Goal: Communication & Community: Share content

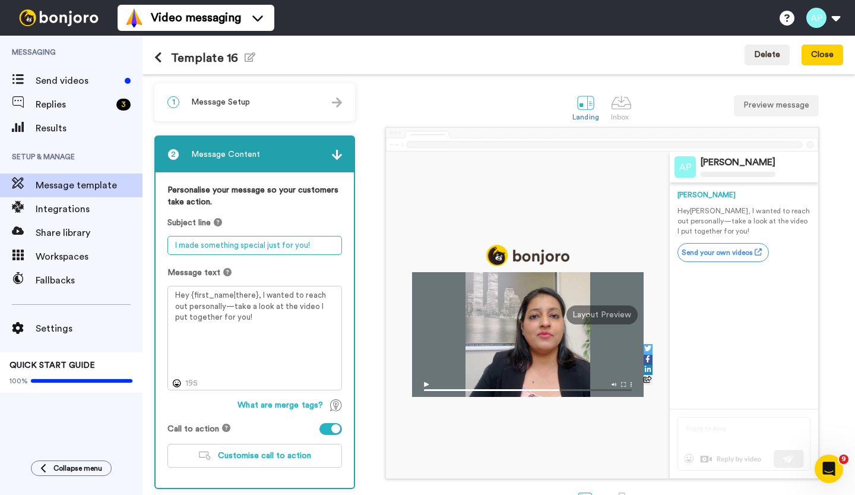
drag, startPoint x: 173, startPoint y: 242, endPoint x: 325, endPoint y: 338, distance: 179.1
click at [325, 338] on div "Personalise your message so your customers take action. Subject line I made som…" at bounding box center [255, 330] width 198 height 316
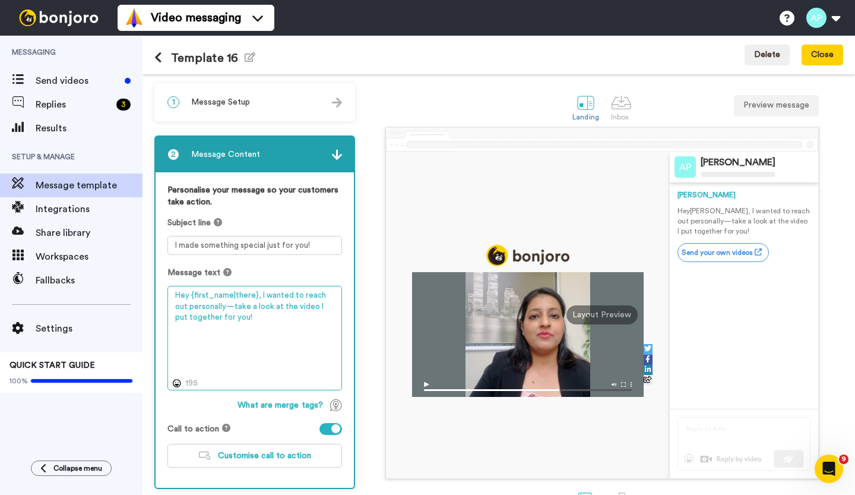
drag, startPoint x: 246, startPoint y: 322, endPoint x: 258, endPoint y: 299, distance: 26.0
click at [258, 299] on textarea "Hey {first_name|there}, I wanted to reach out personally—take a look at the vid…" at bounding box center [255, 338] width 175 height 104
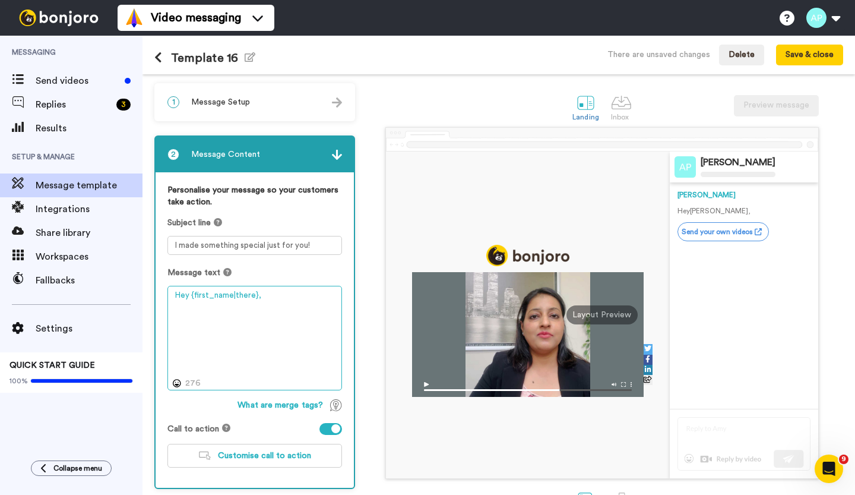
paste textarea "Here’s a quick video I made for you on how leaders are uncovering hidden workfo…"
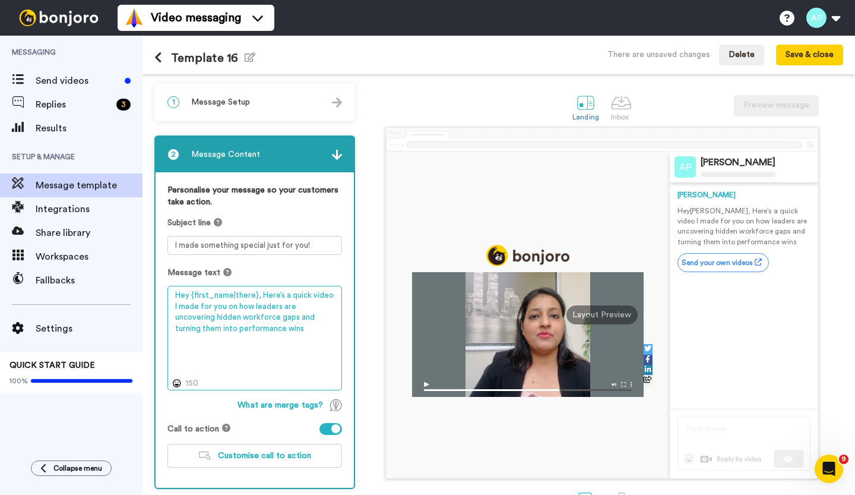
type textarea "Hey {first_name|there}, Here’s a quick video I made for you on how leaders are …"
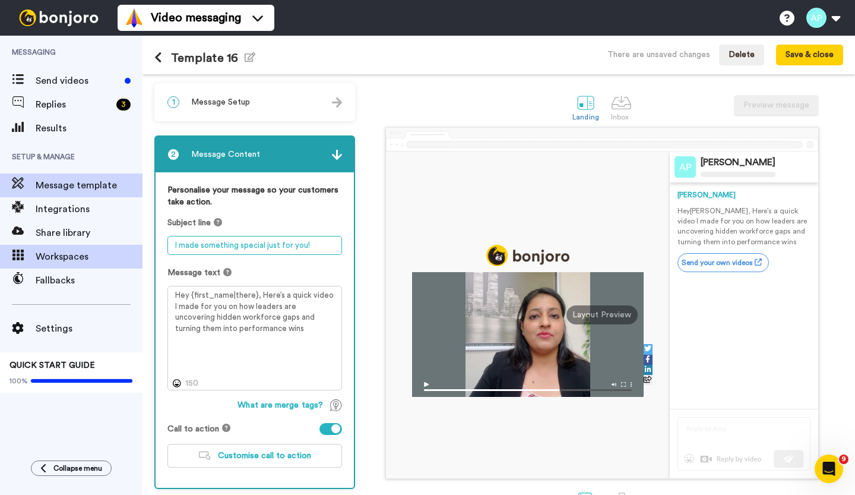
drag, startPoint x: 312, startPoint y: 242, endPoint x: 133, endPoint y: 251, distance: 179.6
click at [133, 251] on div "Messaging Send videos Replies 3 Results Setup & Manage Message template Integra…" at bounding box center [427, 265] width 855 height 459
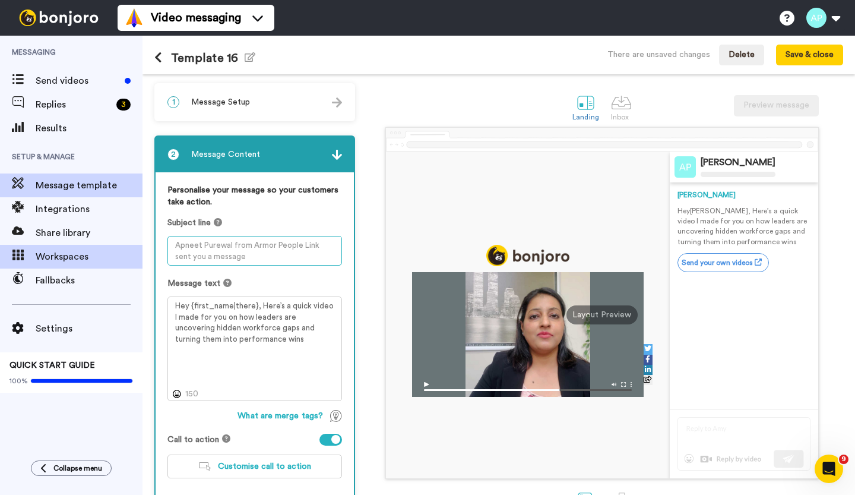
paste textarea "I recorded this quick video for you"
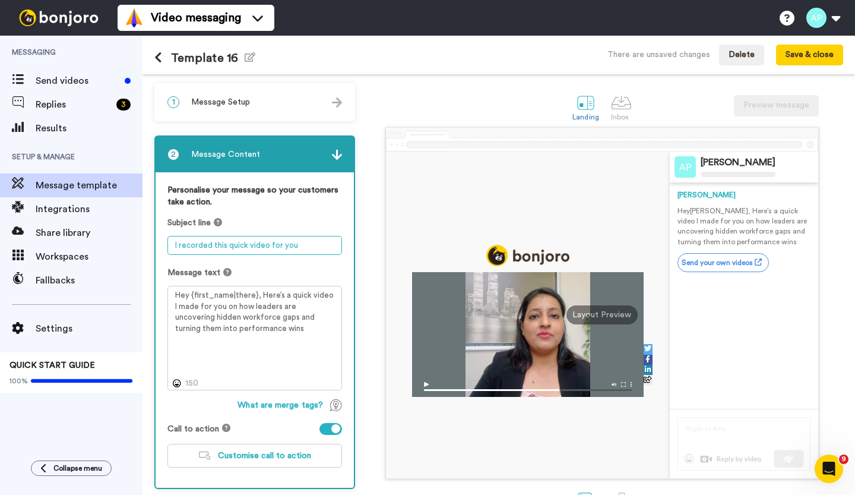
type textarea "I recorded this quick video for you"
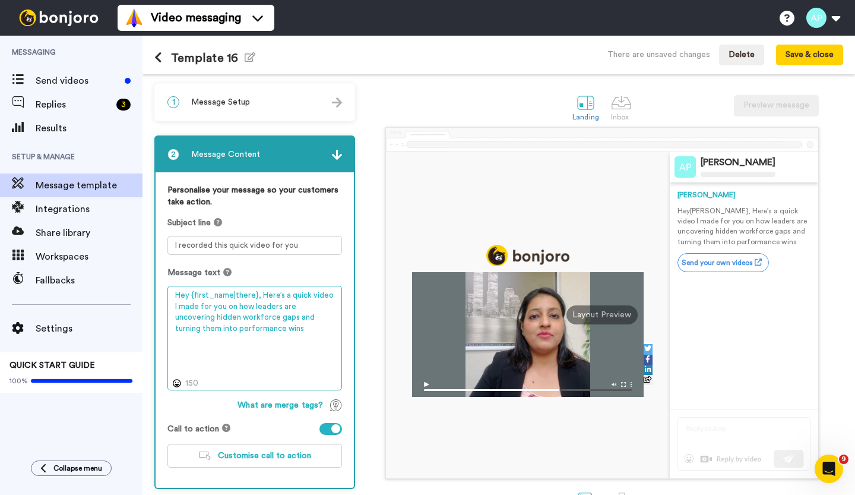
click at [248, 328] on textarea "Hey {first_name|there}, Here’s a quick video I made for you on how leaders are …" at bounding box center [255, 338] width 175 height 104
paste textarea "A 2-minute video on spotting hidden workforce gaps"
click at [238, 326] on textarea "Hey {first_name|there}, Here’s a quick video I made for you on how leaders are …" at bounding box center [255, 338] width 175 height 104
click at [241, 325] on textarea "Hey {first_name|there}, Here’s a quick video I made for you on how leaders are …" at bounding box center [255, 338] width 175 height 104
drag, startPoint x: 302, startPoint y: 330, endPoint x: 175, endPoint y: 308, distance: 128.4
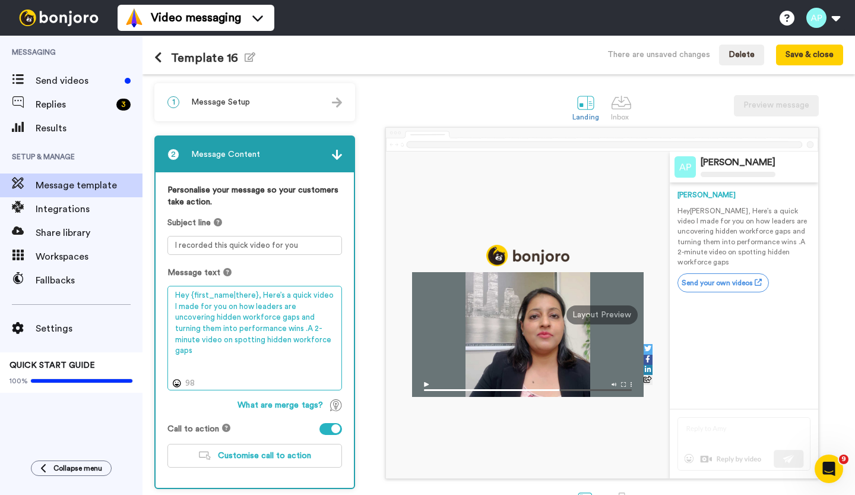
click at [175, 308] on textarea "Hey {first_name|there}, Here’s a quick video I made for you on how leaders are …" at bounding box center [255, 338] width 175 height 104
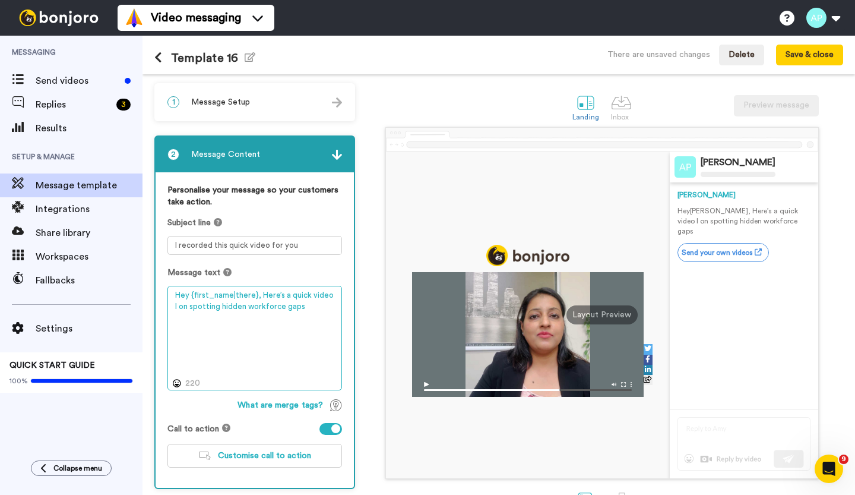
click at [331, 292] on textarea "Hey {first_name|there}, Here’s a quick video I on spotting hidden workforce gaps" at bounding box center [255, 338] width 175 height 104
drag, startPoint x: 329, startPoint y: 296, endPoint x: 286, endPoint y: 295, distance: 42.8
click at [286, 295] on textarea "Hey {first_name|there}, Here’s a quick video on spotting hidden workforce gaps" at bounding box center [255, 338] width 175 height 104
type textarea "Hey {first_name|there}, Here’s a quick video on spotting hidden workforce gaps"
click at [295, 305] on textarea "Hey {first_name|there}, Here’s a quick video on spotting hidden workforce gaps" at bounding box center [255, 338] width 175 height 104
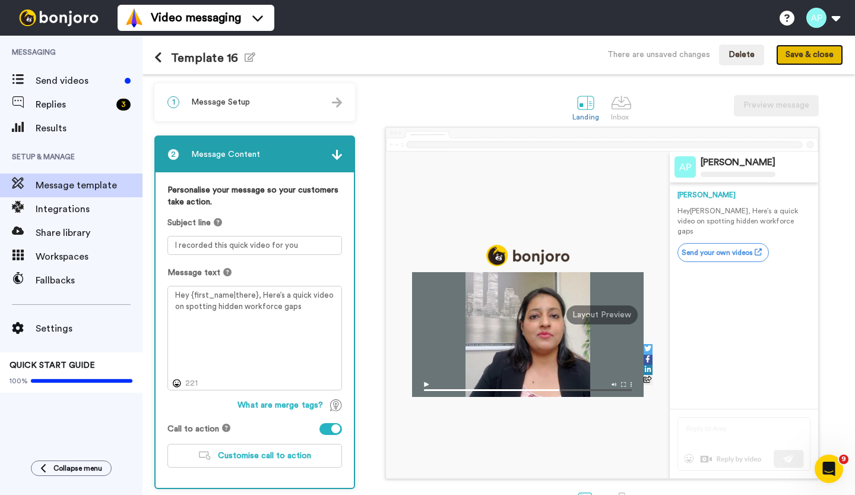
click at [800, 58] on button "Save & close" at bounding box center [809, 55] width 67 height 21
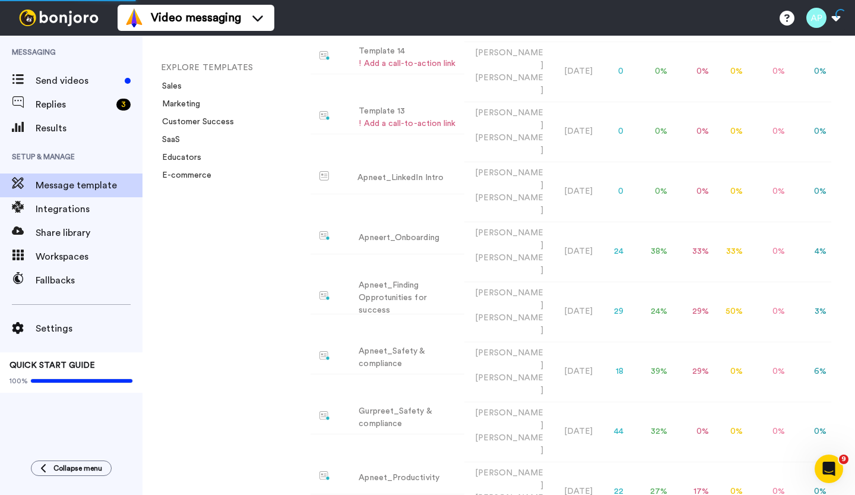
scroll to position [262, 0]
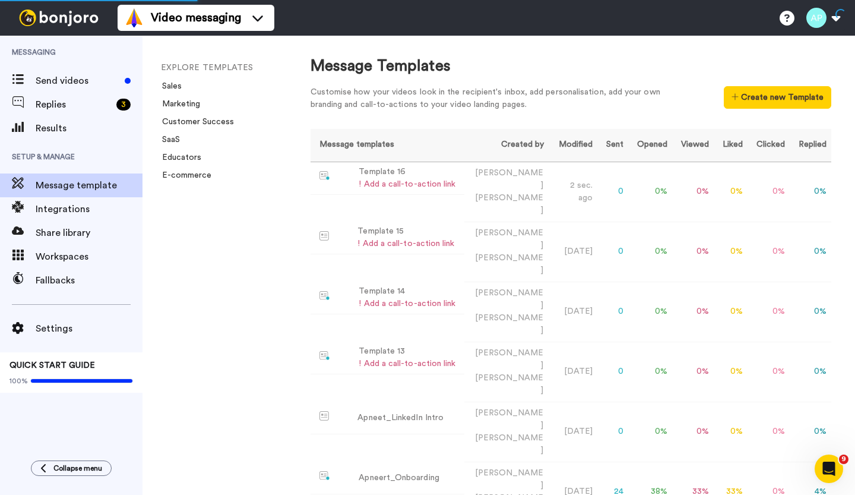
scroll to position [0, 0]
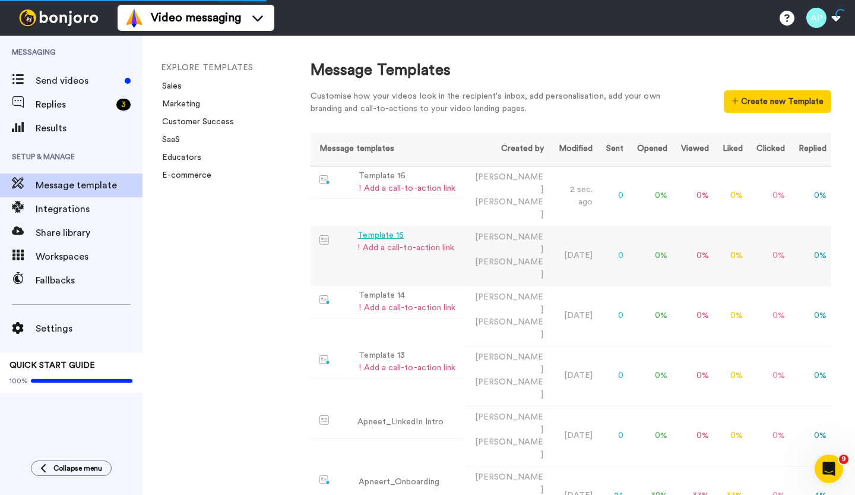
click at [365, 229] on div "Template 15" at bounding box center [406, 235] width 97 height 12
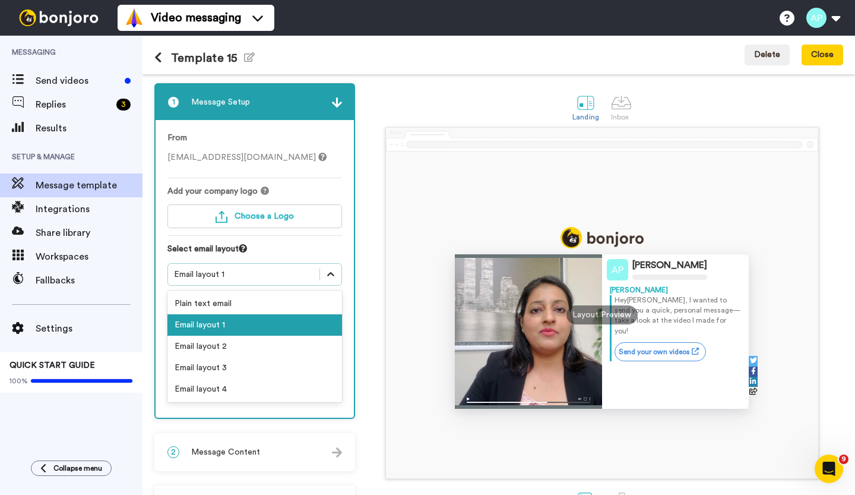
click at [330, 271] on icon at bounding box center [331, 274] width 12 height 12
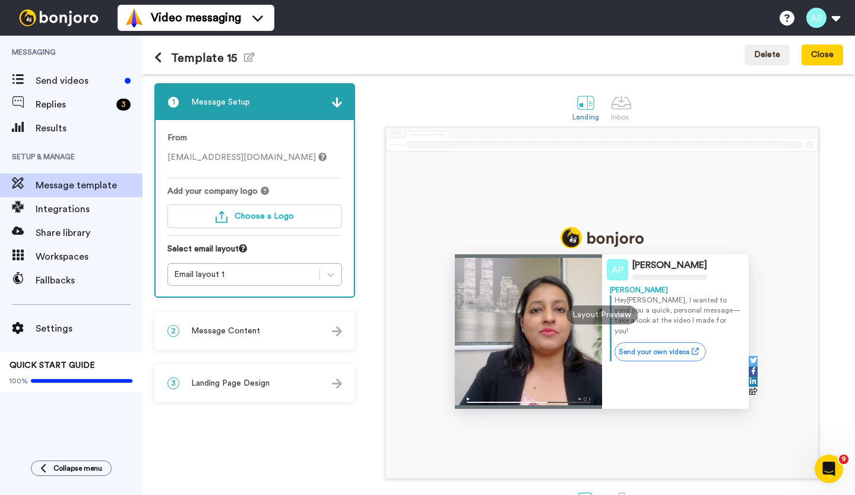
click at [375, 257] on div "Apneet Purewal Apneet Hey Tom , I wanted to send you a quick, personal message—…" at bounding box center [602, 303] width 482 height 352
click at [154, 53] on div "Template 15 Edit name Delete Close" at bounding box center [499, 55] width 713 height 39
click at [160, 55] on icon at bounding box center [158, 58] width 8 height 12
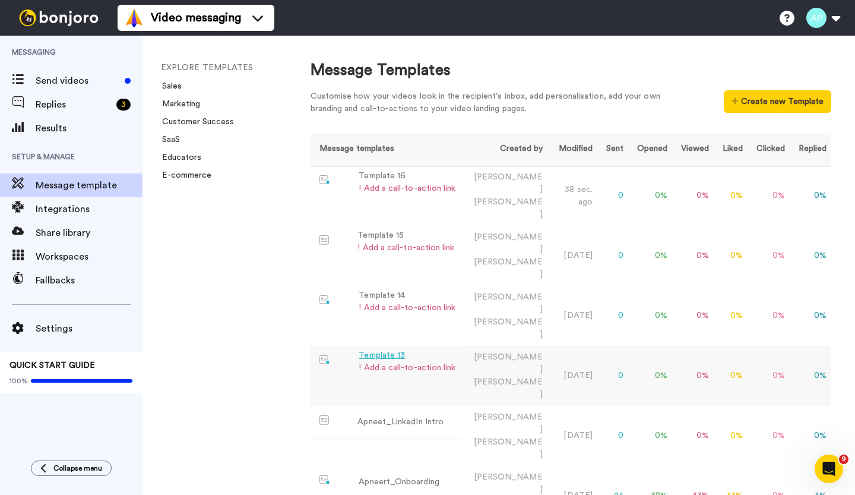
click at [375, 349] on div "Template 13" at bounding box center [407, 355] width 97 height 12
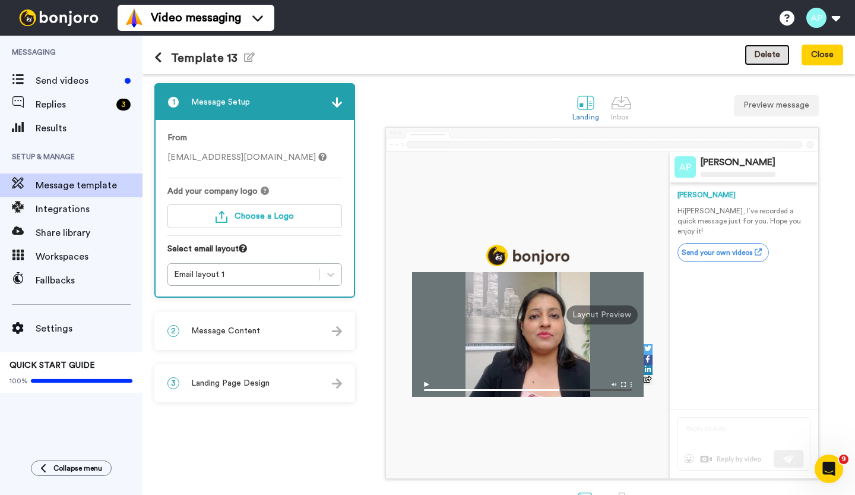
click at [772, 56] on button "Delete" at bounding box center [767, 55] width 45 height 21
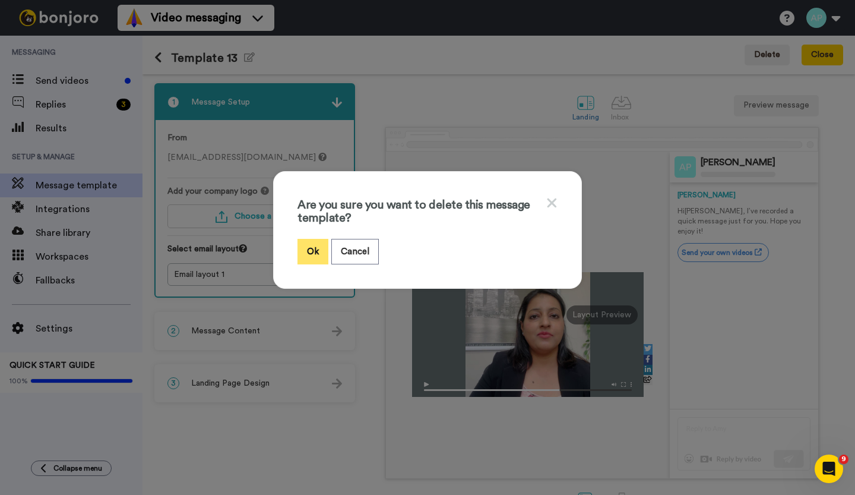
click at [309, 247] on button "Ok" at bounding box center [313, 252] width 31 height 26
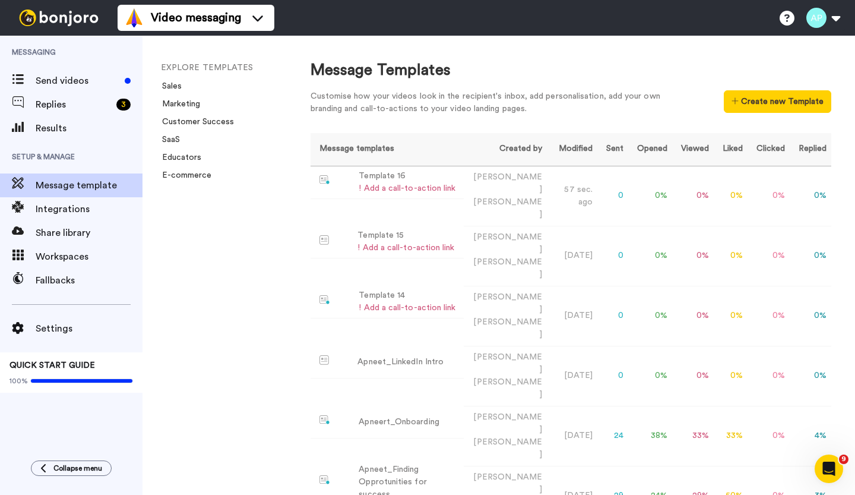
drag, startPoint x: 326, startPoint y: 247, endPoint x: 285, endPoint y: 264, distance: 45.2
click at [285, 264] on div "EXPLORE TEMPLATES Sales Marketing Customer Success SaaS Educators E-commerce" at bounding box center [215, 265] width 144 height 459
click at [328, 295] on img at bounding box center [325, 300] width 11 height 10
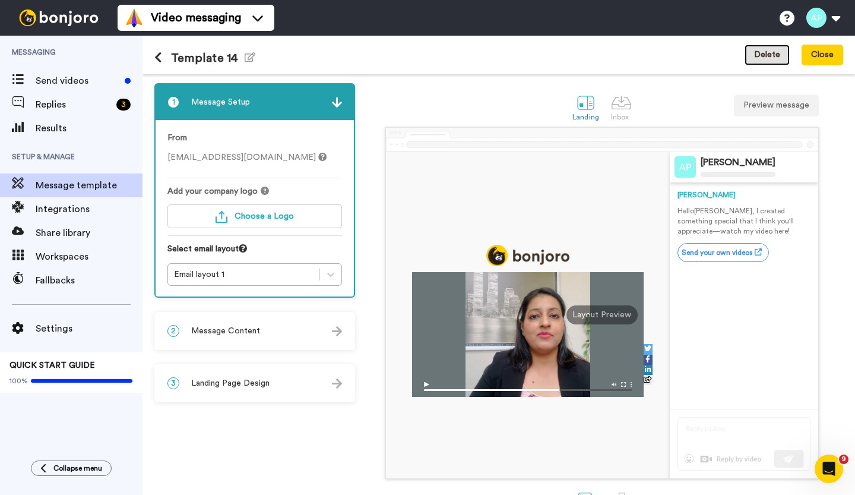
click at [759, 58] on button "Delete" at bounding box center [767, 55] width 45 height 21
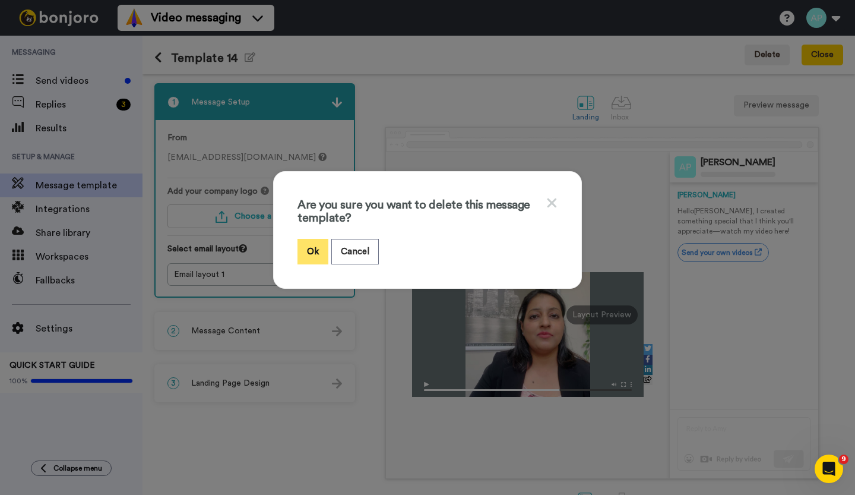
click at [313, 253] on button "Ok" at bounding box center [313, 252] width 31 height 26
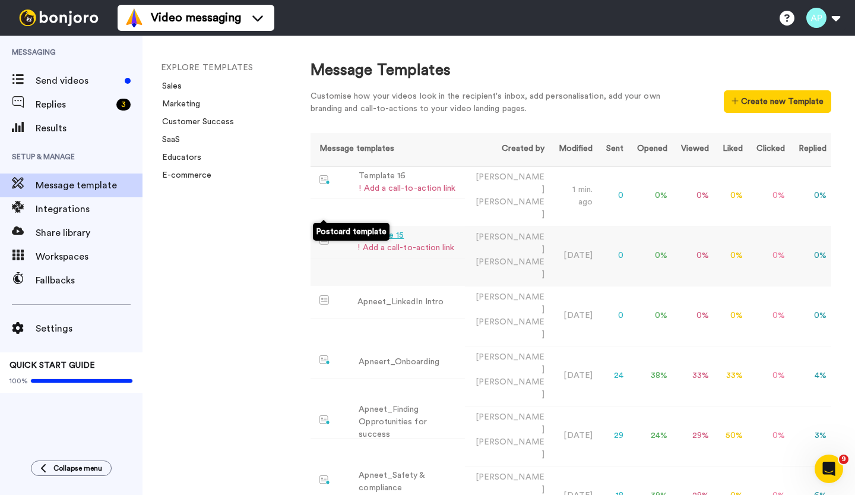
click at [343, 235] on span at bounding box center [339, 240] width 39 height 10
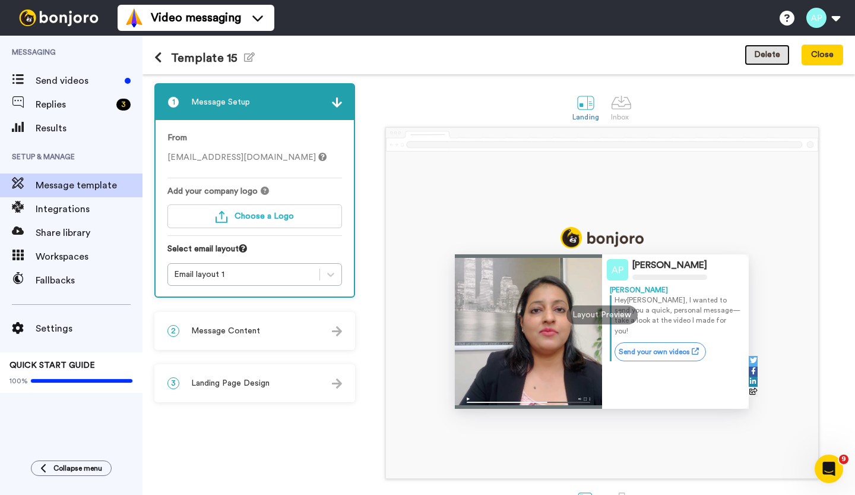
click at [760, 54] on button "Delete" at bounding box center [767, 55] width 45 height 21
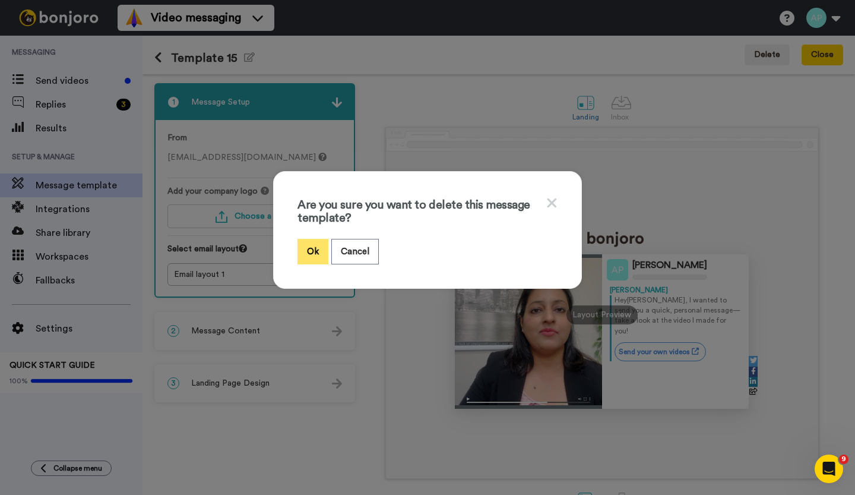
click at [304, 252] on button "Ok" at bounding box center [313, 252] width 31 height 26
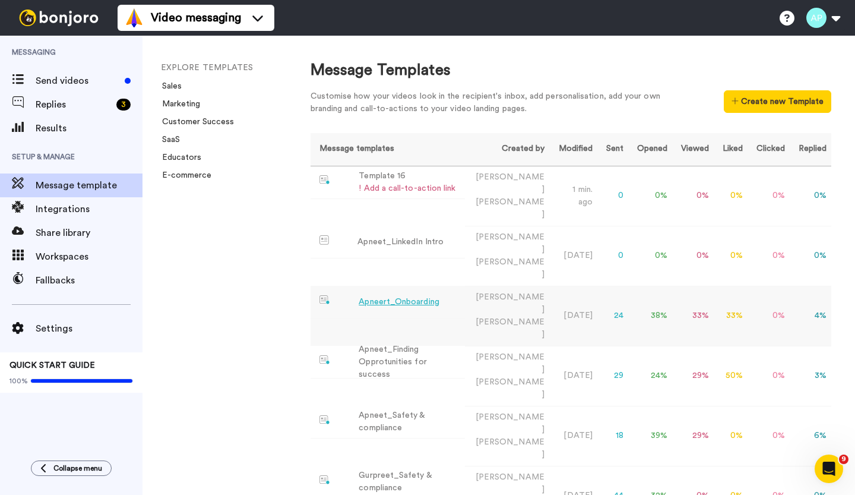
click at [381, 296] on div "Apneert_Onboarding" at bounding box center [399, 302] width 80 height 12
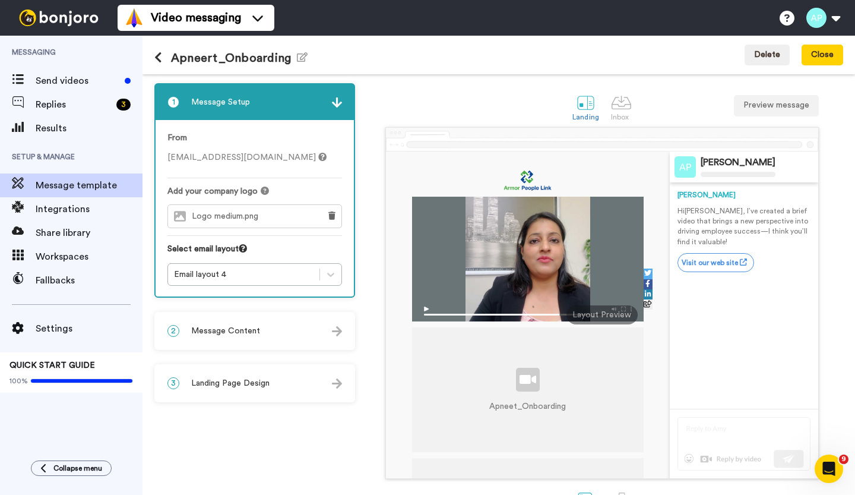
click at [250, 331] on span "Message Content" at bounding box center [225, 331] width 69 height 12
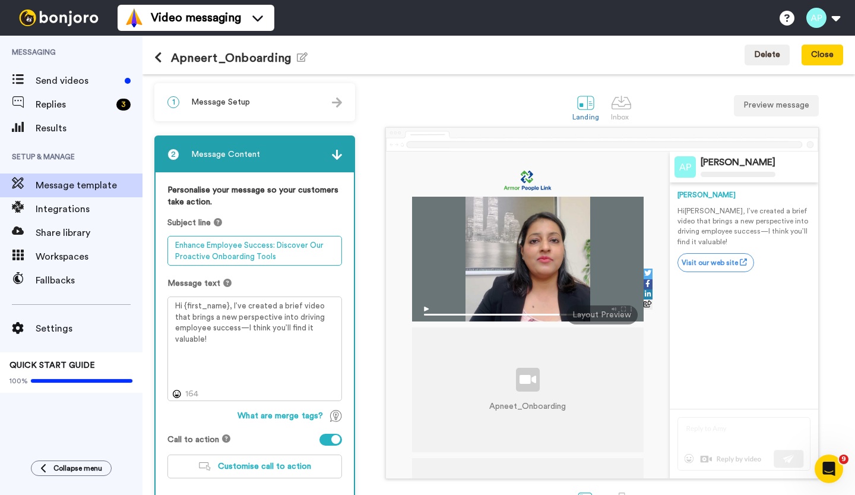
click at [282, 263] on textarea "Enhance Employee Success: Discover Our Proactive Onboarding Tools" at bounding box center [255, 251] width 175 height 30
drag, startPoint x: 282, startPoint y: 263, endPoint x: 115, endPoint y: 229, distance: 169.6
click at [115, 229] on div "Messaging Send videos Replies 3 Results Setup & Manage Message template Integra…" at bounding box center [427, 265] width 855 height 459
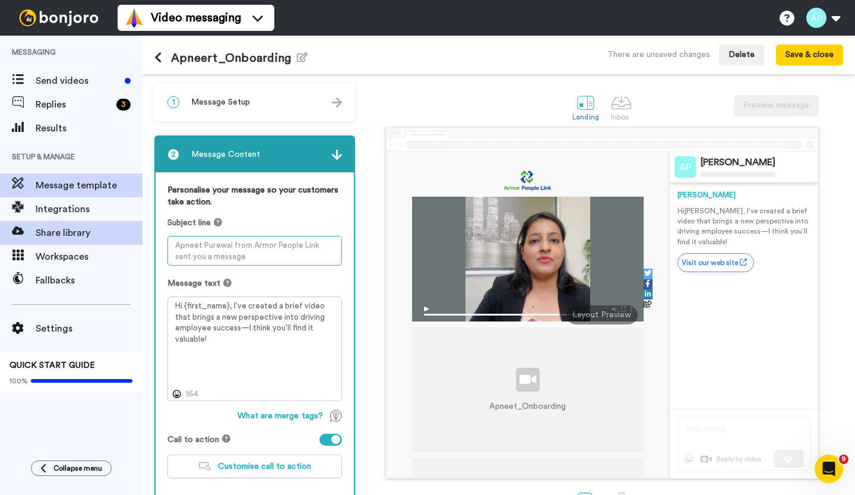
paste textarea "Your biggest workforce challenge might not be what you think…"
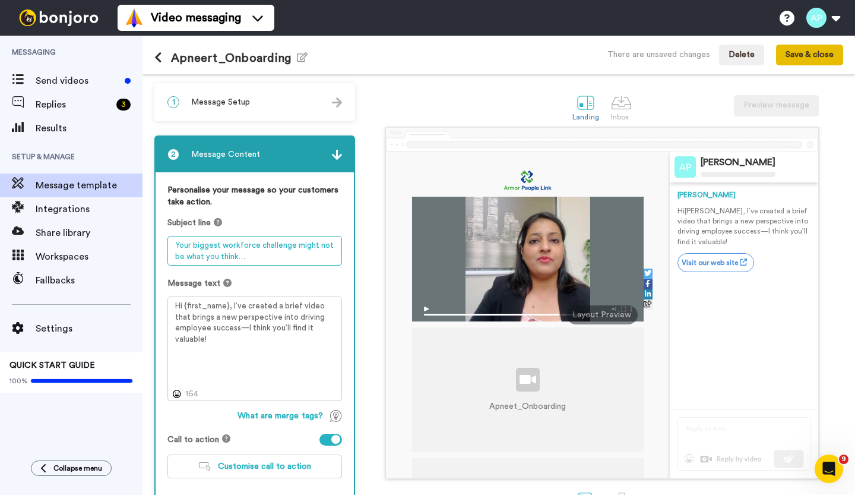
type textarea "Your biggest workforce challenge might not be what you think…"
click at [802, 54] on button "Save & close" at bounding box center [809, 55] width 67 height 21
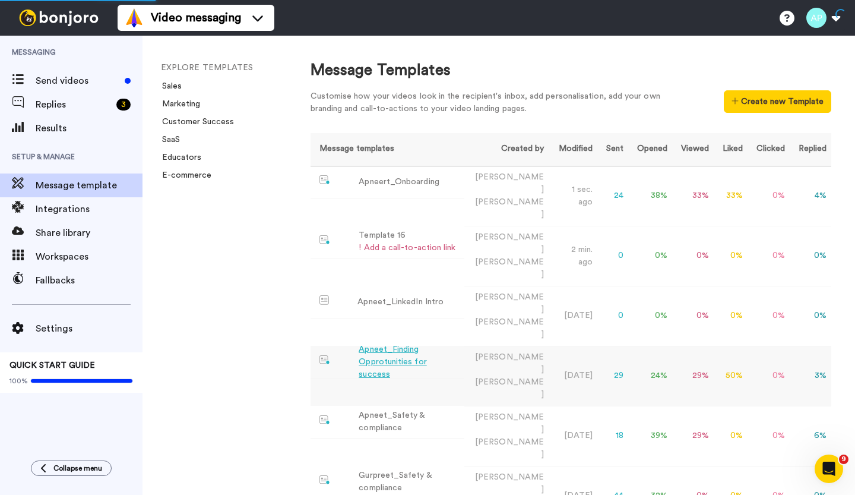
click at [415, 343] on div "Apneet_Finding Opprotunities for success" at bounding box center [409, 361] width 101 height 37
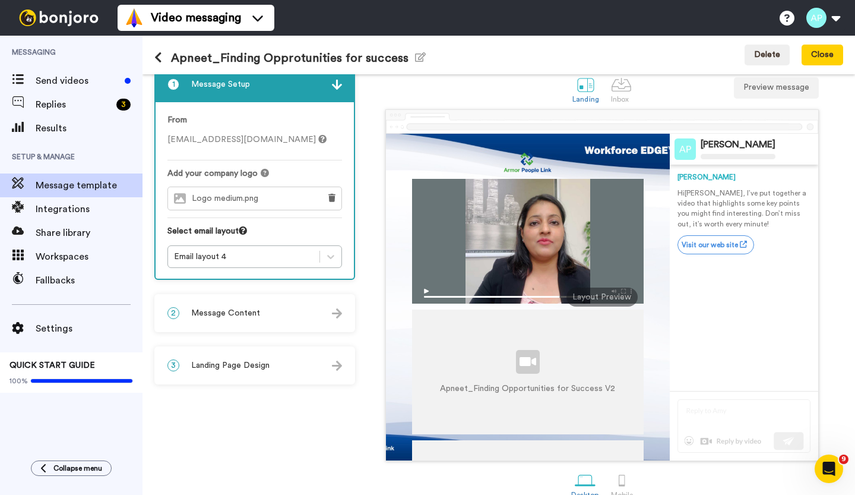
scroll to position [17, 0]
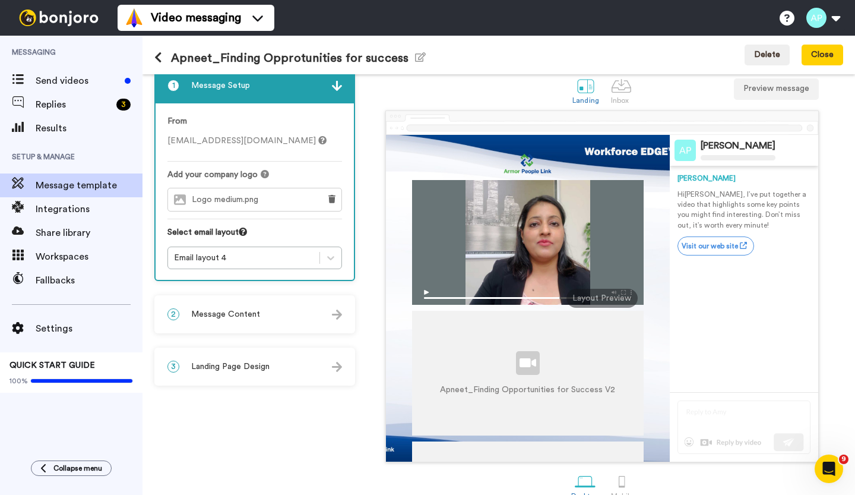
click at [302, 309] on div "2 Message Content" at bounding box center [255, 314] width 198 height 36
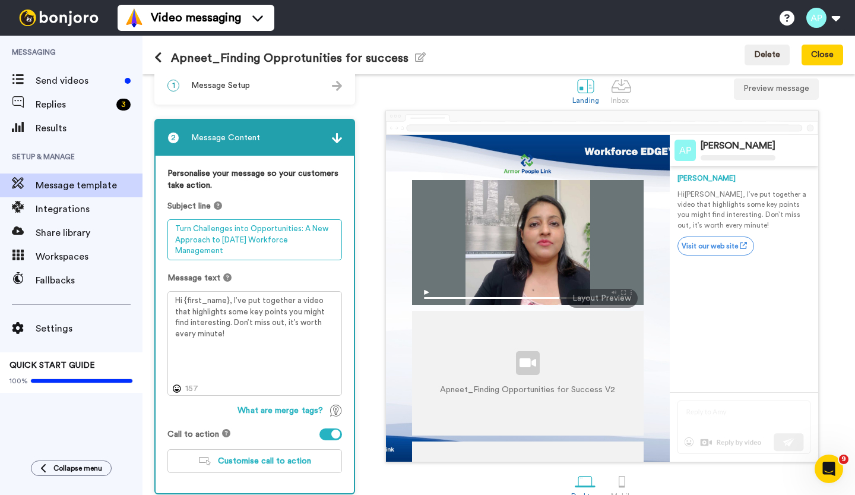
drag, startPoint x: 236, startPoint y: 254, endPoint x: 175, endPoint y: 230, distance: 66.2
click at [175, 230] on textarea "Turn Challenges into Opportunities: A New Approach to Today’s Workforce Managem…" at bounding box center [255, 239] width 175 height 41
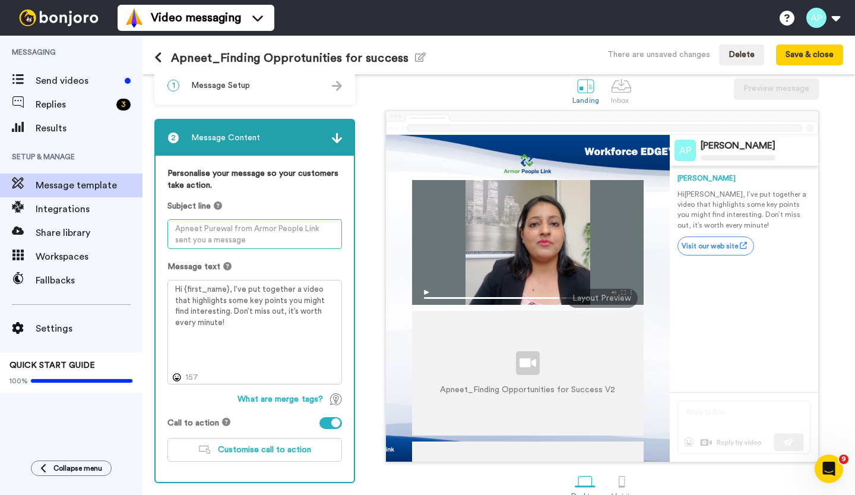
paste textarea "How leaders are turning workforce insights into results"
type textarea "How leaders are turning workforce insights into results"
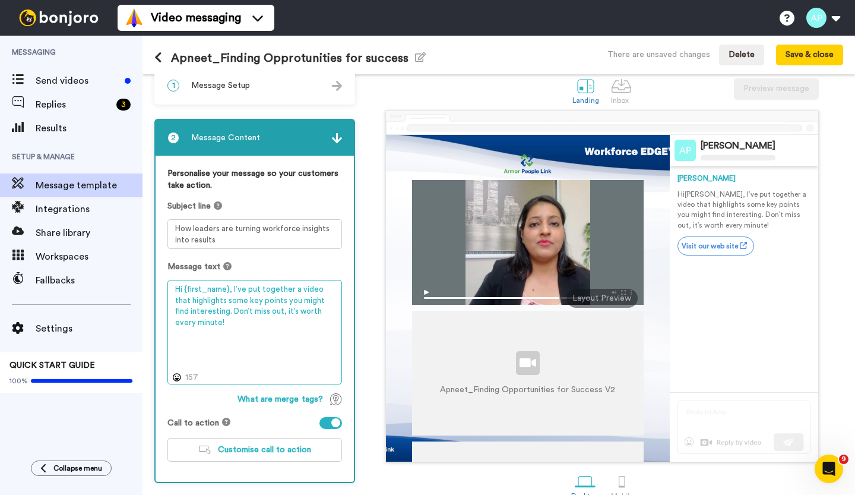
drag, startPoint x: 336, startPoint y: 289, endPoint x: 230, endPoint y: 293, distance: 105.8
click at [230, 293] on textarea "Hi {first_name}, I’ve put together a video that highlights some key points you …" at bounding box center [255, 332] width 175 height 104
drag, startPoint x: 227, startPoint y: 311, endPoint x: 170, endPoint y: 312, distance: 57.0
click at [170, 312] on textarea "Hi {first_name}, My Today's video highlights some key points you might find int…" at bounding box center [255, 332] width 175 height 104
click at [176, 309] on textarea "Hi {first_name}, My Today's video highlights some key points you might find int…" at bounding box center [255, 332] width 175 height 104
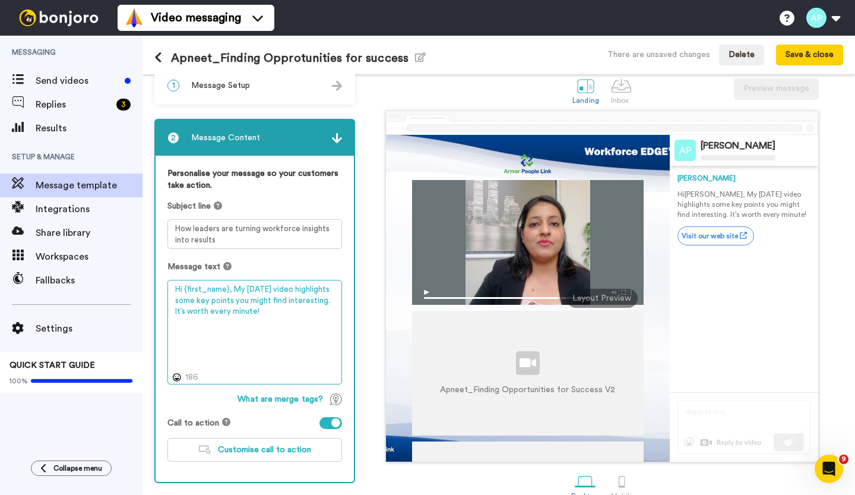
drag, startPoint x: 175, startPoint y: 288, endPoint x: 284, endPoint y: 329, distance: 116.7
click at [284, 329] on textarea "Hi {first_name}, My Today's video highlights some key points you might find int…" at bounding box center [255, 332] width 175 height 104
drag, startPoint x: 264, startPoint y: 309, endPoint x: 232, endPoint y: 289, distance: 38.4
click at [232, 289] on textarea "Hi {first_name}, My Today's video highlights some key points you might find int…" at bounding box center [255, 332] width 175 height 104
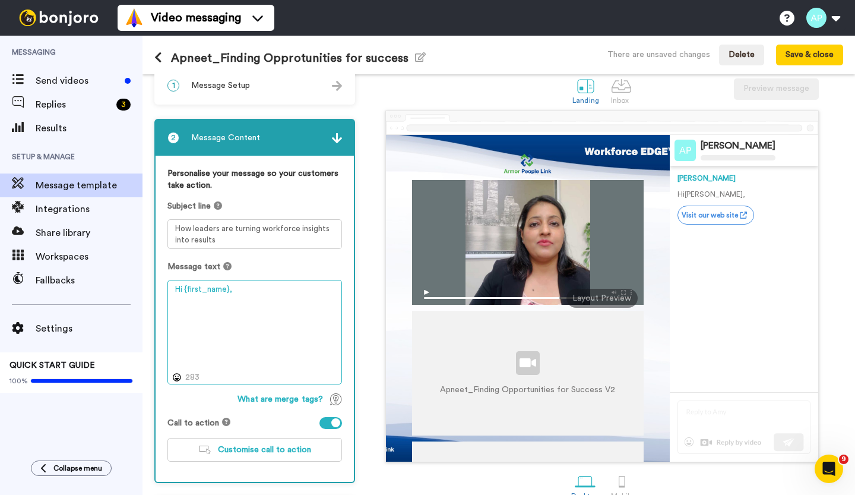
paste textarea "Hi {first_name}, in today’s video I share a few powerful points on uncovering h…"
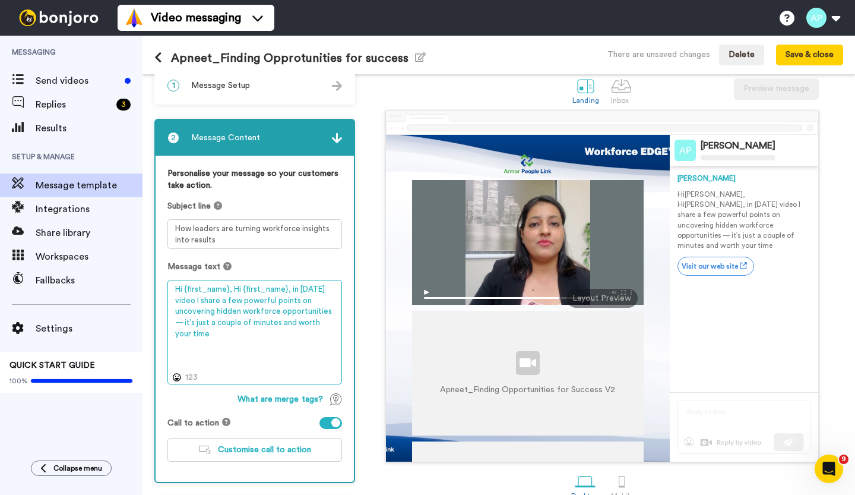
drag, startPoint x: 230, startPoint y: 287, endPoint x: 137, endPoint y: 298, distance: 94.5
click at [137, 298] on div "Messaging Send videos Replies 3 Results Setup & Manage Message template Integra…" at bounding box center [427, 265] width 855 height 459
drag, startPoint x: 170, startPoint y: 287, endPoint x: 232, endPoint y: 290, distance: 61.3
click at [232, 290] on textarea "Hi {first_name}, Hi {first_name}, in today’s video I share a few powerful point…" at bounding box center [255, 332] width 175 height 104
type textarea "Hi {first_name}, in today’s video I share a few powerful points on uncovering h…"
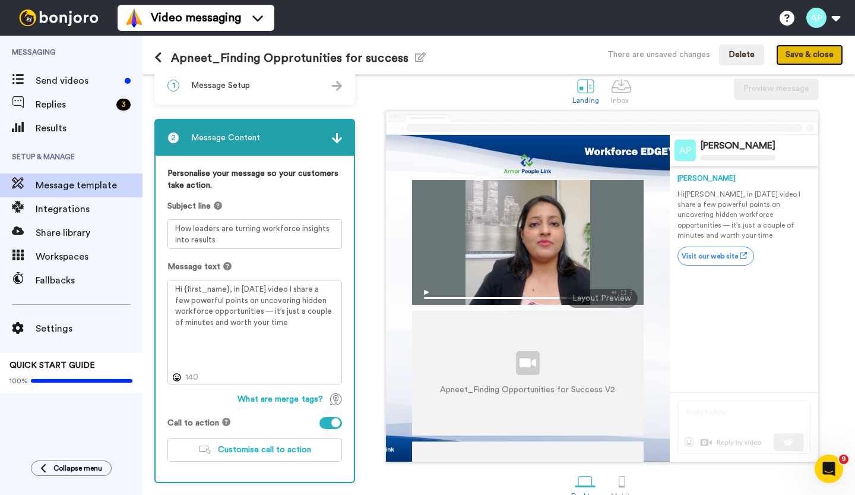
click at [809, 53] on button "Save & close" at bounding box center [809, 55] width 67 height 21
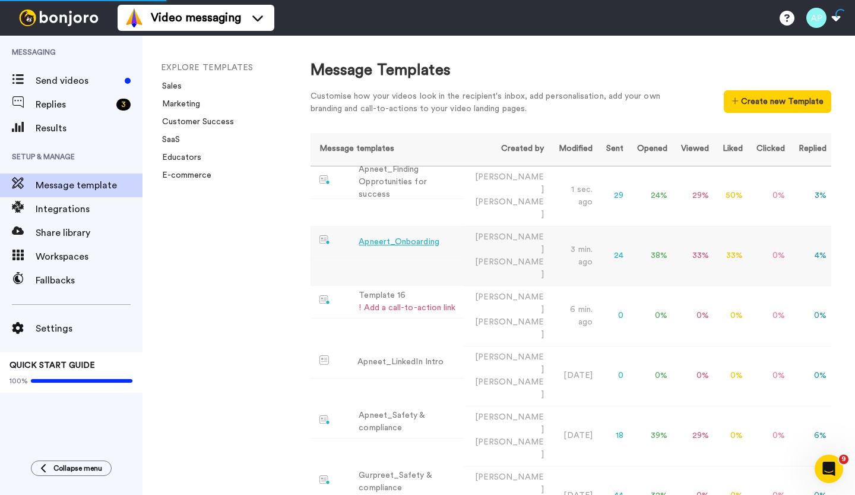
click at [378, 236] on div "Apneert_Onboarding" at bounding box center [399, 242] width 80 height 12
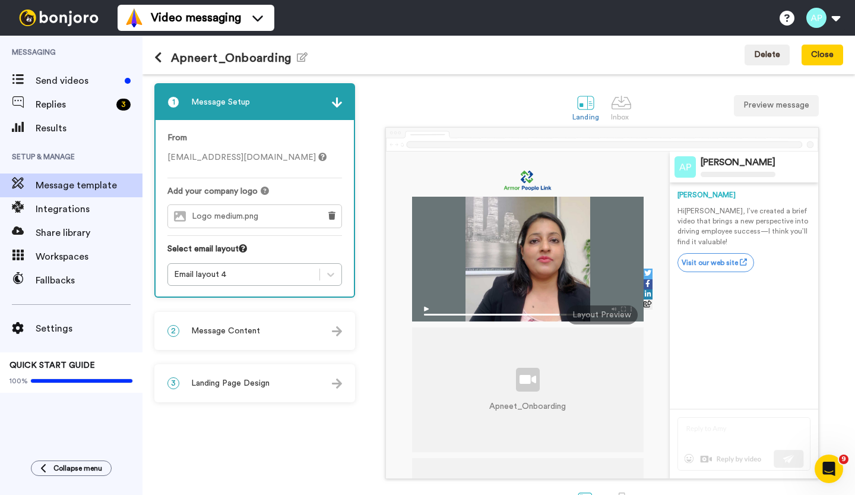
click at [233, 330] on span "Message Content" at bounding box center [225, 331] width 69 height 12
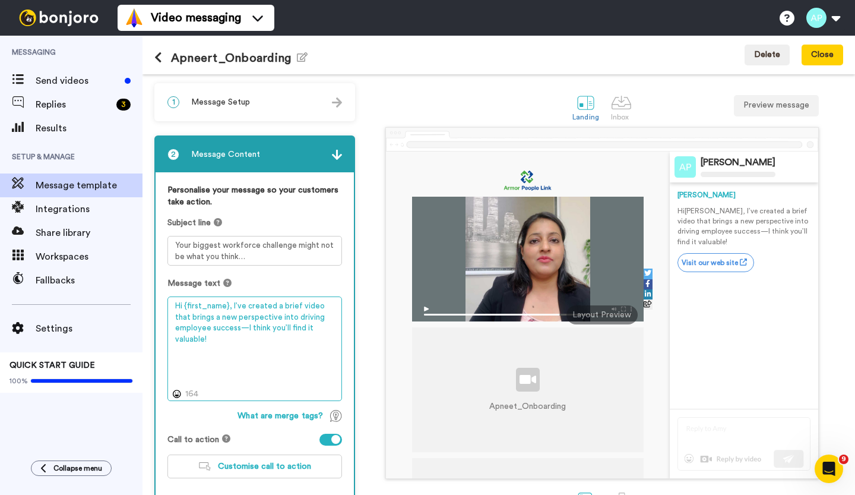
drag, startPoint x: 230, startPoint y: 306, endPoint x: 247, endPoint y: 339, distance: 37.2
click at [247, 339] on textarea "Hi {first_name}, I’ve created a brief video that brings a new perspective into …" at bounding box center [255, 348] width 175 height 104
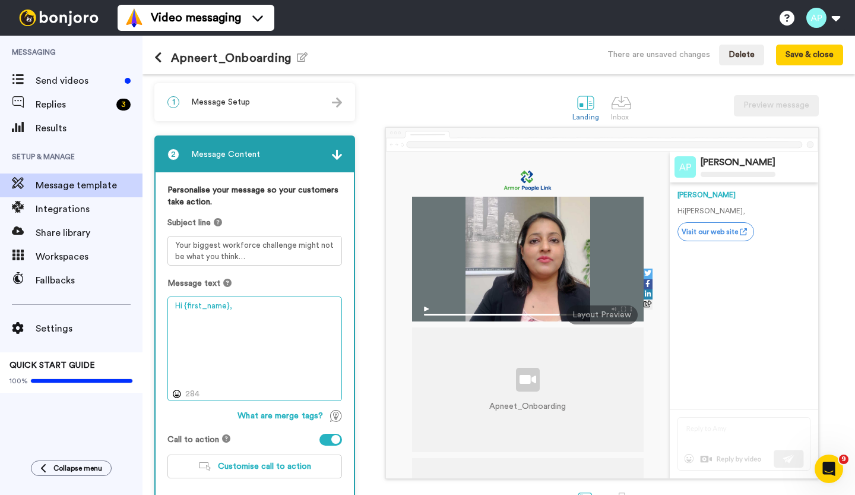
paste textarea "Hi {first_name}, today’s video touches on a challenge many leaders face but rar…"
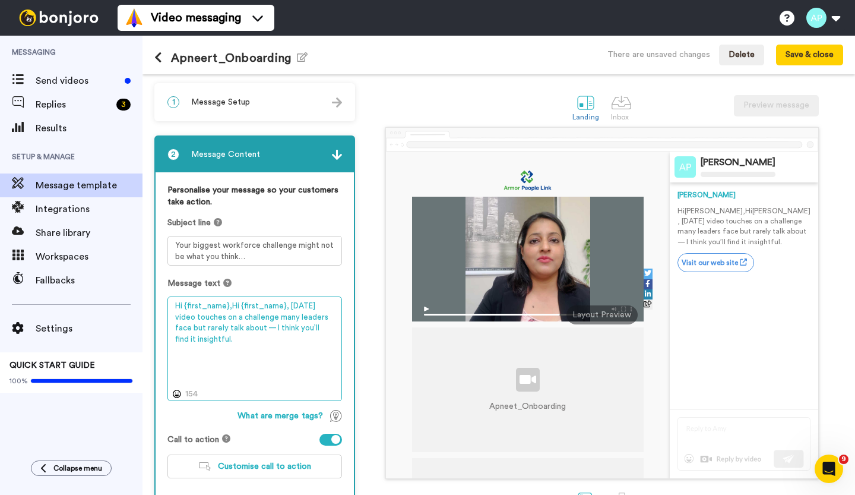
drag, startPoint x: 228, startPoint y: 304, endPoint x: 166, endPoint y: 306, distance: 61.8
click at [166, 306] on div "Personalise your message so your customers take action. Subject line Your bigge…" at bounding box center [255, 335] width 198 height 327
type textarea "Hi {first_name}, today’s video touches on a challenge many leaders face but rar…"
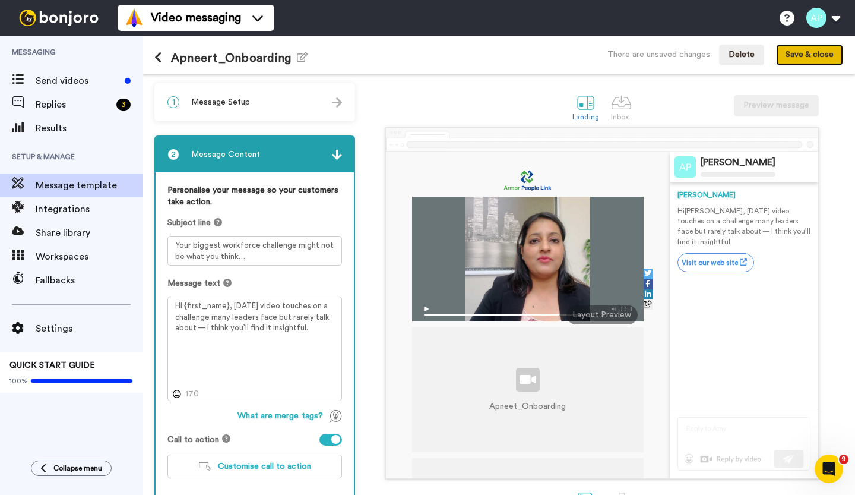
click at [798, 53] on button "Save & close" at bounding box center [809, 55] width 67 height 21
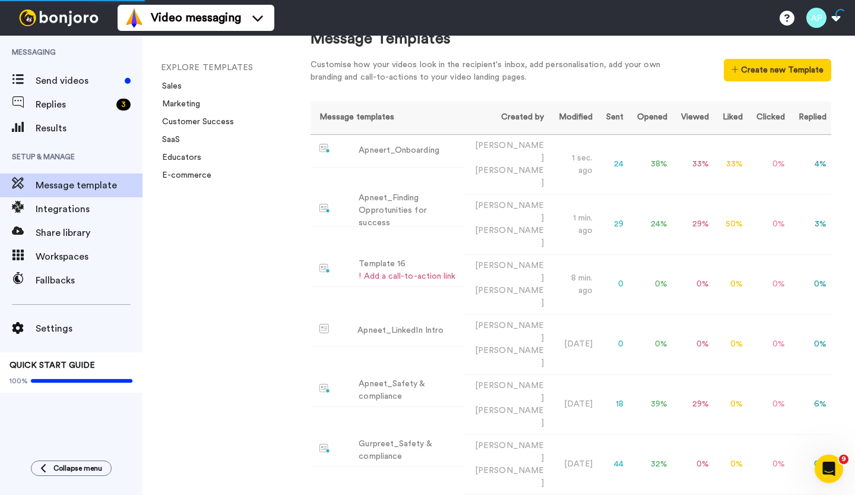
scroll to position [42, 0]
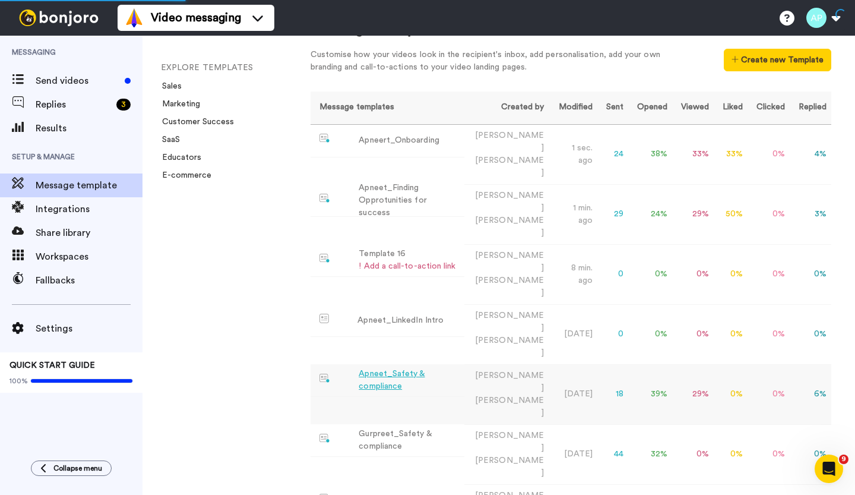
click at [375, 368] on div "Apneet_Safety & compliance" at bounding box center [409, 380] width 101 height 25
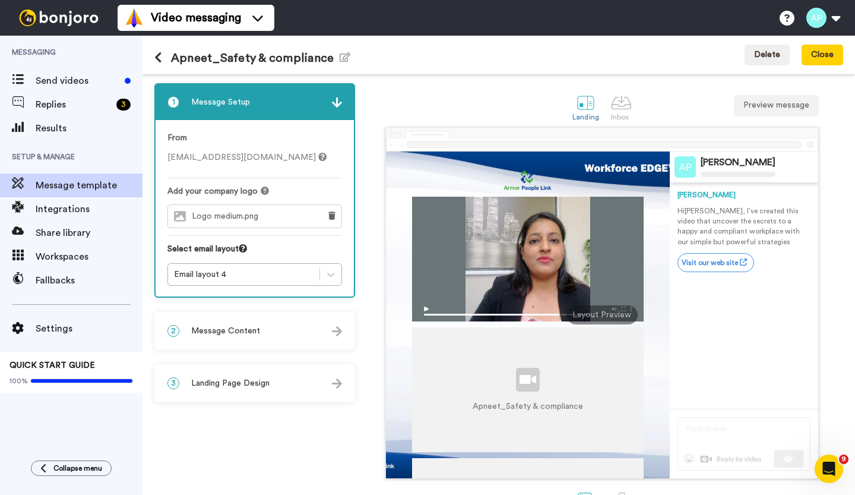
click at [280, 330] on div "2 Message Content" at bounding box center [255, 331] width 198 height 36
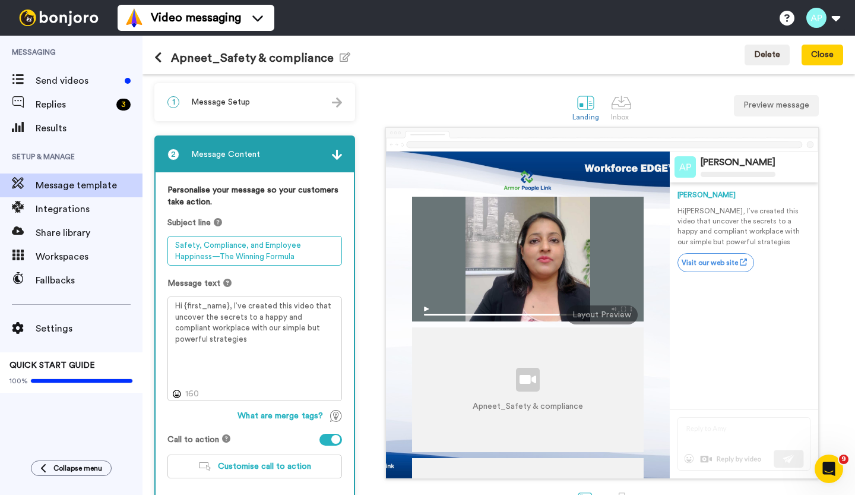
click at [234, 254] on textarea "Safety, Compliance, and Employee Happiness—The Winning Formula" at bounding box center [255, 251] width 175 height 30
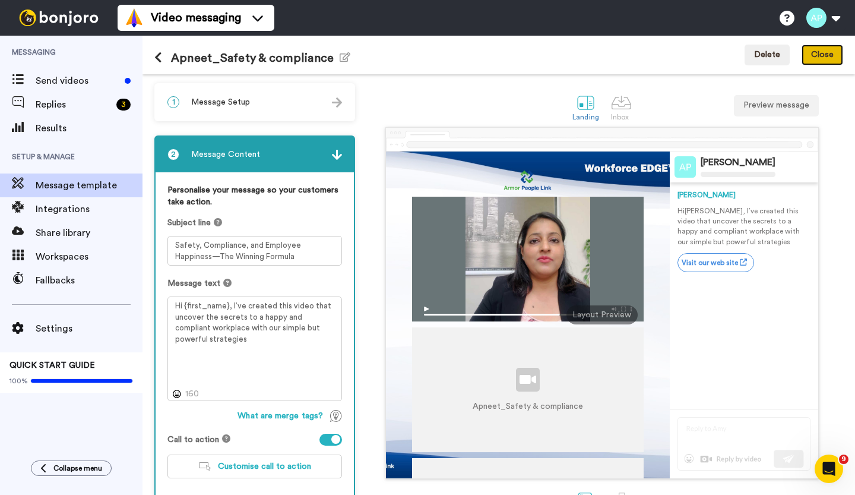
click at [817, 54] on button "Close" at bounding box center [823, 55] width 42 height 21
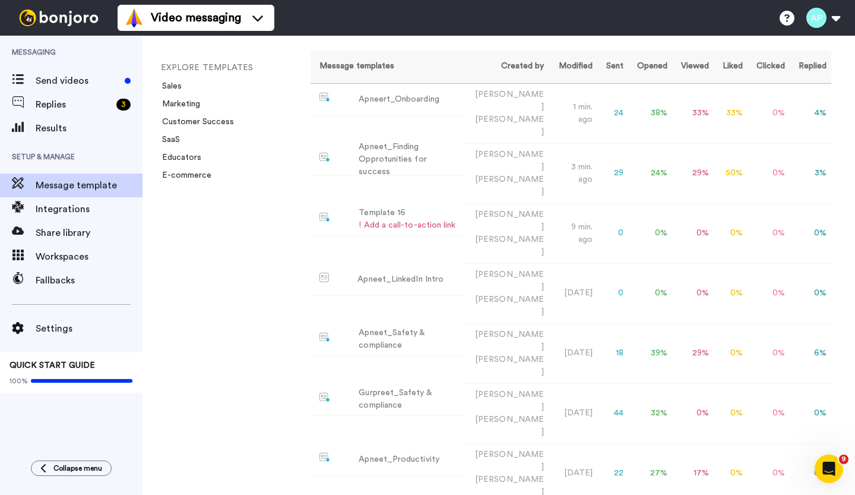
scroll to position [86, 0]
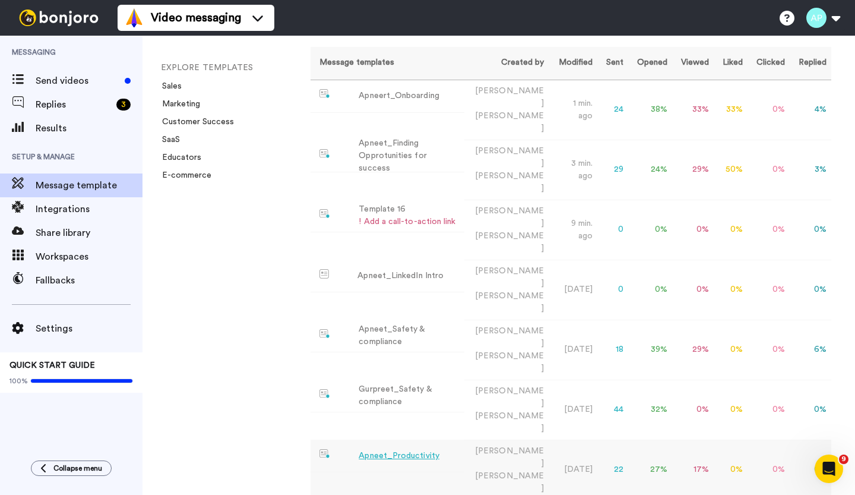
click at [394, 450] on div "Apneet_Productivity" at bounding box center [399, 456] width 81 height 12
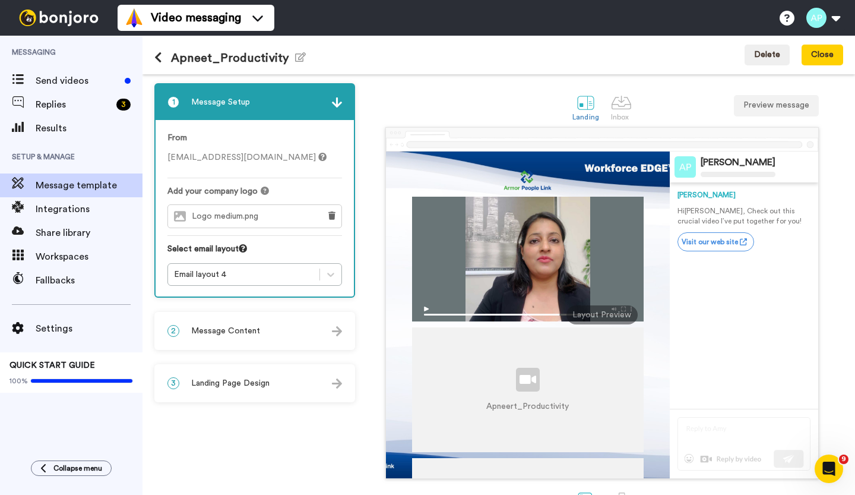
click at [309, 329] on div "2 Message Content" at bounding box center [255, 331] width 198 height 36
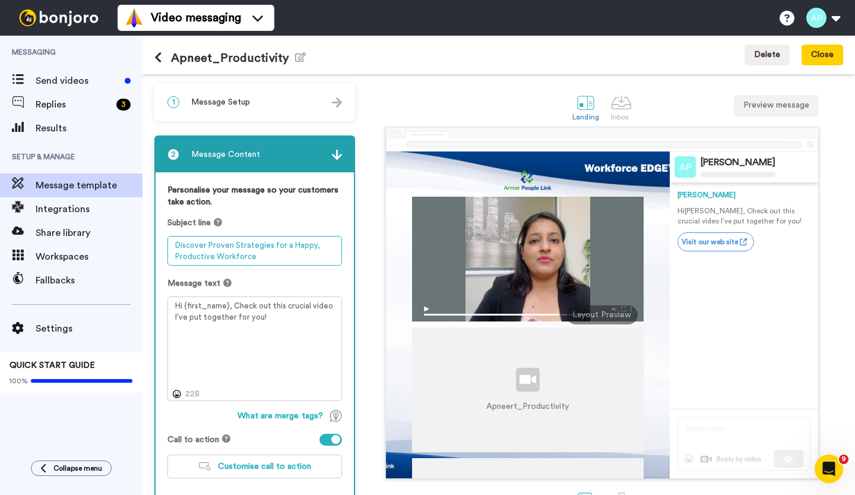
drag, startPoint x: 259, startPoint y: 257, endPoint x: 158, endPoint y: 250, distance: 101.2
click at [158, 250] on div "Personalise your message so your customers take action. Subject line Discover P…" at bounding box center [255, 335] width 198 height 327
paste textarea "Boosting productivity without burning out teams"
click at [206, 244] on textarea "Boosting productivity without burning out teams" at bounding box center [255, 251] width 175 height 30
type textarea "Boost productivity without burning out teams"
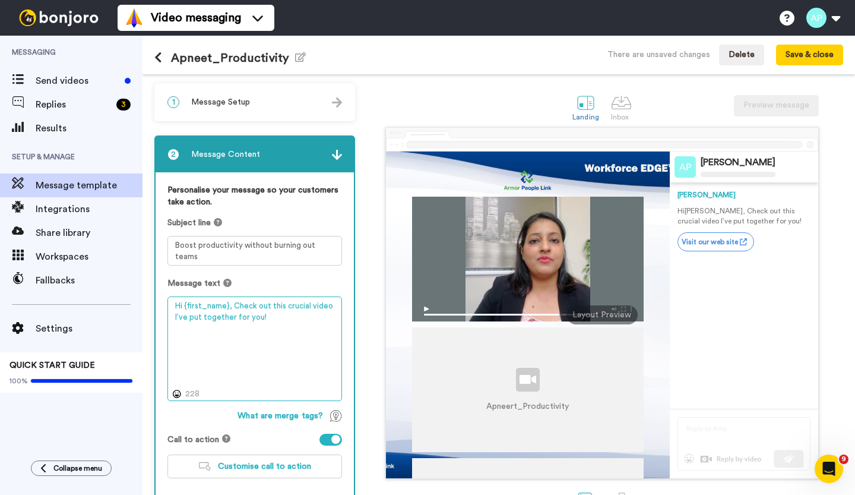
drag, startPoint x: 271, startPoint y: 317, endPoint x: 267, endPoint y: 324, distance: 9.1
click at [267, 324] on textarea "Hi {first_name}, Check out this crucial video I’ve put together for you!" at bounding box center [255, 348] width 175 height 104
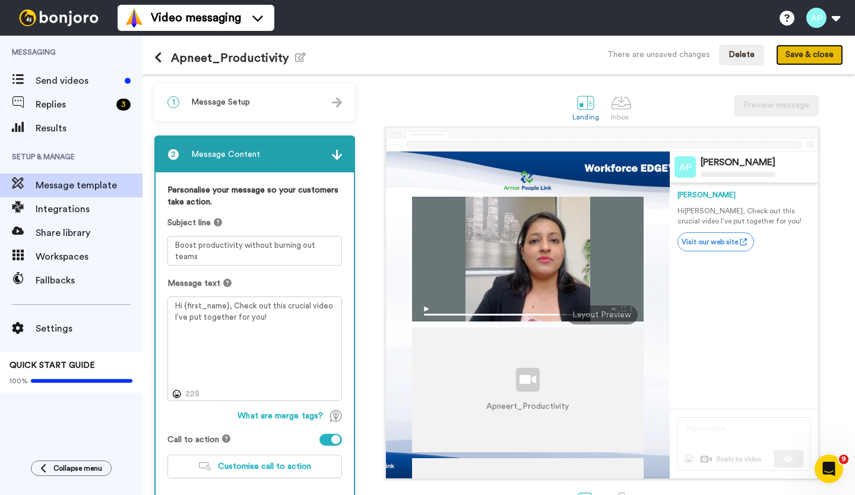
click at [812, 49] on button "Save & close" at bounding box center [809, 55] width 67 height 21
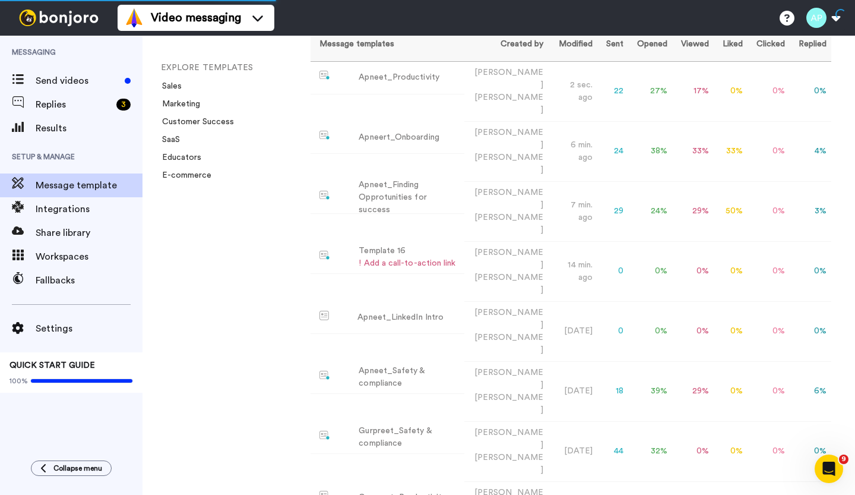
scroll to position [102, 0]
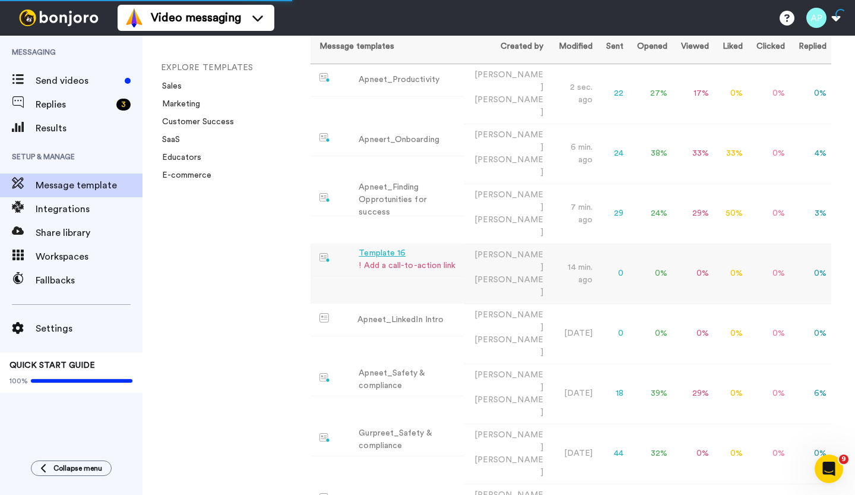
click at [380, 247] on div "Template 16" at bounding box center [407, 253] width 97 height 12
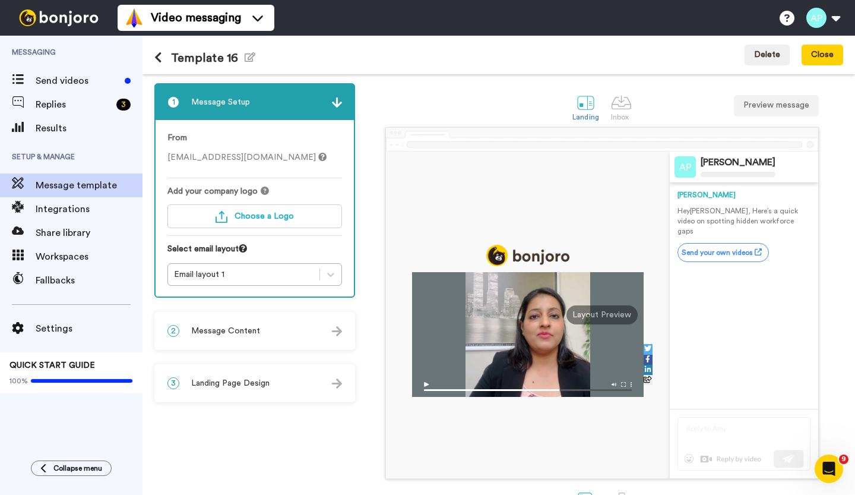
click at [223, 332] on span "Message Content" at bounding box center [225, 331] width 69 height 12
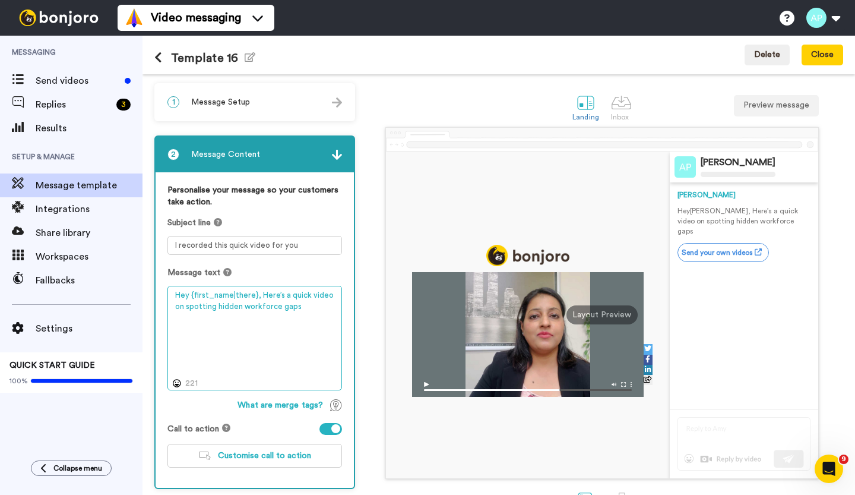
drag, startPoint x: 171, startPoint y: 294, endPoint x: 303, endPoint y: 318, distance: 134.1
click at [303, 318] on textarea "Hey {first_name|there}, Here’s a quick video on spotting hidden workforce gaps" at bounding box center [255, 338] width 175 height 104
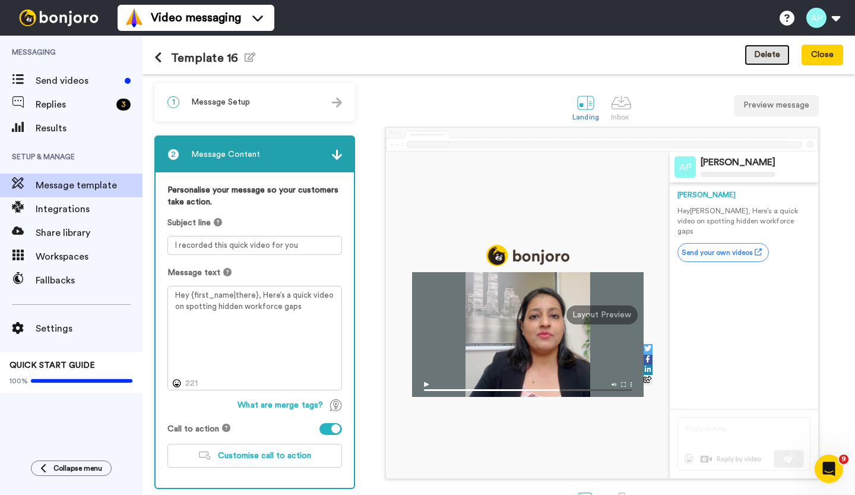
click at [769, 56] on button "Delete" at bounding box center [767, 55] width 45 height 21
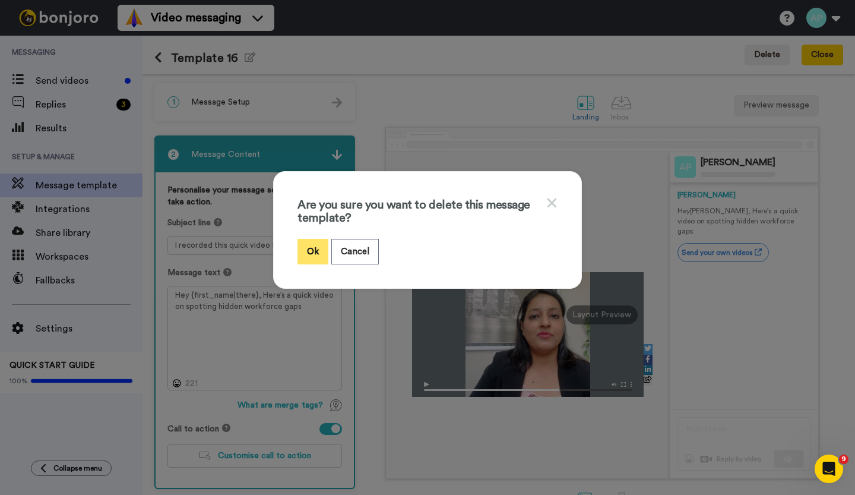
click at [303, 248] on button "Ok" at bounding box center [313, 252] width 31 height 26
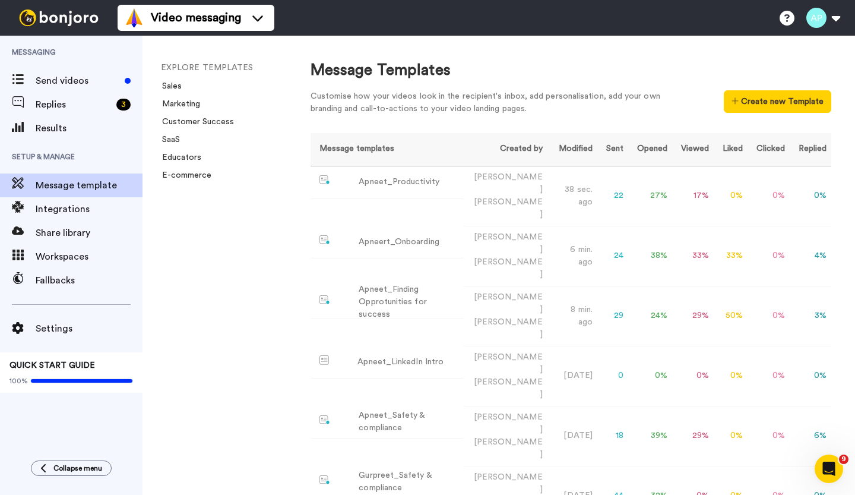
scroll to position [157, 0]
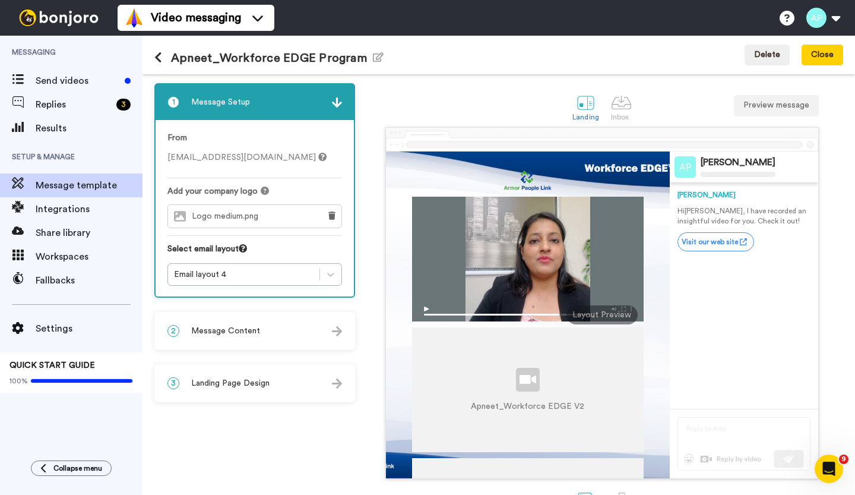
scroll to position [37, 0]
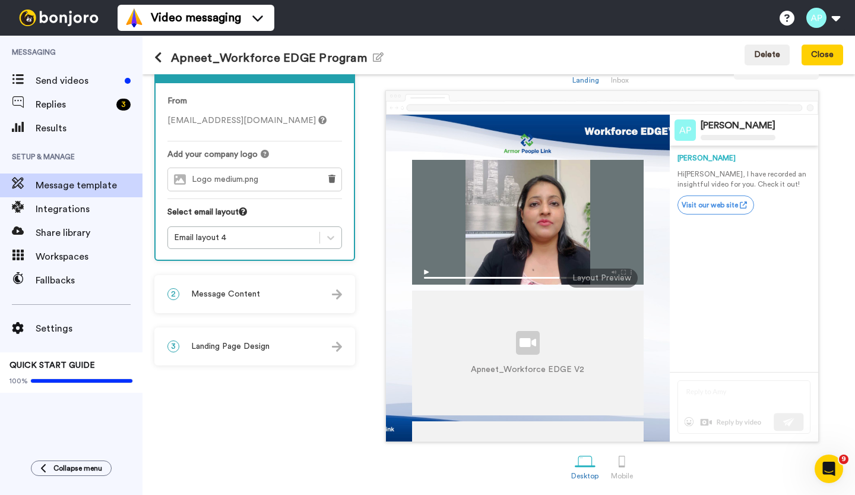
click at [251, 298] on span "Message Content" at bounding box center [225, 294] width 69 height 12
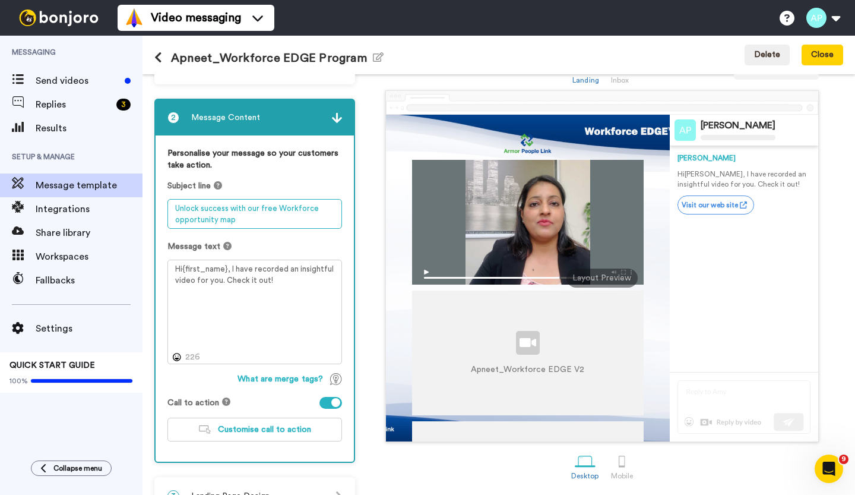
drag, startPoint x: 241, startPoint y: 217, endPoint x: 173, endPoint y: 207, distance: 68.5
click at [173, 207] on textarea "Unlock success with our free Workforce opportunity map" at bounding box center [255, 214] width 175 height 30
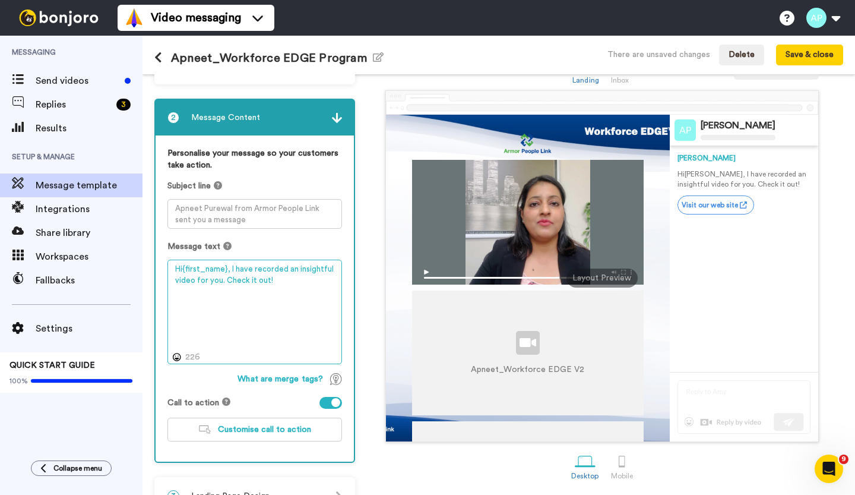
drag, startPoint x: 280, startPoint y: 283, endPoint x: 225, endPoint y: 282, distance: 55.8
click at [225, 282] on textarea "Hi{first_name}, I have recorded an insightful video for you. Check it out!" at bounding box center [255, 312] width 175 height 104
paste textarea "Hey {first_name|there}, Here’s a quick video on spotting hidden workforce gaps"
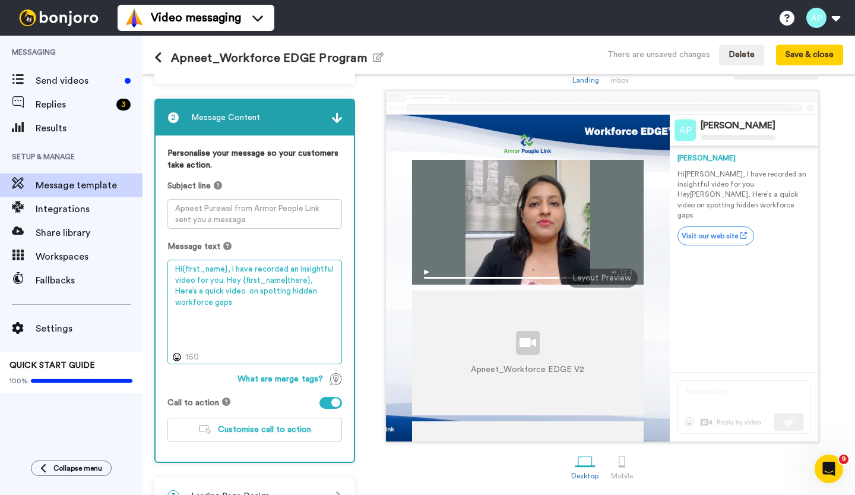
drag, startPoint x: 222, startPoint y: 279, endPoint x: 169, endPoint y: 266, distance: 54.9
click at [169, 266] on textarea "Hi{first_name}, I have recorded an insightful video for you. Hey {first_name|th…" at bounding box center [255, 312] width 175 height 104
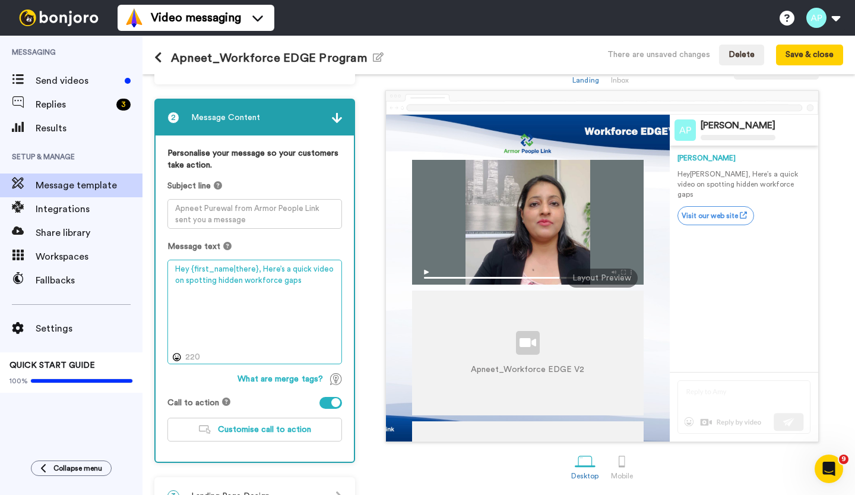
type textarea "Hey {first_name|there}, Here’s a quick video on spotting hidden workforce gaps"
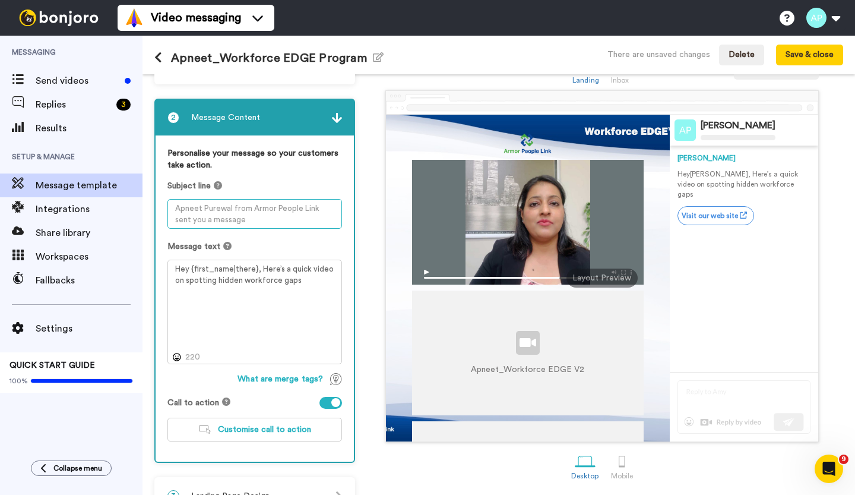
click at [238, 219] on textarea at bounding box center [255, 214] width 175 height 30
paste textarea "I recorded this quick video for you"
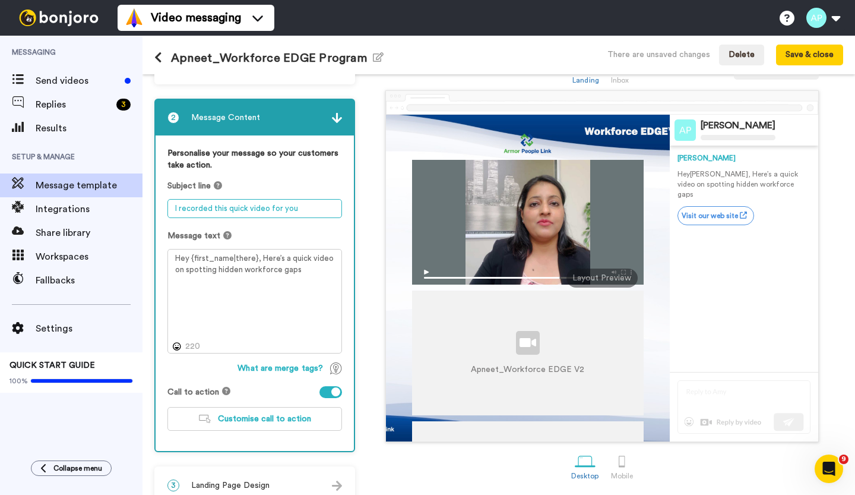
type textarea "I recorded this quick video for you"
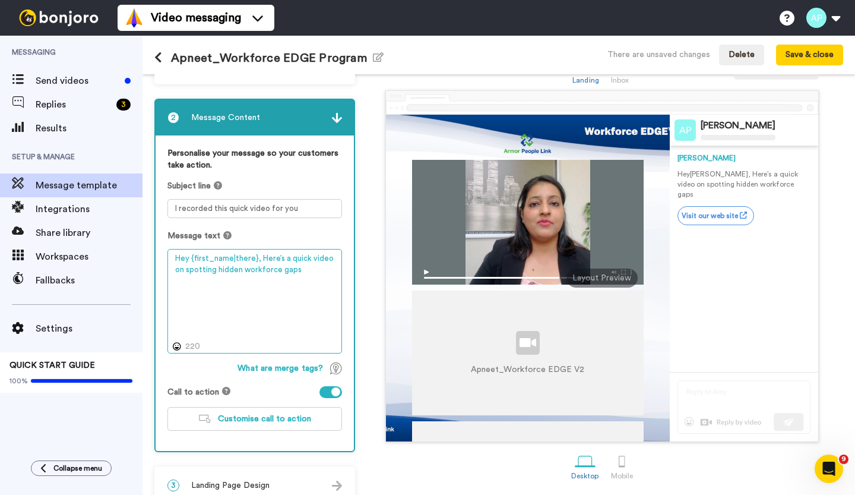
click at [298, 268] on textarea "Hey {first_name|there}, Here’s a quick video on spotting hidden workforce gaps" at bounding box center [255, 301] width 175 height 104
type textarea "Hey {first_name|there}, Here’s a quick video on spotting hidden workforce gaps."
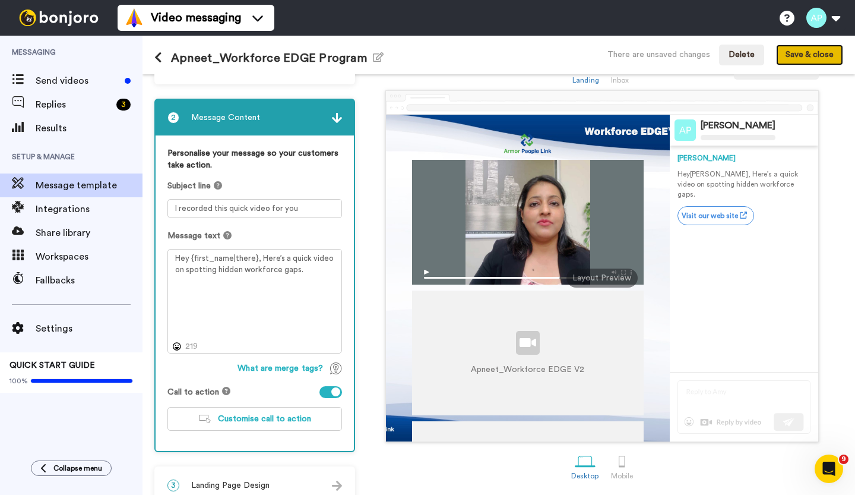
click at [815, 58] on button "Save & close" at bounding box center [809, 55] width 67 height 21
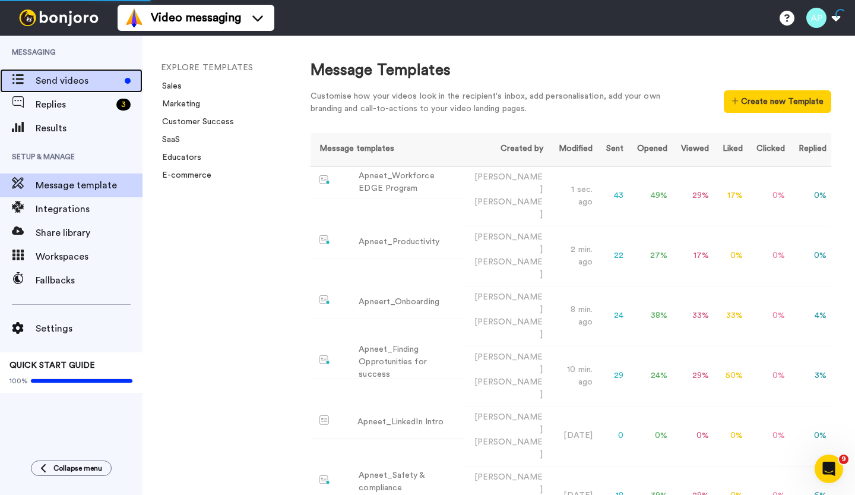
click at [67, 85] on span "Send videos" at bounding box center [78, 81] width 84 height 14
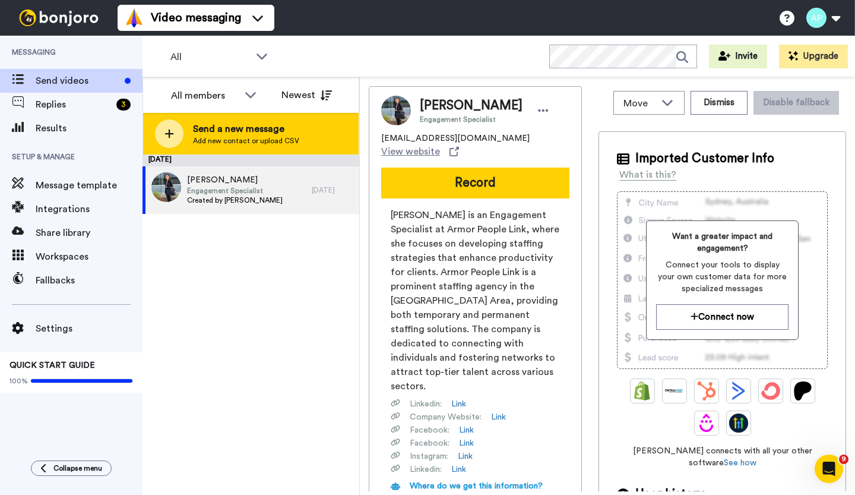
click at [172, 136] on icon at bounding box center [170, 133] width 10 height 11
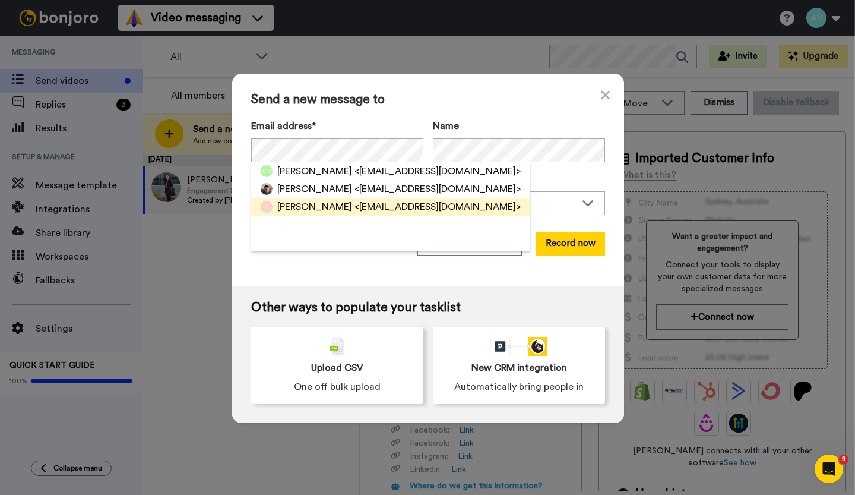
click at [312, 201] on span "Geoff Clendenning" at bounding box center [314, 207] width 75 height 14
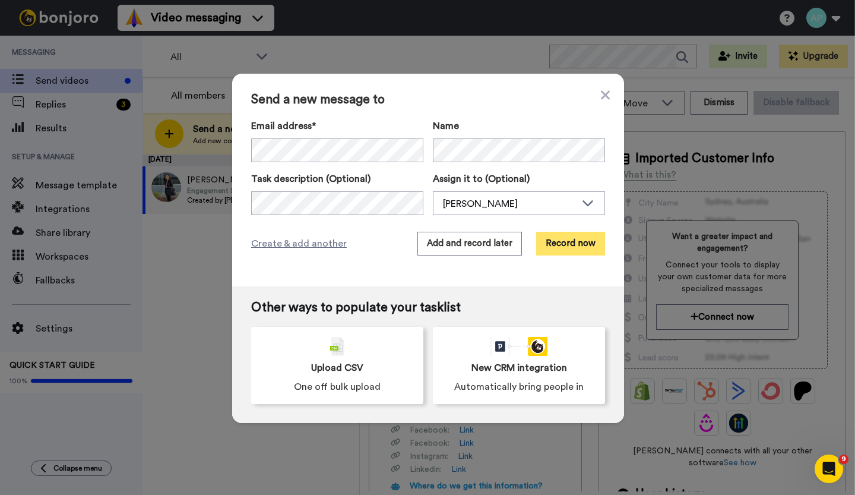
click at [576, 251] on button "Record now" at bounding box center [570, 244] width 69 height 24
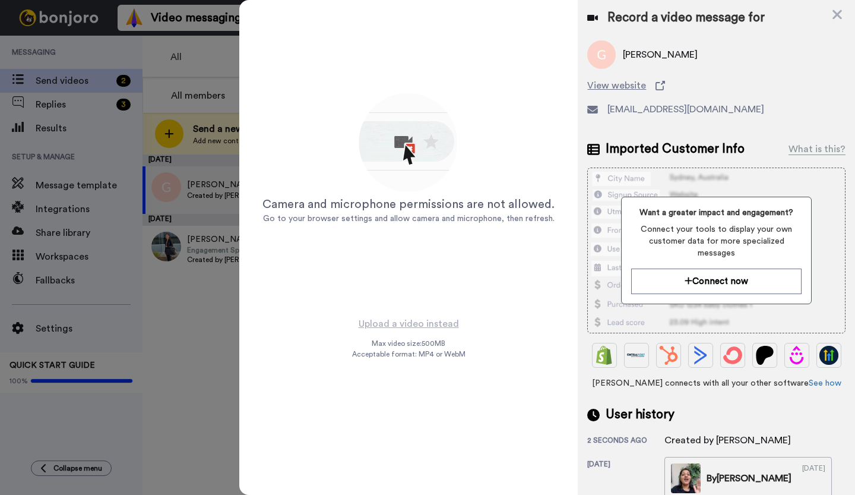
click at [441, 297] on div "Camera and microphone permissions are not allowed. Go to your browser settings …" at bounding box center [408, 158] width 297 height 297
click at [837, 19] on icon at bounding box center [838, 14] width 12 height 15
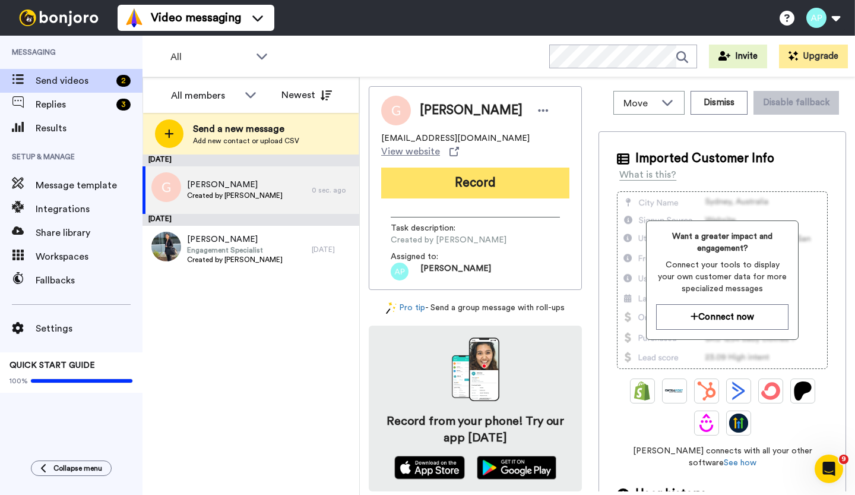
click at [484, 182] on button "Record" at bounding box center [475, 183] width 188 height 31
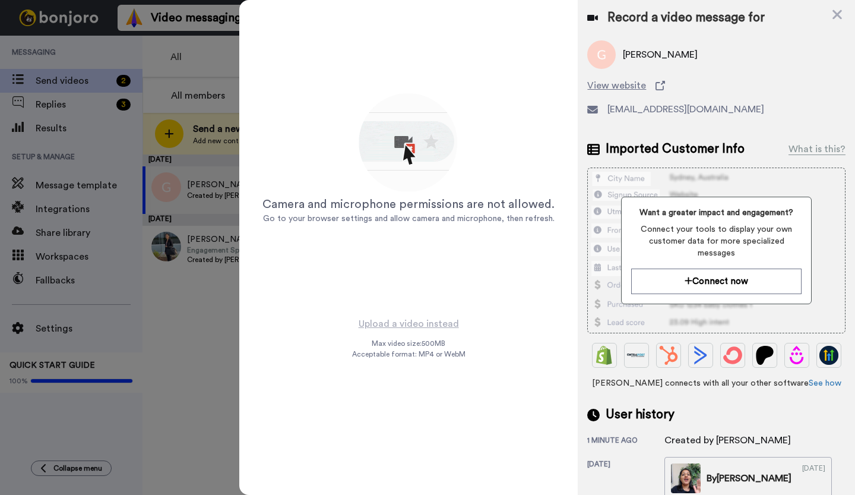
click at [590, 19] on icon at bounding box center [592, 18] width 11 height 10
click at [840, 13] on icon at bounding box center [838, 15] width 10 height 10
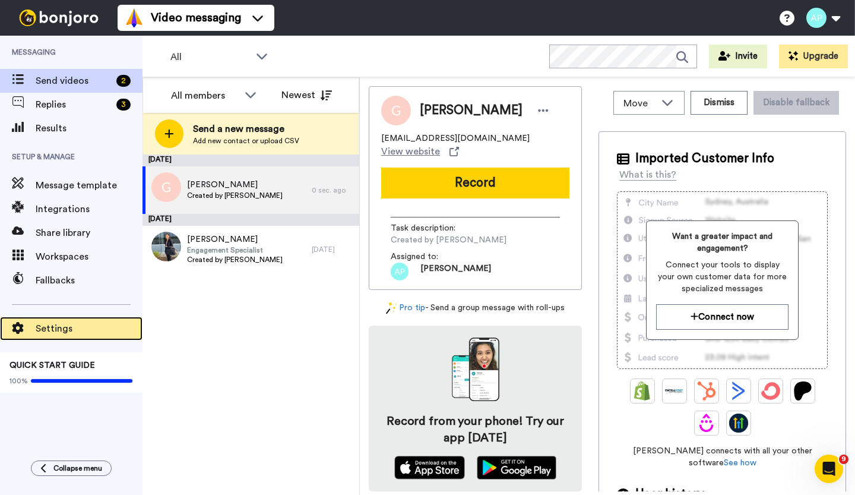
click at [30, 331] on span at bounding box center [18, 329] width 36 height 12
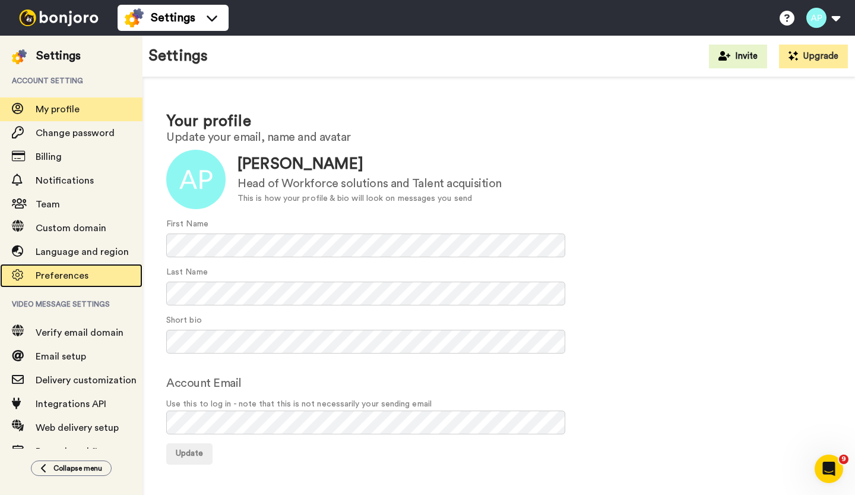
click at [53, 280] on span "Preferences" at bounding box center [62, 276] width 53 height 10
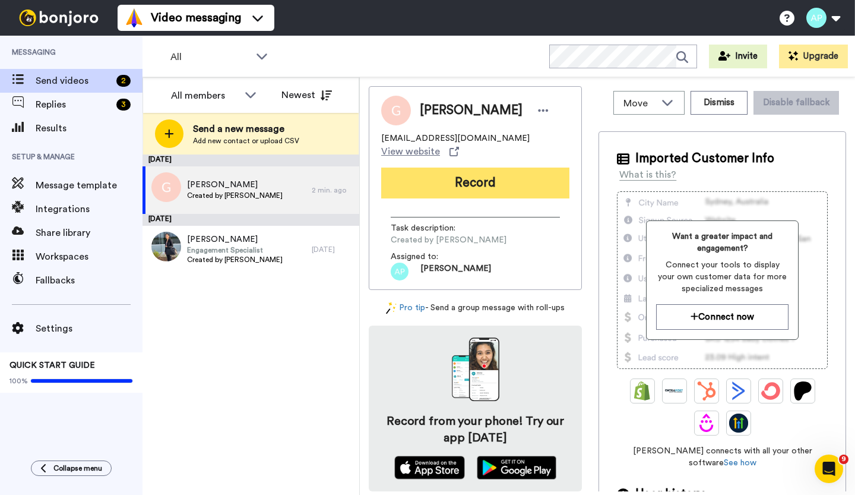
click at [457, 182] on button "Record" at bounding box center [475, 183] width 188 height 31
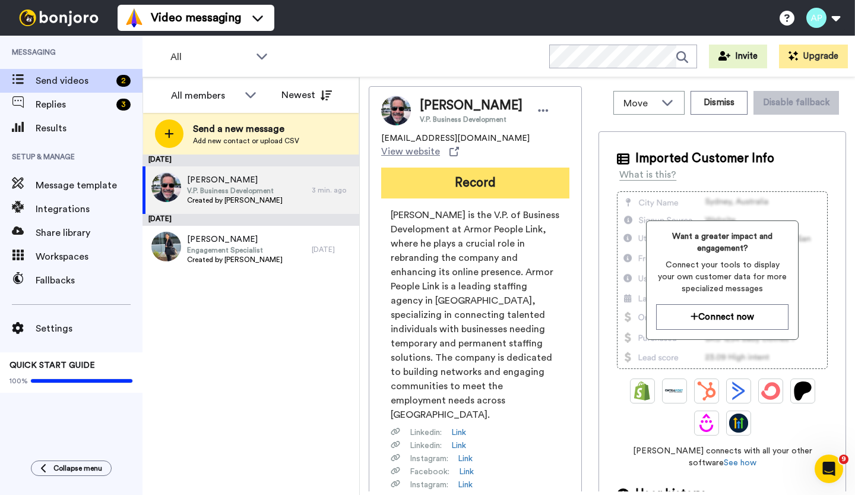
click at [474, 186] on button "Record" at bounding box center [475, 183] width 188 height 31
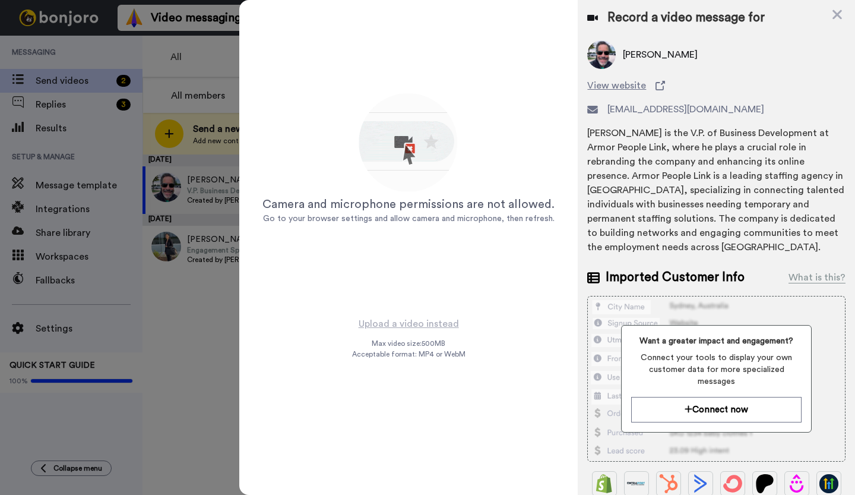
click at [400, 143] on img at bounding box center [408, 143] width 105 height 105
click at [407, 147] on img at bounding box center [408, 143] width 105 height 105
click at [416, 134] on img at bounding box center [408, 143] width 105 height 105
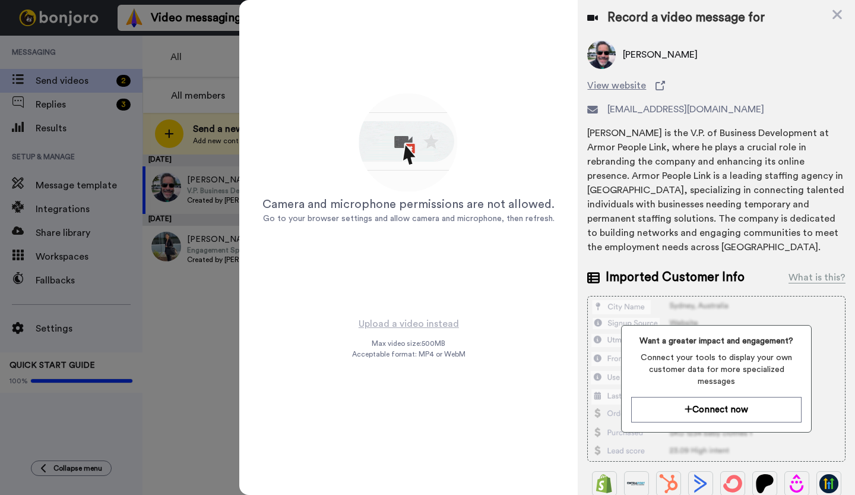
click at [416, 134] on img at bounding box center [408, 143] width 105 height 105
click at [186, 333] on div at bounding box center [427, 247] width 855 height 495
click at [838, 18] on icon at bounding box center [838, 14] width 12 height 15
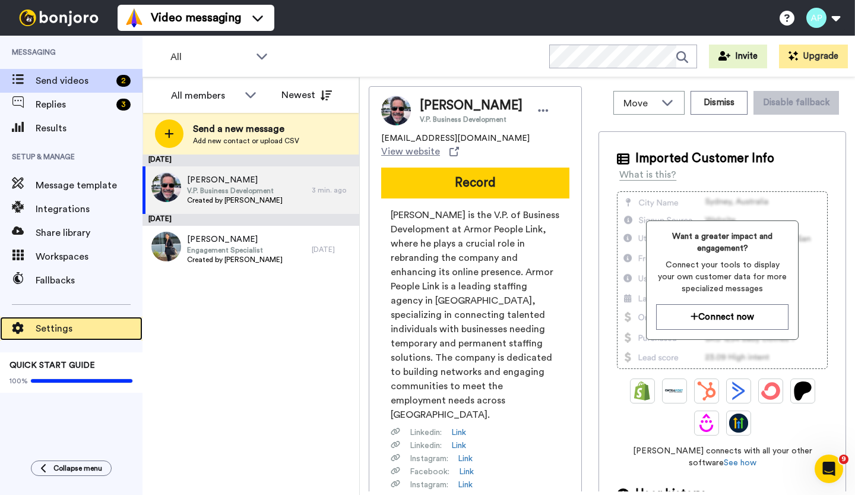
click at [67, 328] on span "Settings" at bounding box center [89, 328] width 107 height 14
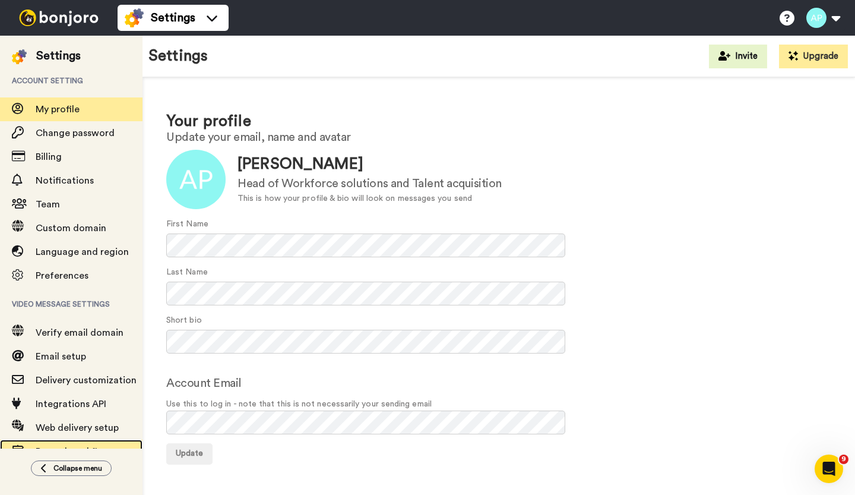
click at [53, 445] on span "Resend workflow" at bounding box center [89, 451] width 107 height 14
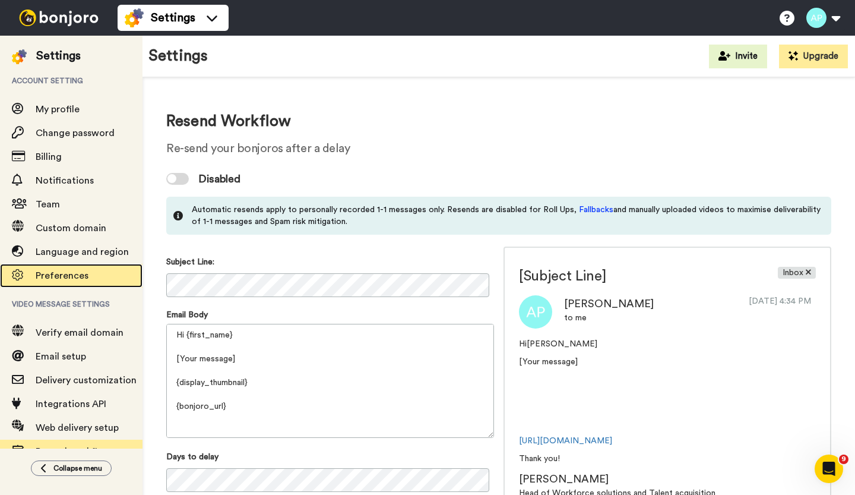
click at [59, 277] on span "Preferences" at bounding box center [62, 276] width 53 height 10
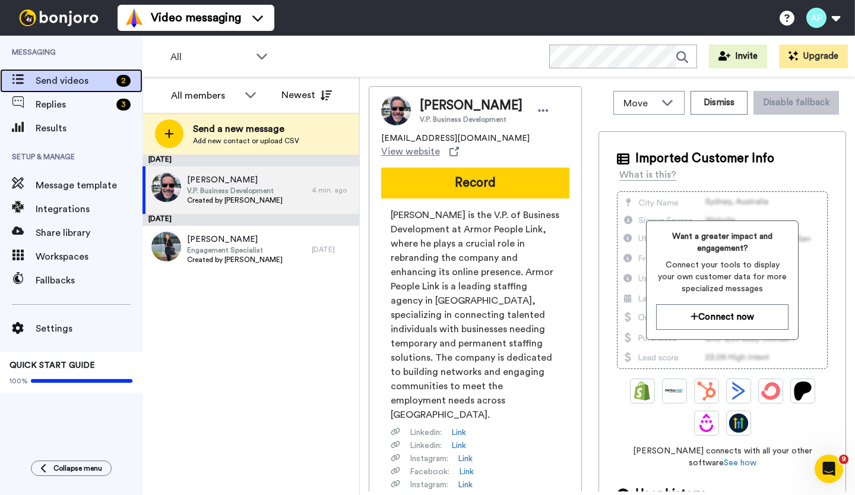
click at [48, 82] on span "Send videos" at bounding box center [74, 81] width 76 height 14
click at [706, 107] on button "Dismiss" at bounding box center [719, 103] width 57 height 24
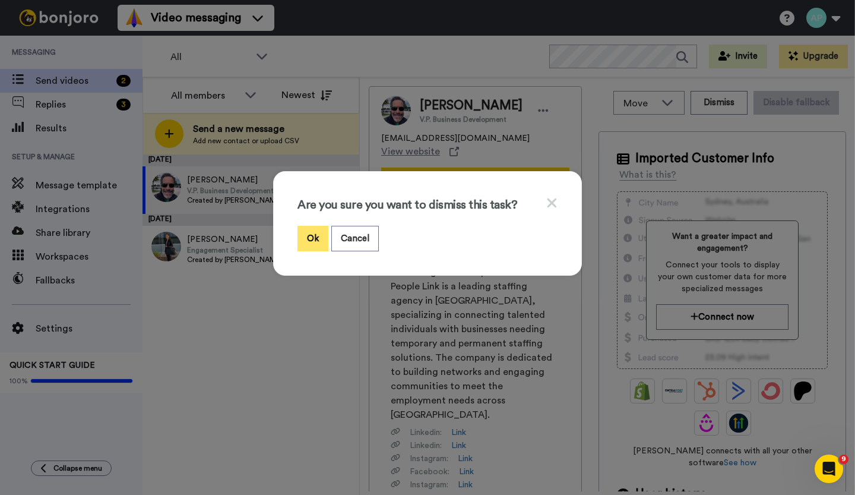
click at [309, 239] on button "Ok" at bounding box center [313, 239] width 31 height 26
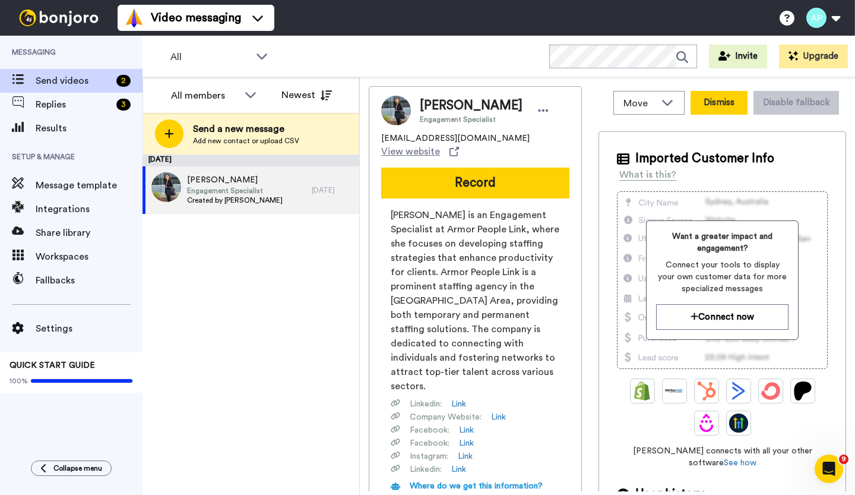
click at [709, 102] on button "Dismiss" at bounding box center [719, 103] width 57 height 24
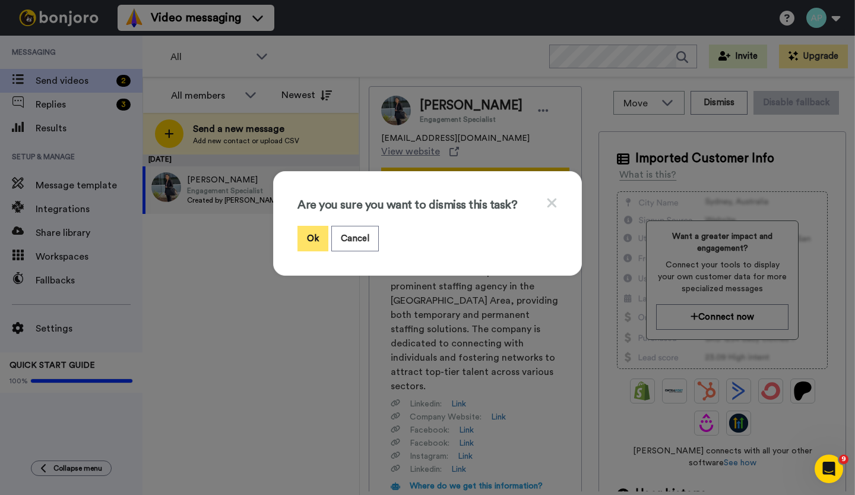
click at [304, 235] on button "Ok" at bounding box center [313, 239] width 31 height 26
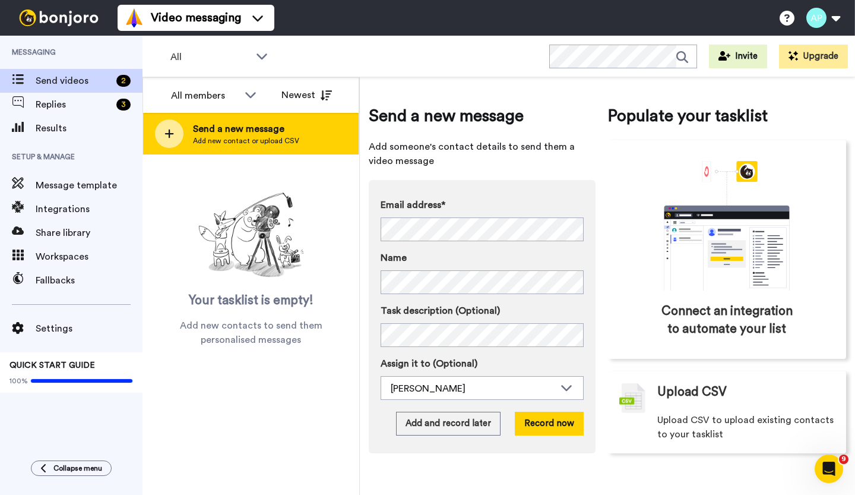
click at [174, 129] on div at bounding box center [169, 133] width 29 height 29
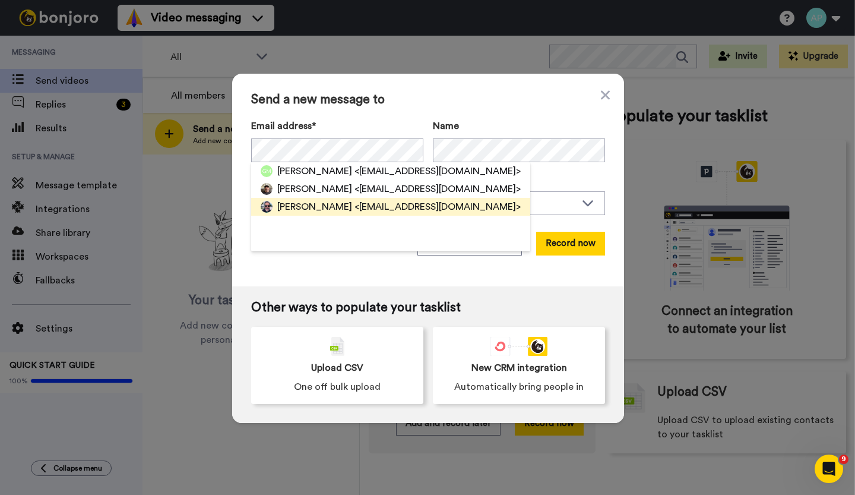
click at [320, 207] on span "[PERSON_NAME]" at bounding box center [314, 207] width 75 height 14
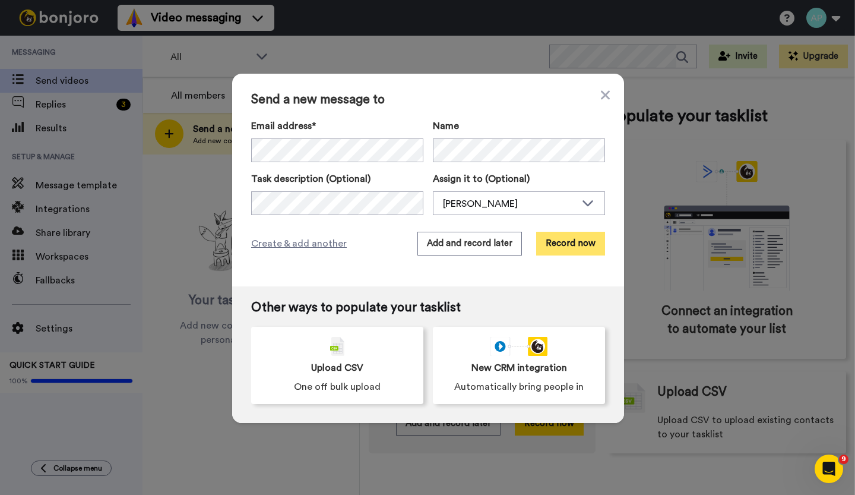
click at [573, 245] on button "Record now" at bounding box center [570, 244] width 69 height 24
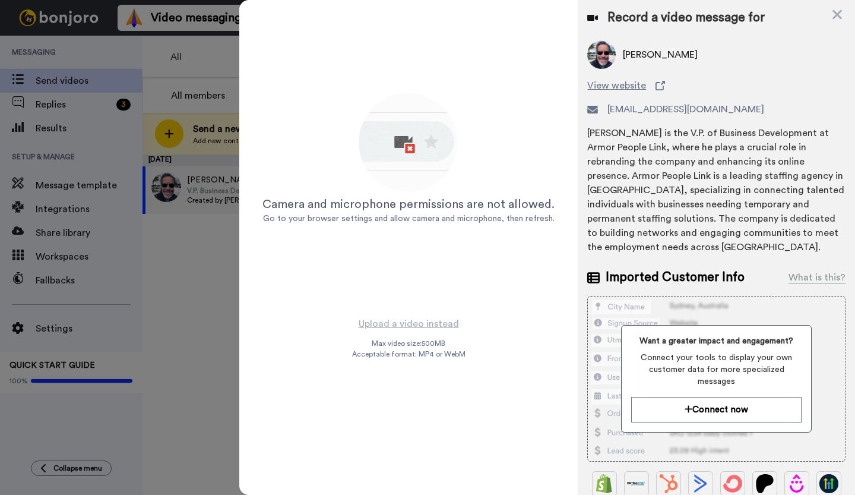
click at [383, 169] on img at bounding box center [408, 143] width 105 height 105
drag, startPoint x: 398, startPoint y: 350, endPoint x: 459, endPoint y: 422, distance: 94.8
click at [459, 422] on div "Upload a video instead Max video size: 500 MB Acceptable format: MP4 or WebM" at bounding box center [408, 398] width 113 height 165
click at [197, 392] on div at bounding box center [427, 247] width 855 height 495
click at [210, 343] on div at bounding box center [427, 247] width 855 height 495
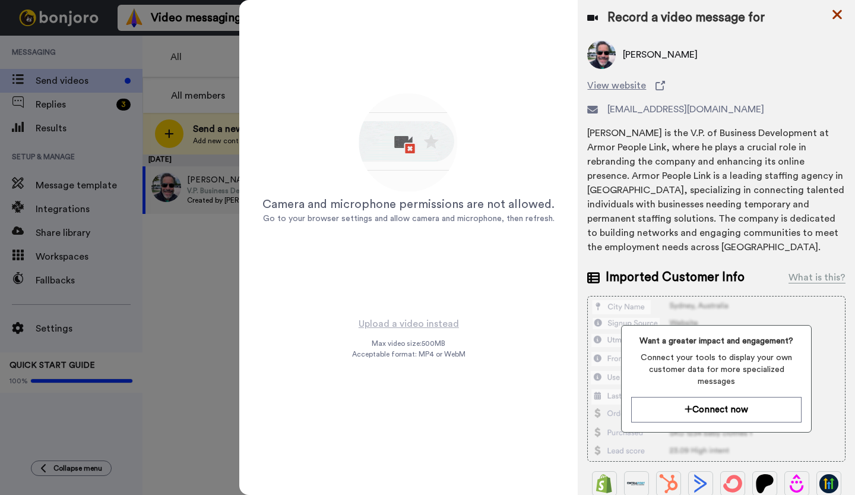
click at [833, 21] on icon at bounding box center [838, 14] width 12 height 15
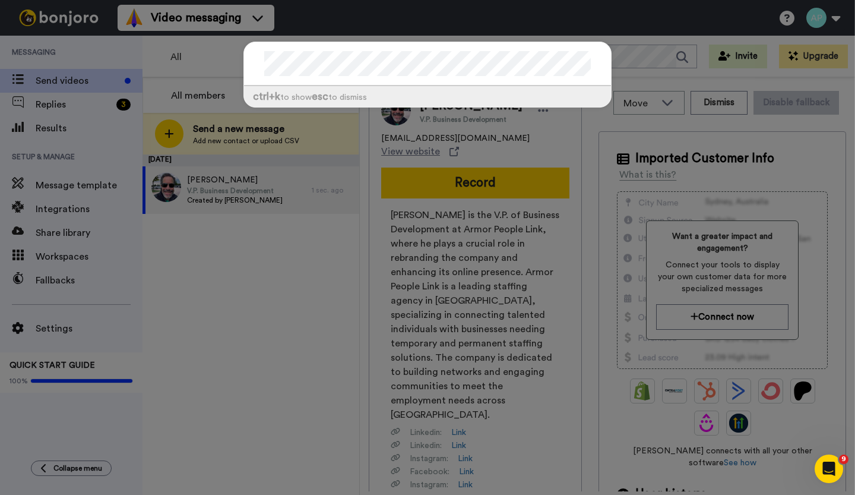
click at [281, 271] on div "ctrl +k to show esc to dismiss" at bounding box center [427, 247] width 855 height 495
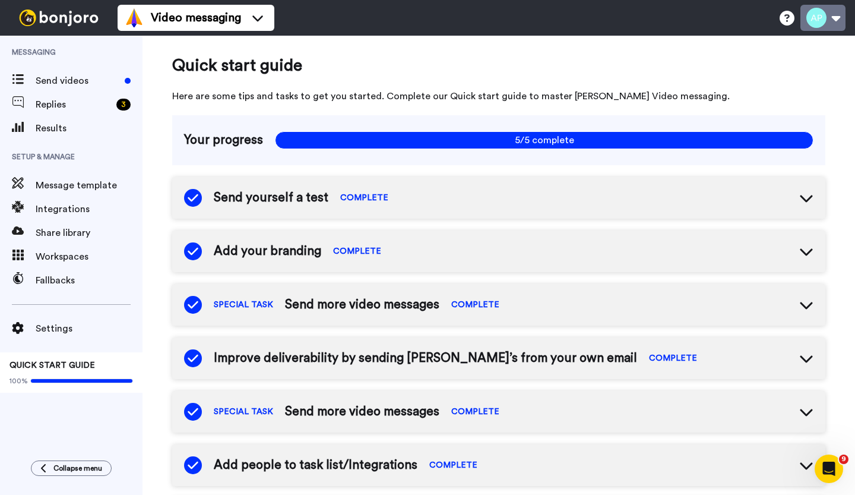
click at [840, 18] on button at bounding box center [823, 18] width 45 height 26
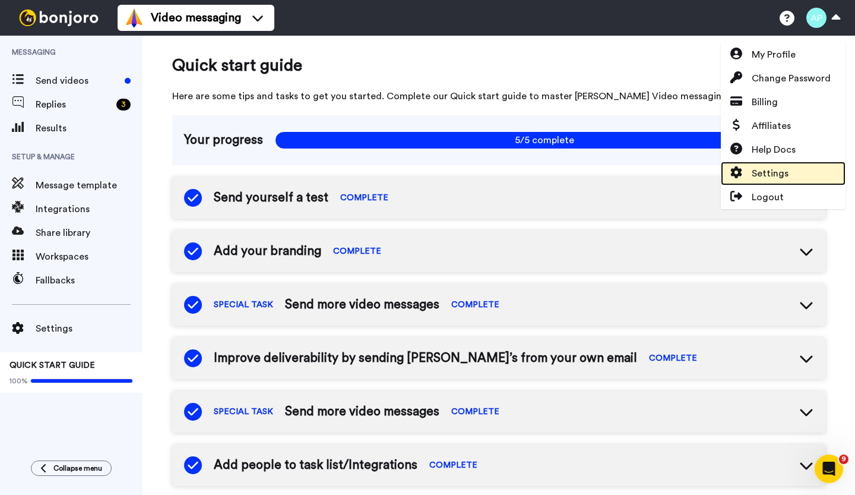
click at [764, 173] on span "Settings" at bounding box center [770, 173] width 37 height 14
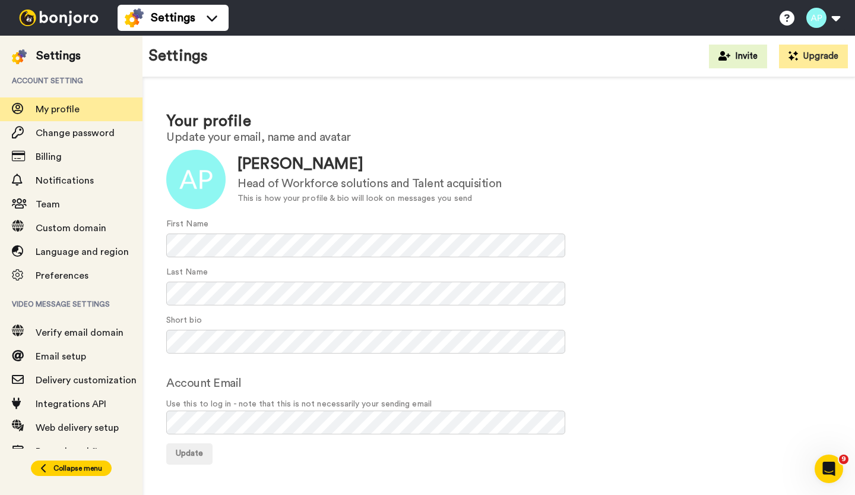
click at [40, 468] on icon at bounding box center [43, 468] width 7 height 10
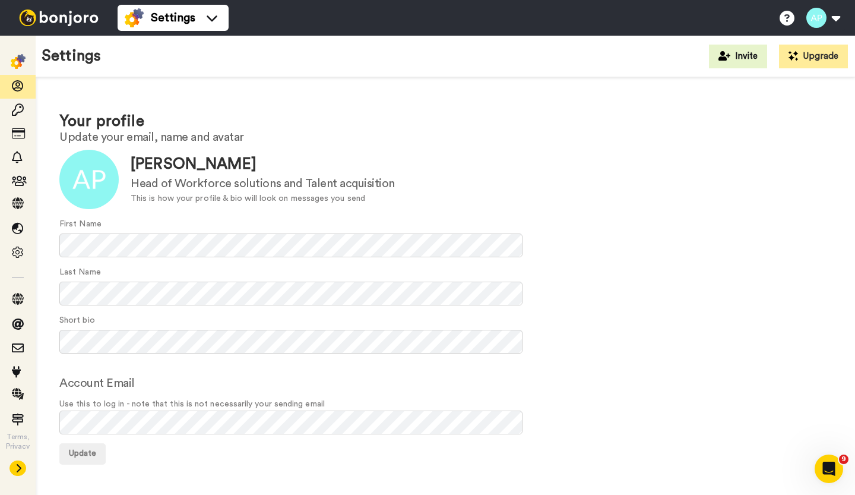
click at [18, 471] on icon at bounding box center [19, 468] width 5 height 8
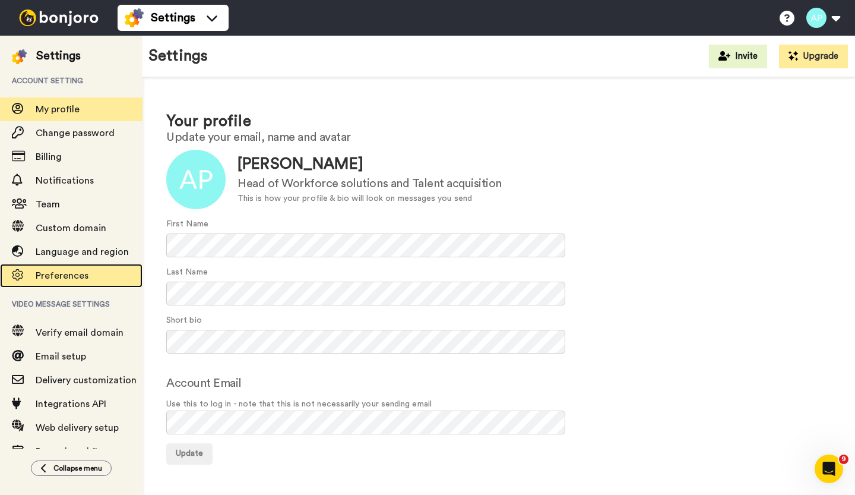
click at [34, 276] on span at bounding box center [18, 276] width 36 height 12
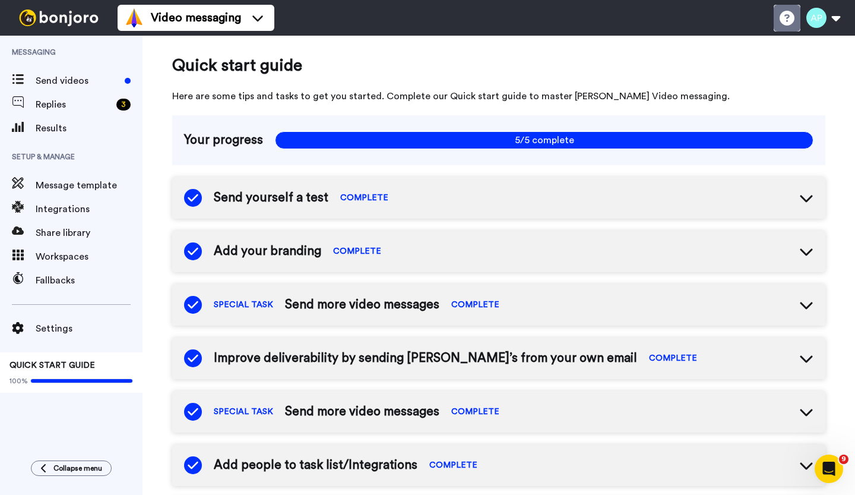
click at [786, 23] on icon at bounding box center [787, 18] width 15 height 15
click at [839, 15] on button at bounding box center [823, 18] width 45 height 26
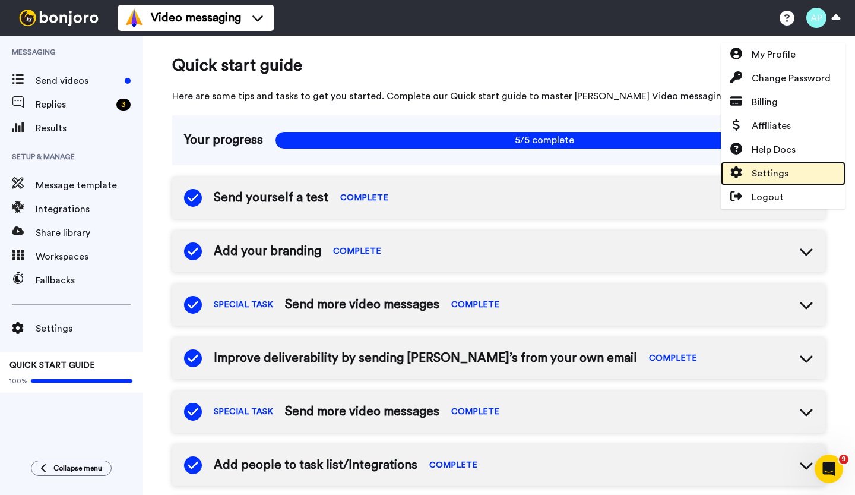
click at [756, 174] on span "Settings" at bounding box center [770, 173] width 37 height 14
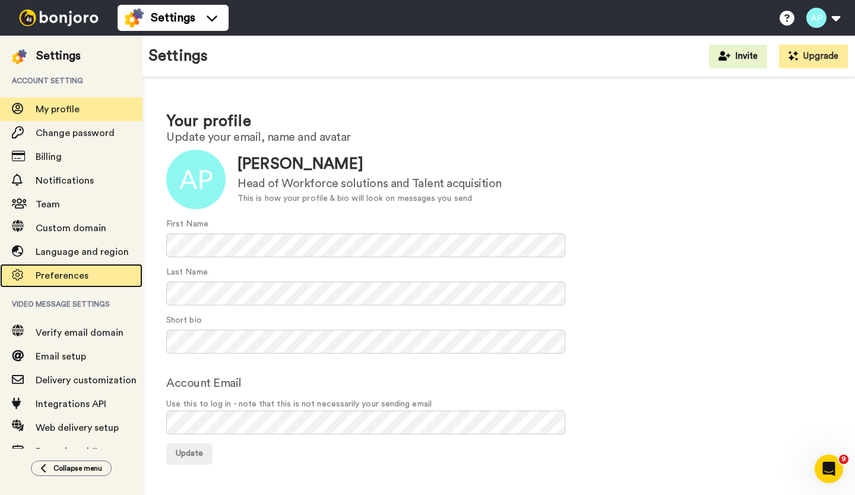
click at [58, 276] on span "Preferences" at bounding box center [62, 276] width 53 height 10
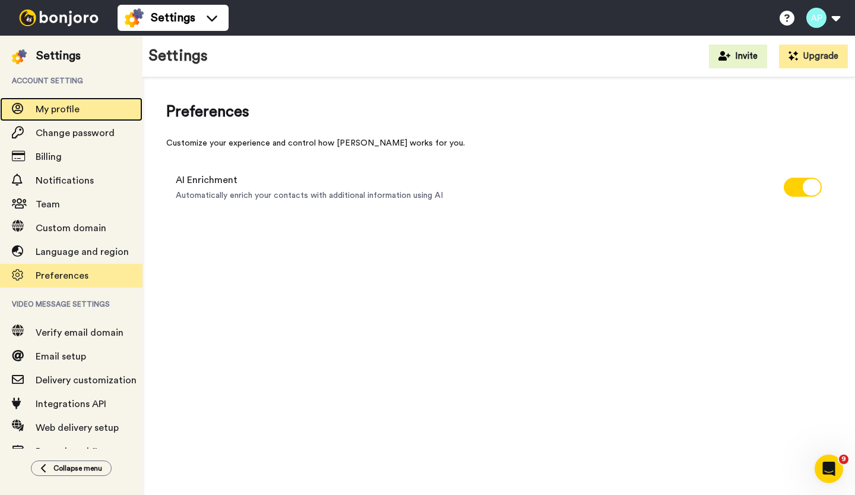
click at [57, 106] on span "My profile" at bounding box center [58, 110] width 44 height 10
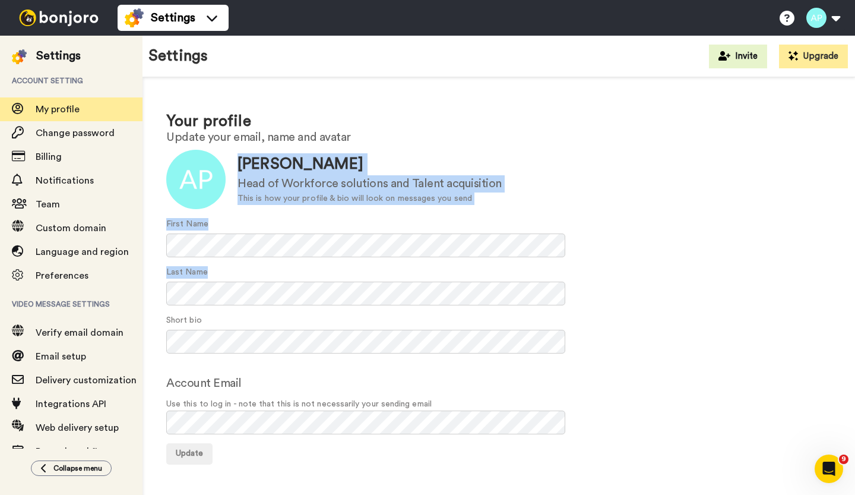
drag, startPoint x: 836, startPoint y: 133, endPoint x: 836, endPoint y: 277, distance: 143.7
click at [836, 277] on div "Your profile Update your email, name and avatar Update Apneet Purewal Head of W…" at bounding box center [499, 287] width 713 height 420
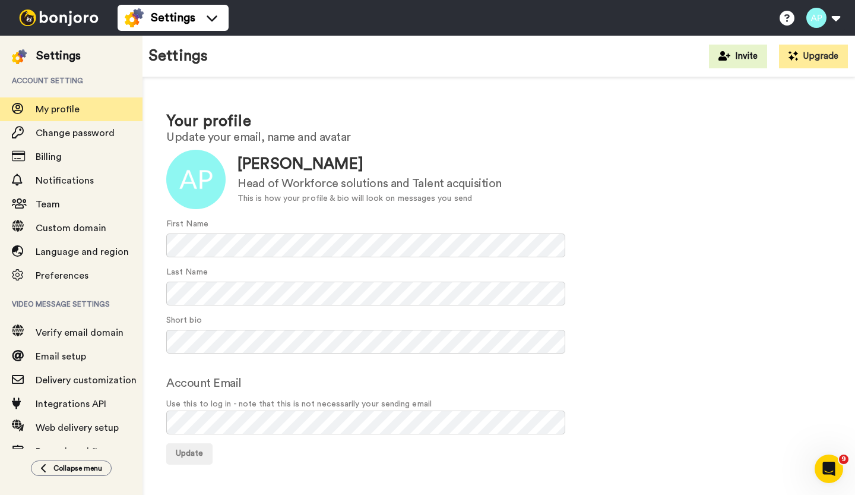
click at [752, 291] on div "Last Name" at bounding box center [498, 285] width 665 height 39
click at [44, 178] on span "Notifications" at bounding box center [65, 181] width 58 height 10
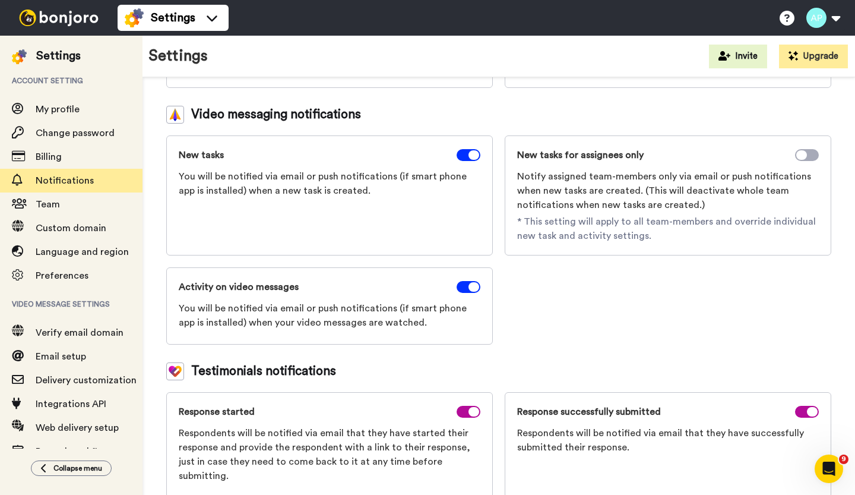
scroll to position [191, 0]
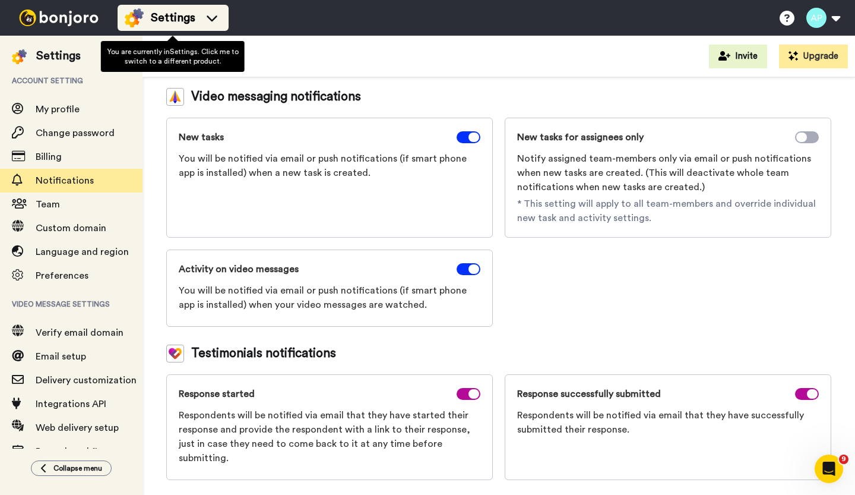
click at [216, 18] on icon at bounding box center [212, 18] width 19 height 12
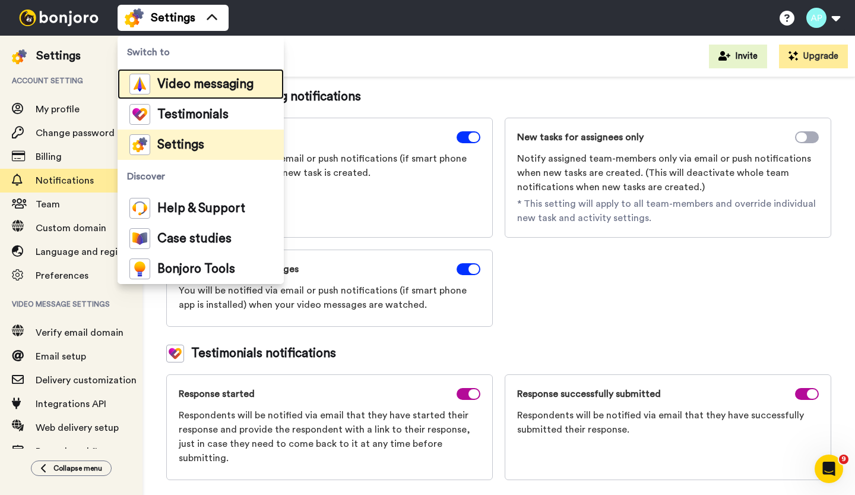
click at [188, 80] on span "Video messaging" at bounding box center [205, 84] width 96 height 12
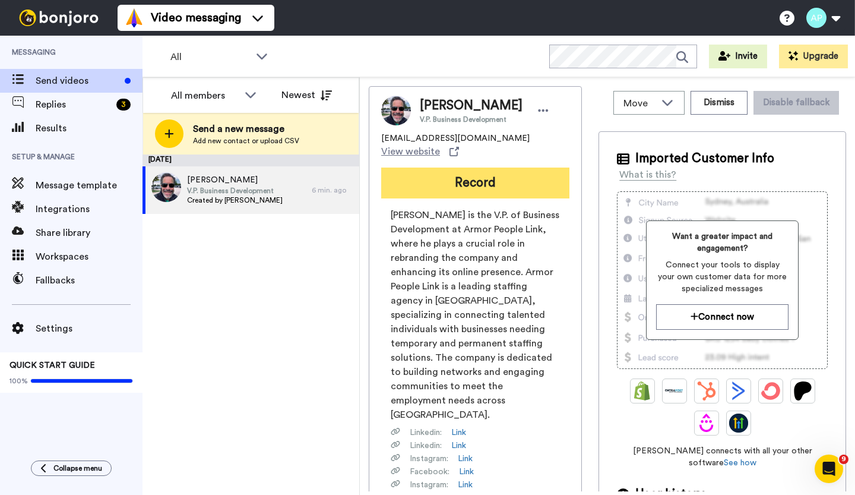
click at [432, 189] on button "Record" at bounding box center [475, 183] width 188 height 31
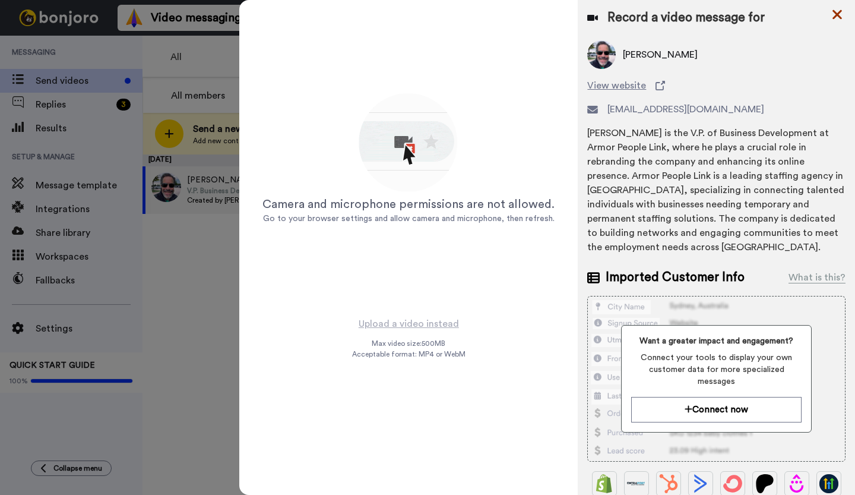
click at [833, 13] on icon at bounding box center [838, 14] width 12 height 15
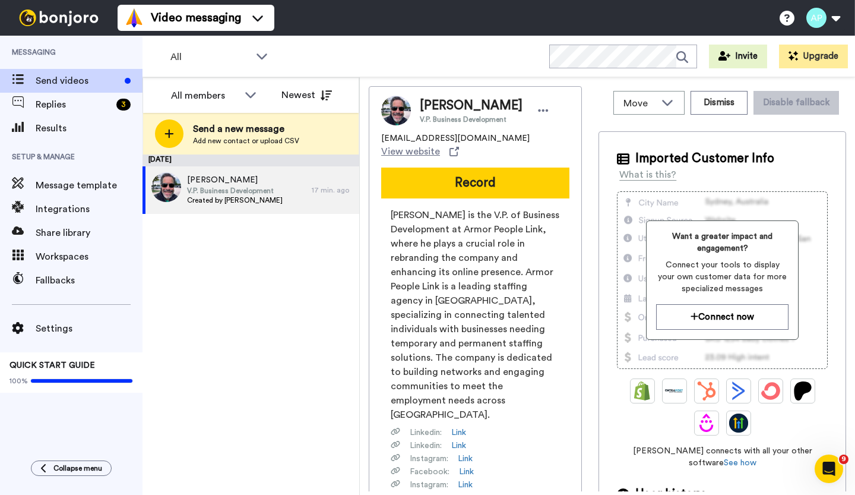
click at [620, 488] on icon at bounding box center [623, 494] width 12 height 12
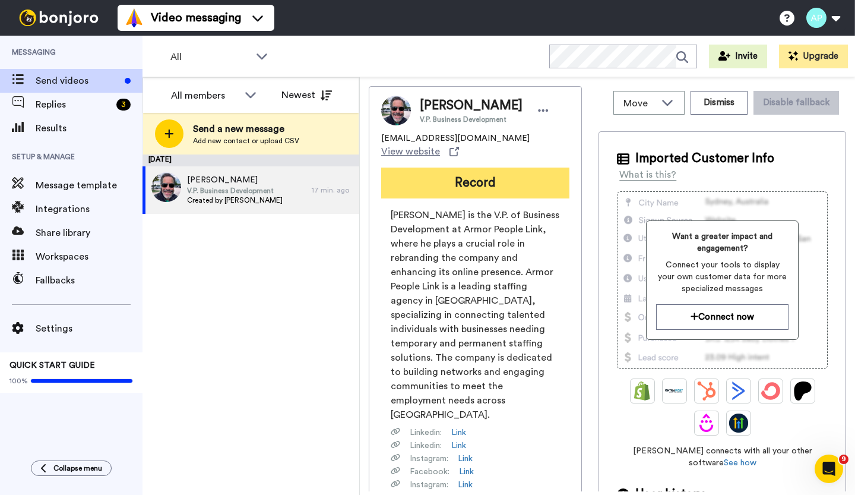
click at [437, 184] on button "Record" at bounding box center [475, 183] width 188 height 31
click at [446, 186] on button "Record" at bounding box center [475, 183] width 188 height 31
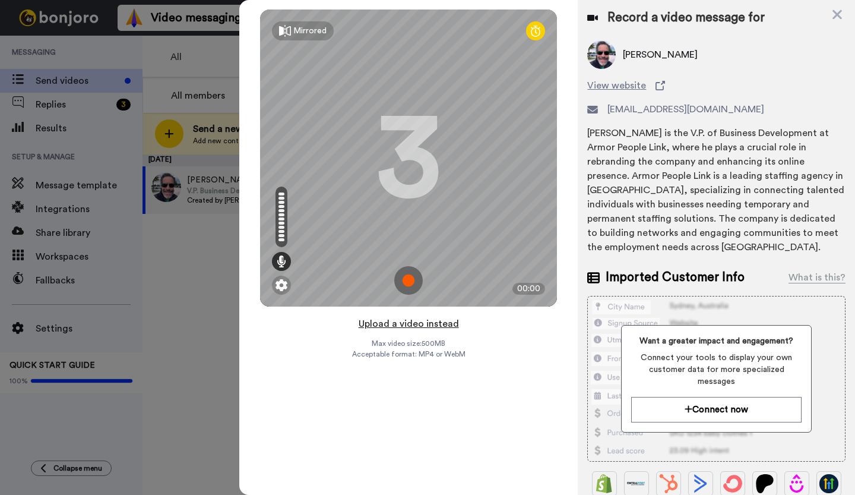
click at [403, 320] on button "Upload a video instead" at bounding box center [409, 323] width 108 height 15
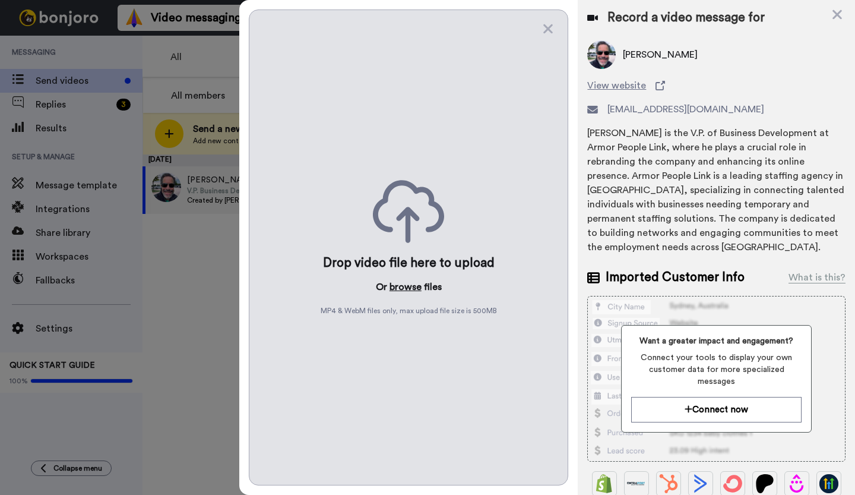
click at [400, 288] on button "browse" at bounding box center [406, 287] width 32 height 14
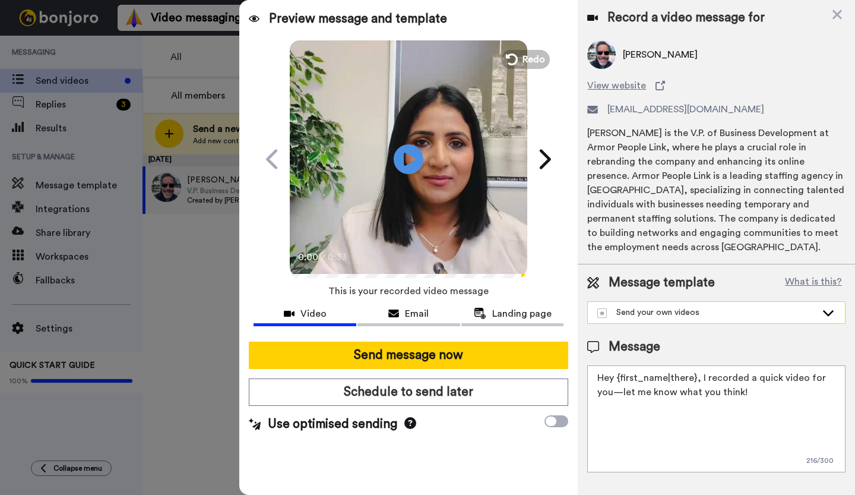
click at [688, 309] on div "Send your own videos" at bounding box center [707, 312] width 219 height 12
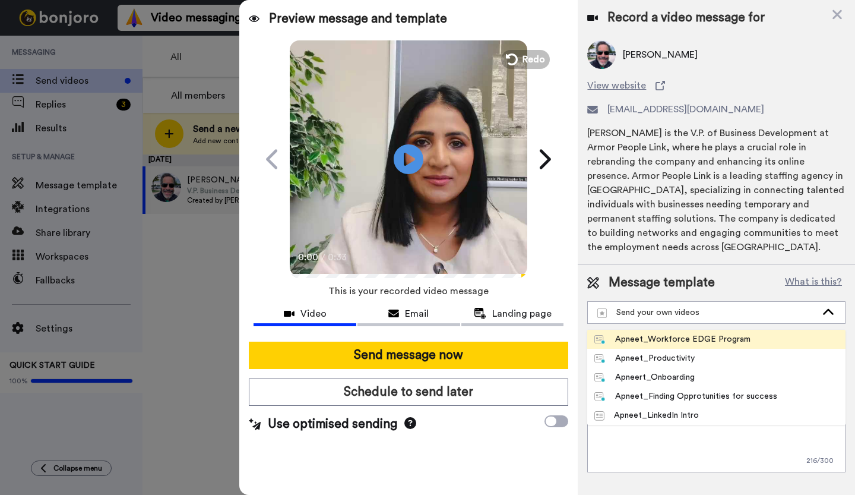
click at [672, 339] on div "Apneet_Workforce EDGE Program" at bounding box center [673, 339] width 156 height 12
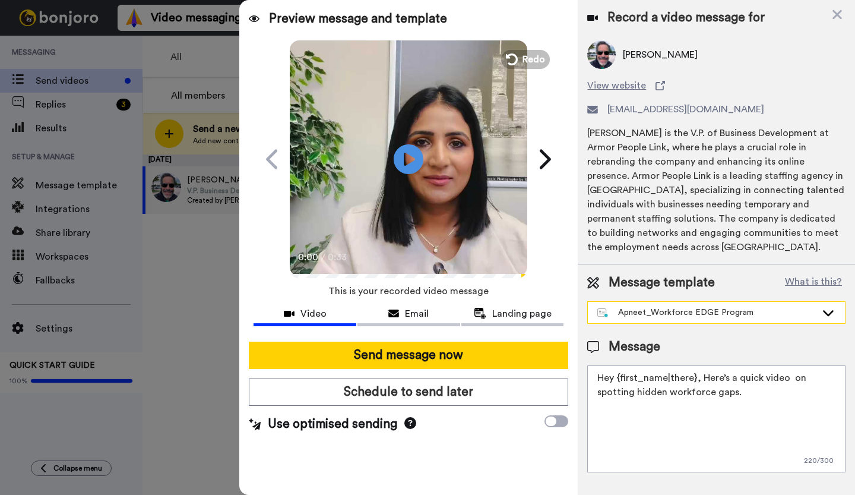
click at [792, 309] on div "Apneet_Workforce EDGE Program" at bounding box center [707, 312] width 219 height 12
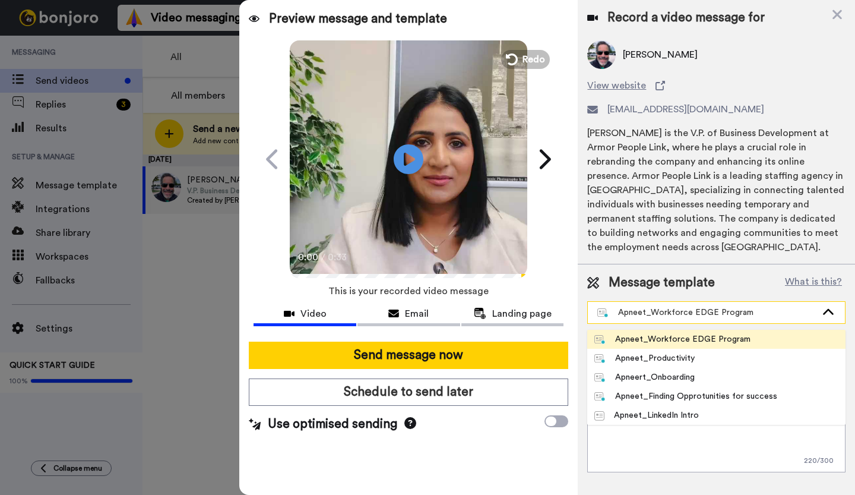
click at [792, 309] on div "Apneet_Workforce EDGE Program" at bounding box center [707, 312] width 219 height 12
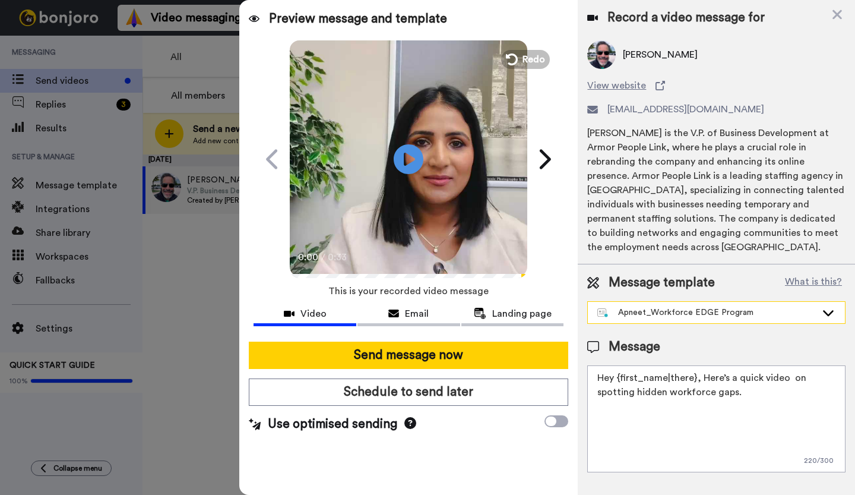
click at [772, 314] on div "Apneet_Workforce EDGE Program" at bounding box center [707, 312] width 219 height 12
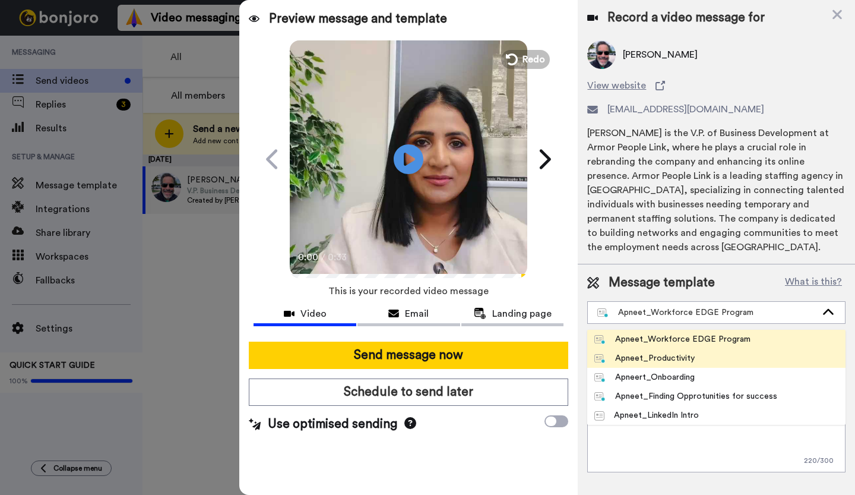
click at [681, 356] on div "Apneet_Productivity" at bounding box center [645, 358] width 100 height 12
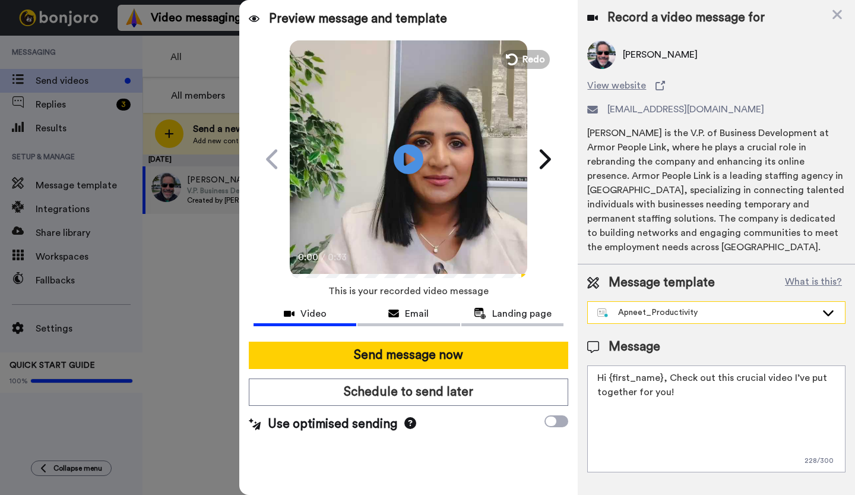
click at [694, 312] on div "Apneet_Productivity" at bounding box center [707, 312] width 219 height 12
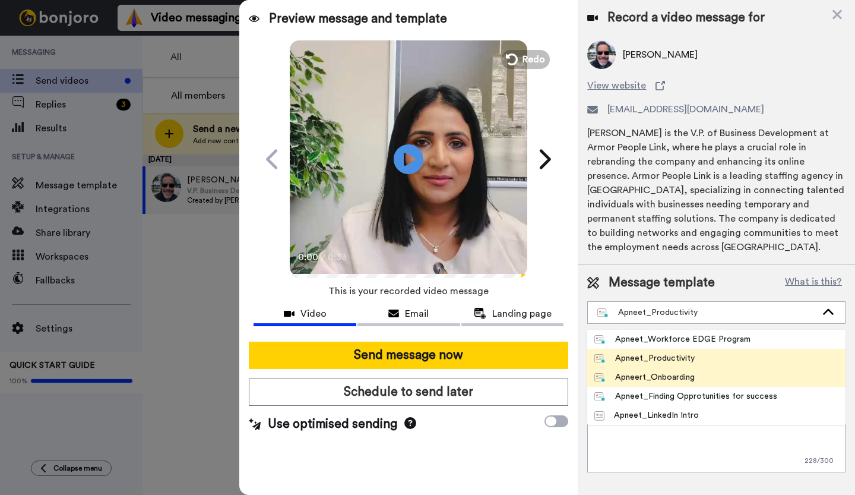
click at [645, 378] on div "Apneert_Onboarding" at bounding box center [645, 377] width 100 height 12
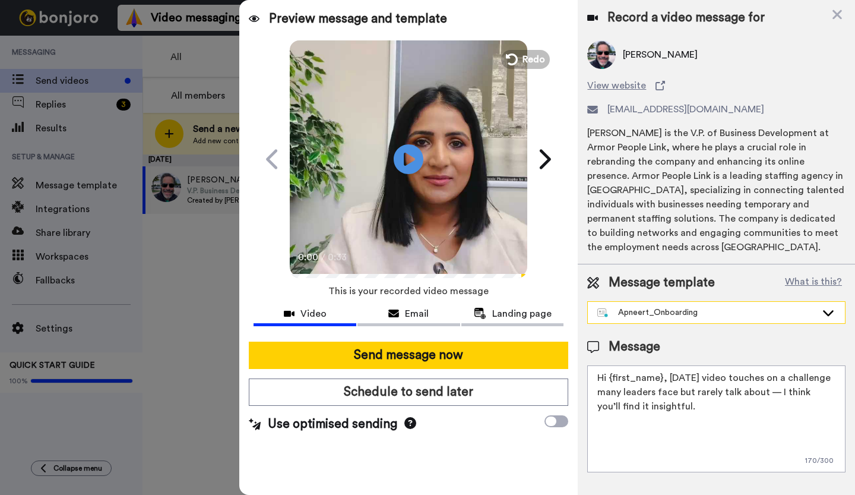
click at [685, 306] on div "Apneert_Onboarding" at bounding box center [707, 312] width 219 height 12
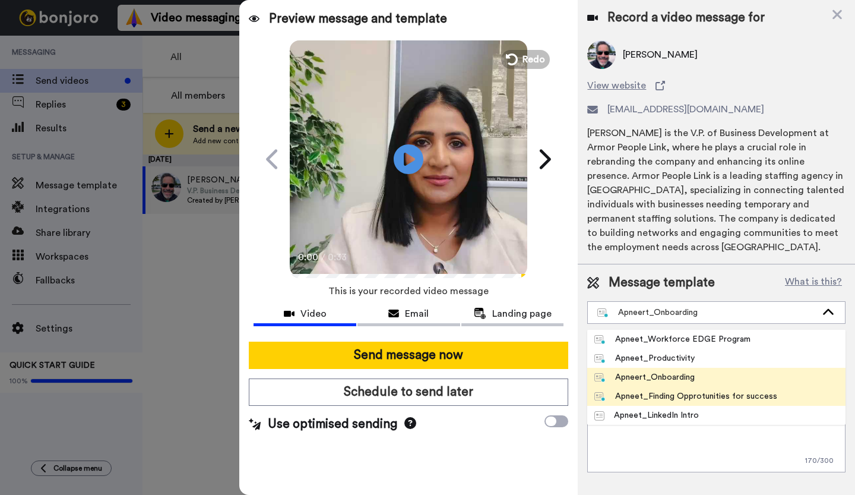
click at [647, 396] on div "Apneet_Finding Opprotunities for success" at bounding box center [686, 396] width 183 height 12
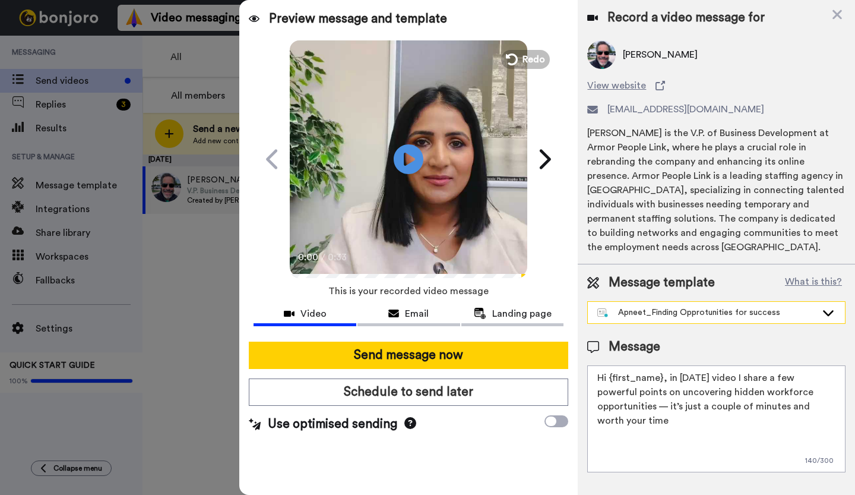
click at [709, 314] on div "Apneet_Finding Opprotunities for success" at bounding box center [707, 312] width 219 height 12
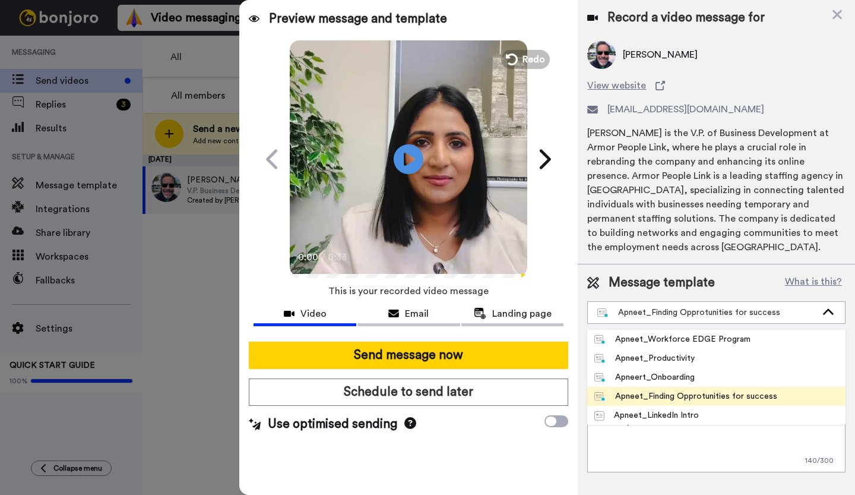
click at [672, 392] on div "Apneet_Finding Opprotunities for success" at bounding box center [686, 396] width 183 height 12
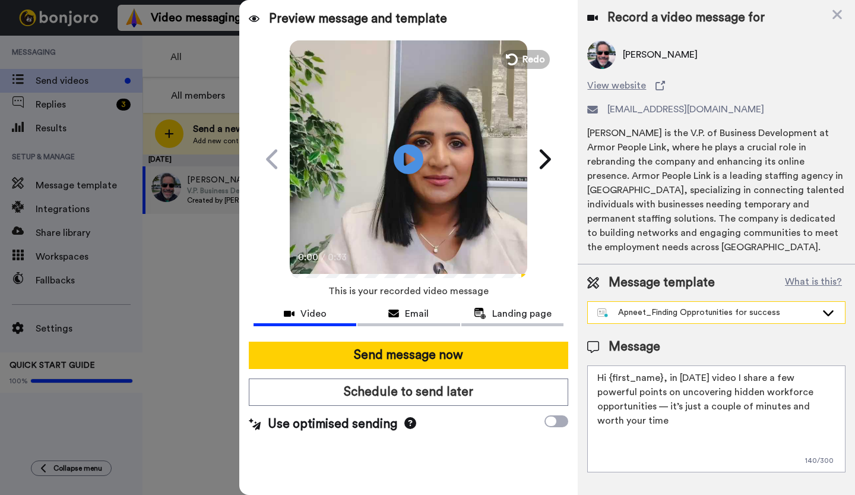
click at [662, 308] on div "Apneet_Finding Opprotunities for success" at bounding box center [707, 312] width 219 height 12
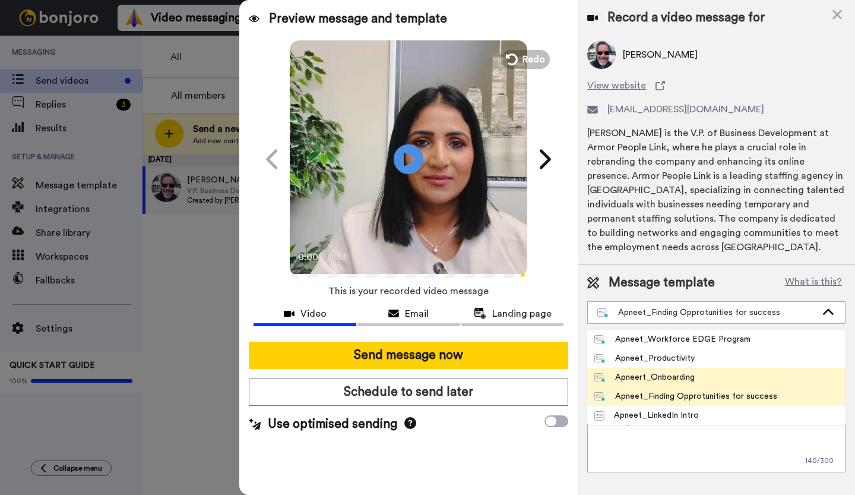
click at [656, 381] on div "Apneert_Onboarding" at bounding box center [645, 377] width 100 height 12
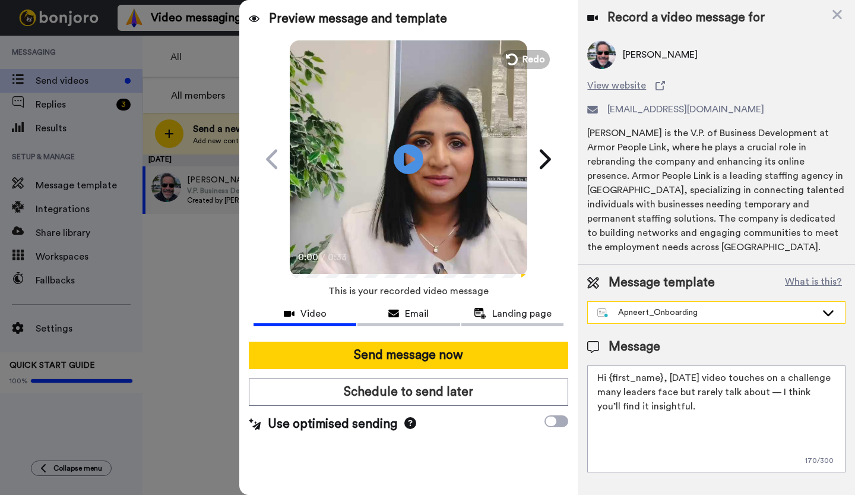
click at [705, 312] on div "Apneert_Onboarding" at bounding box center [707, 312] width 219 height 12
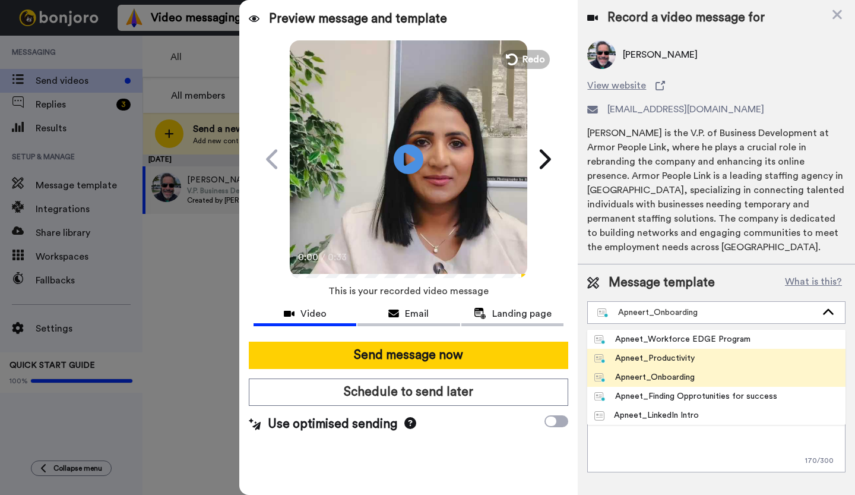
click at [669, 357] on div "Apneet_Productivity" at bounding box center [645, 358] width 100 height 12
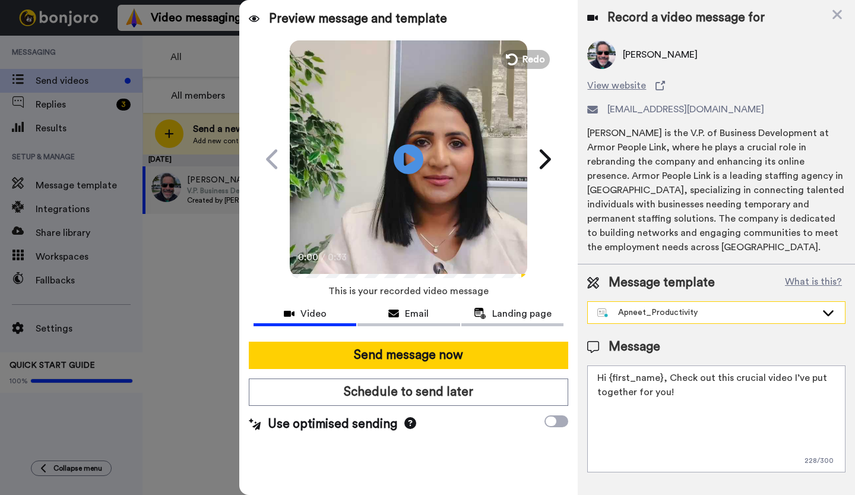
click at [685, 313] on div "Apneet_Productivity" at bounding box center [707, 312] width 219 height 12
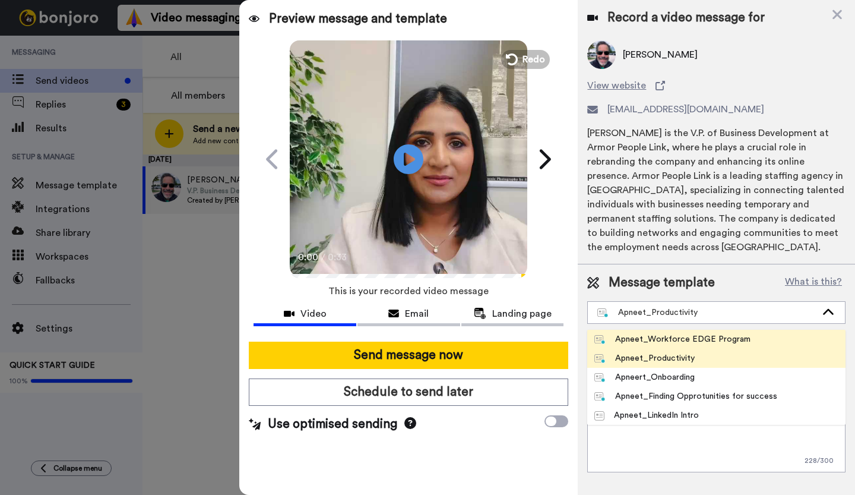
click at [674, 343] on div "Apneet_Workforce EDGE Program" at bounding box center [673, 339] width 156 height 12
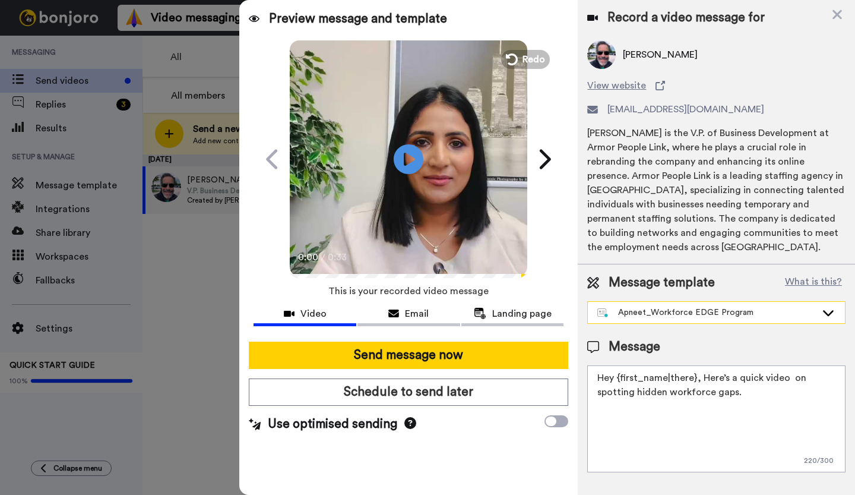
click at [716, 309] on div "Apneet_Workforce EDGE Program" at bounding box center [707, 312] width 219 height 12
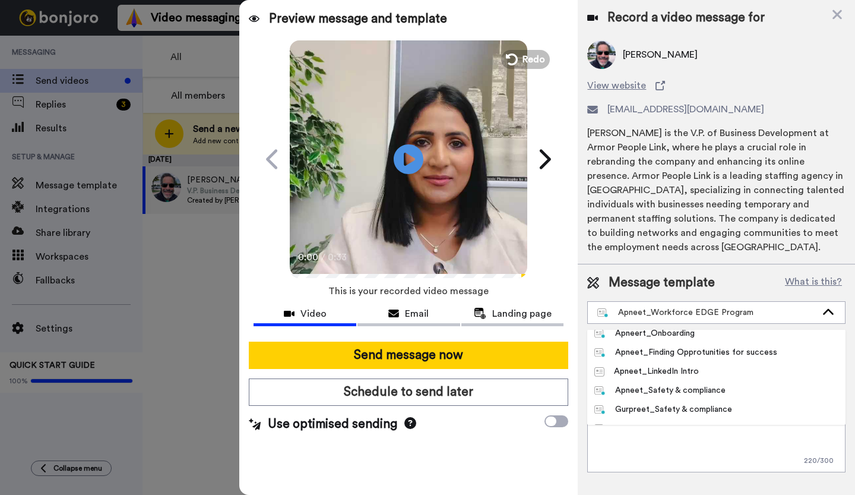
scroll to position [55, 0]
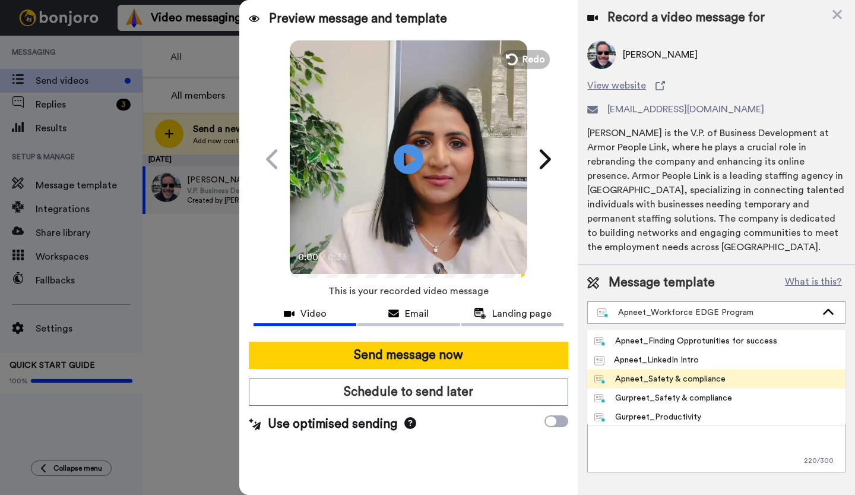
click at [691, 378] on div "Apneet_Safety & compliance" at bounding box center [660, 379] width 131 height 12
type textarea "Hi {first_name}, I’ve created this video that uncover the secrets to a happy an…"
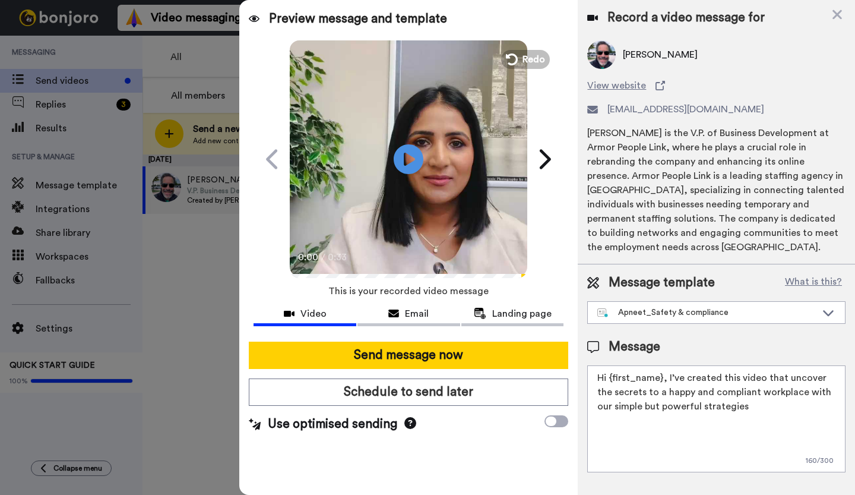
click at [181, 259] on div at bounding box center [427, 247] width 855 height 495
click at [830, 17] on div "Record a video message for" at bounding box center [716, 18] width 258 height 17
click at [836, 21] on icon at bounding box center [838, 14] width 12 height 15
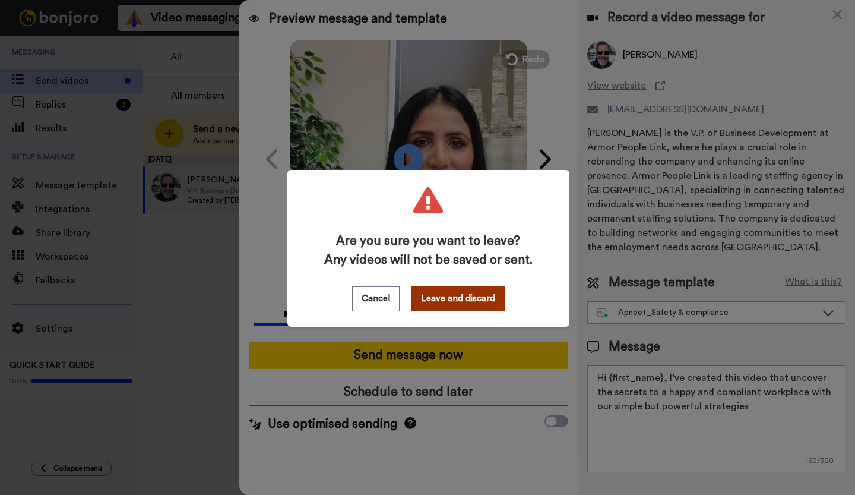
click at [442, 293] on button "Leave and discard" at bounding box center [458, 298] width 93 height 25
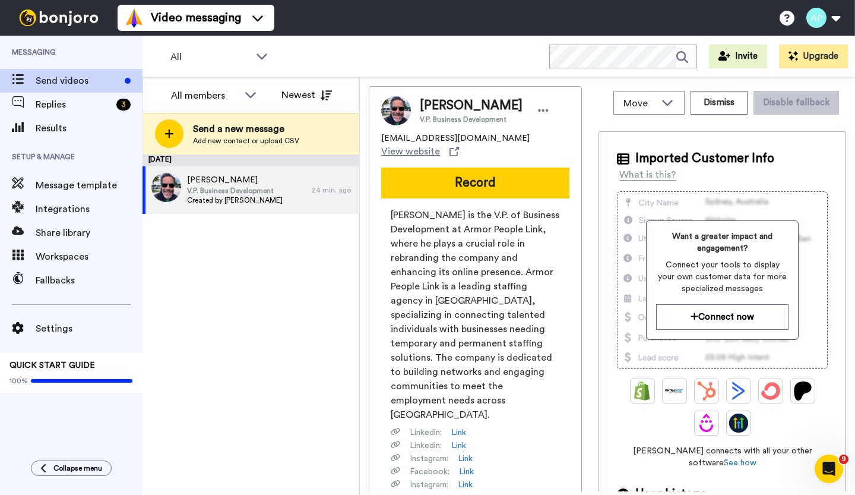
scroll to position [0, 0]
click at [55, 182] on span "Message template" at bounding box center [89, 185] width 107 height 14
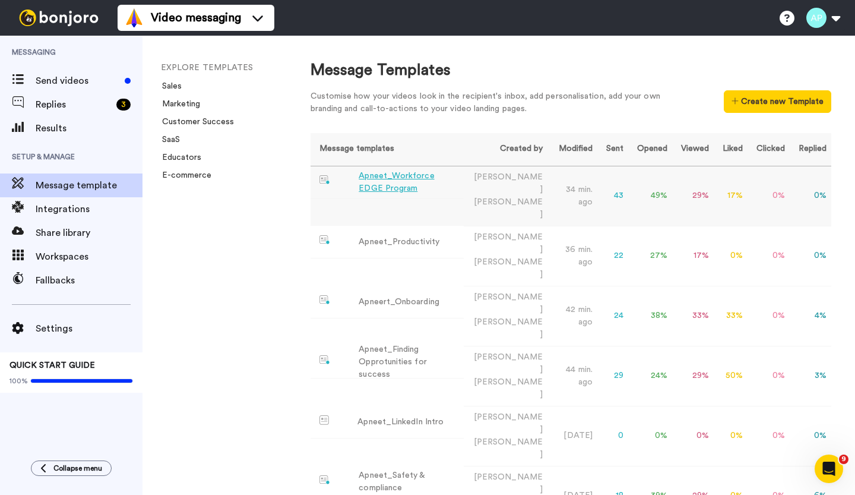
click at [421, 178] on div "Apneet_Workforce EDGE Program" at bounding box center [409, 182] width 100 height 25
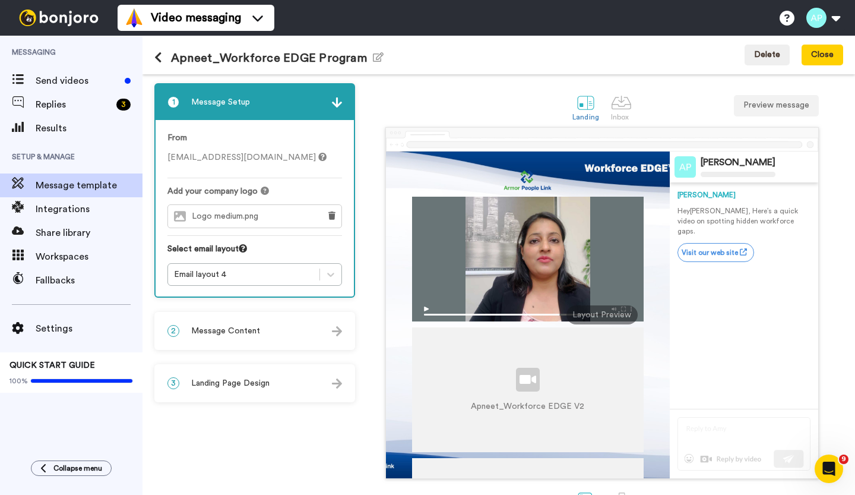
click at [260, 330] on div "2 Message Content" at bounding box center [255, 331] width 198 height 36
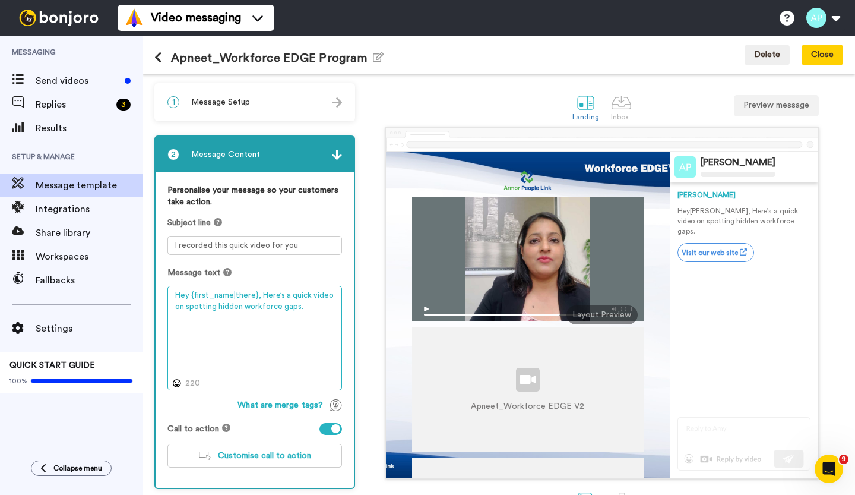
drag, startPoint x: 305, startPoint y: 306, endPoint x: 257, endPoint y: 292, distance: 50.4
click at [257, 292] on textarea "Hey {first_name|there}, Here’s a quick video on spotting hidden workforce gaps." at bounding box center [255, 338] width 175 height 104
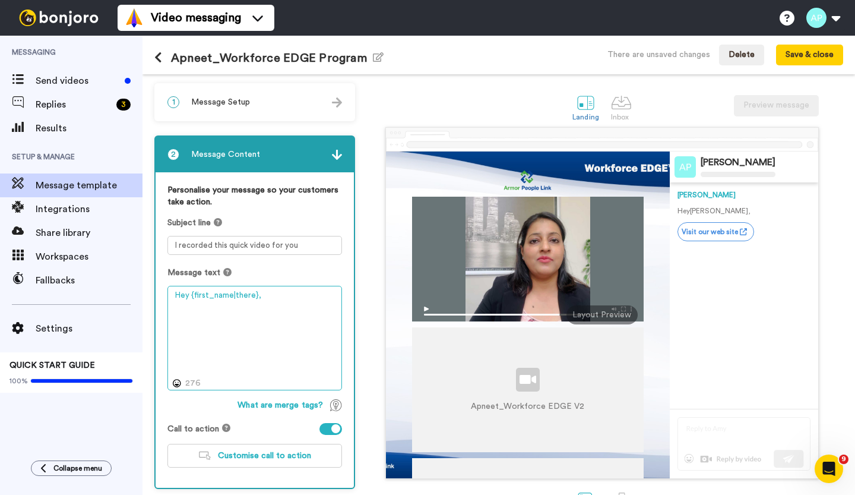
paste textarea "I want to share a quick insight on spotting the subtle workforce issues that ca…"
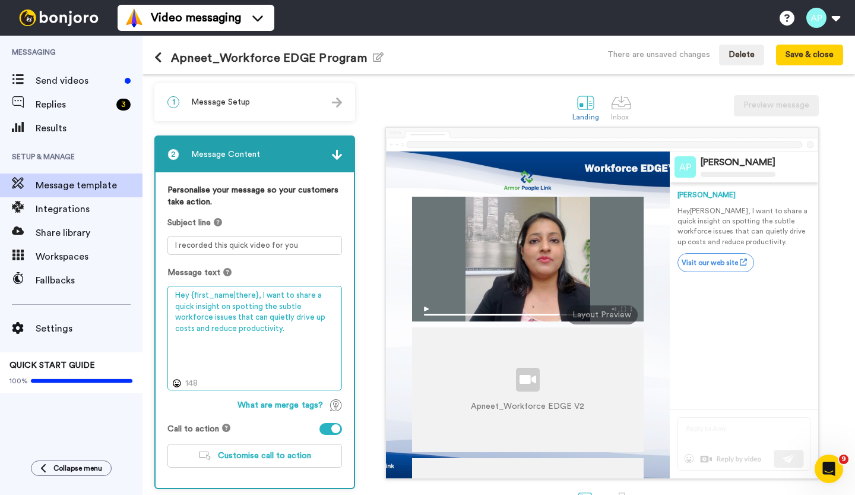
click at [308, 296] on textarea "Hey {first_name|there}, I want to share a quick insight on spotting the subtle …" at bounding box center [255, 338] width 175 height 104
click at [188, 293] on textarea "Hey {first_name|there}, I a quick insight on spotting the subtle workforce issu…" at bounding box center [255, 338] width 175 height 104
click at [254, 294] on textarea "Hi {first_name|there}, I a quick insight on spotting the subtle workforce issue…" at bounding box center [255, 338] width 175 height 104
click at [261, 296] on textarea "Hi {first_name|there}, I a quick insight on spotting the subtle workforce issue…" at bounding box center [255, 338] width 175 height 104
click at [227, 329] on textarea "Hi {first_name|there}, Here is a quick insight on spotting the subtle workforce…" at bounding box center [255, 338] width 175 height 104
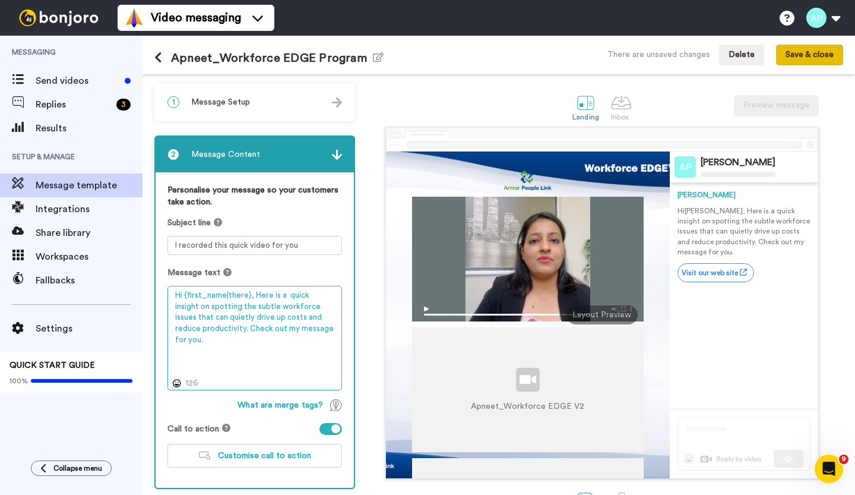
type textarea "Hi {first_name|there}, Here is a quick insight on spotting the subtle workforce…"
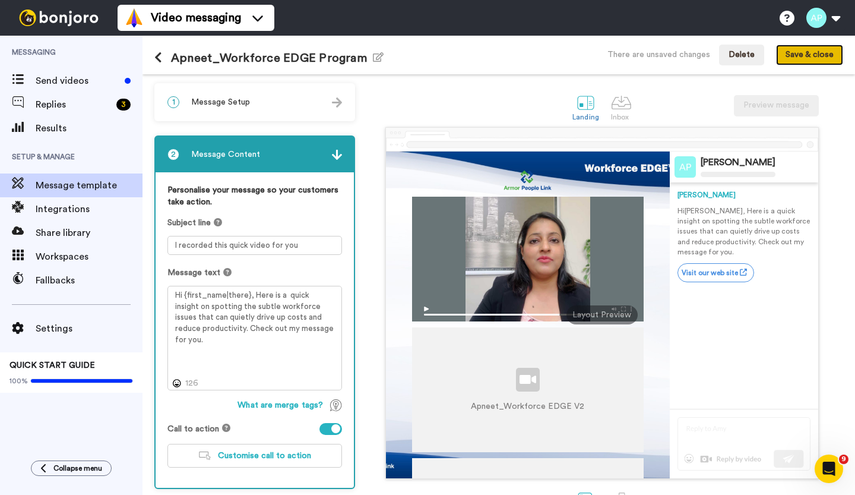
click at [805, 55] on button "Save & close" at bounding box center [809, 55] width 67 height 21
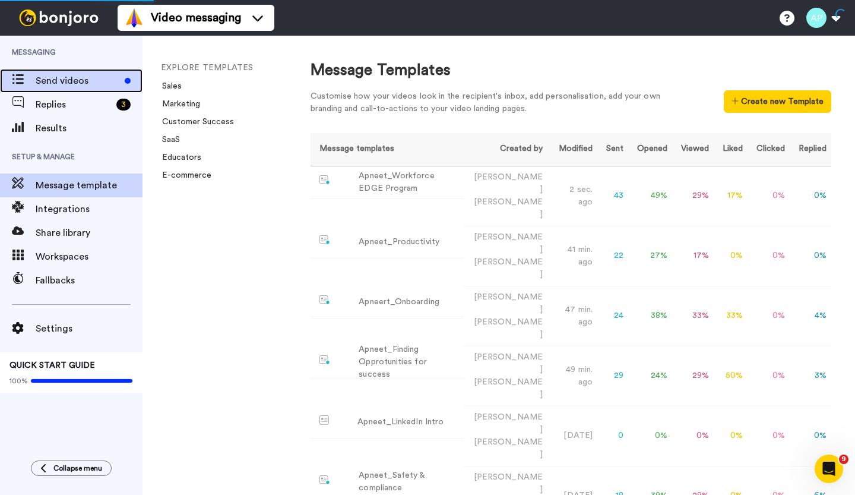
click at [50, 74] on span "Send videos" at bounding box center [78, 81] width 84 height 14
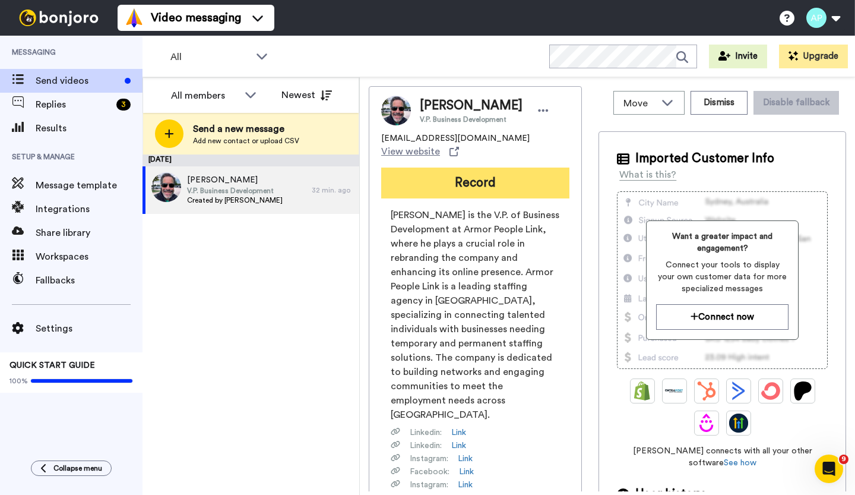
click at [462, 185] on button "Record" at bounding box center [475, 183] width 188 height 31
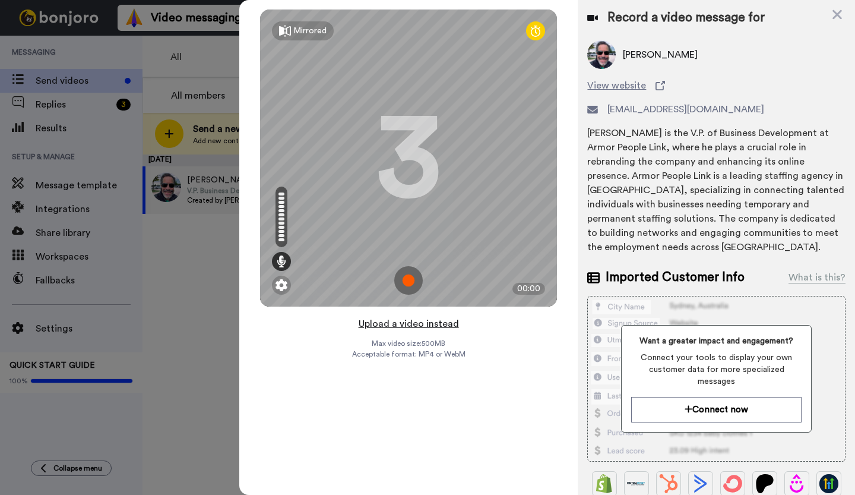
click at [410, 326] on button "Upload a video instead" at bounding box center [409, 323] width 108 height 15
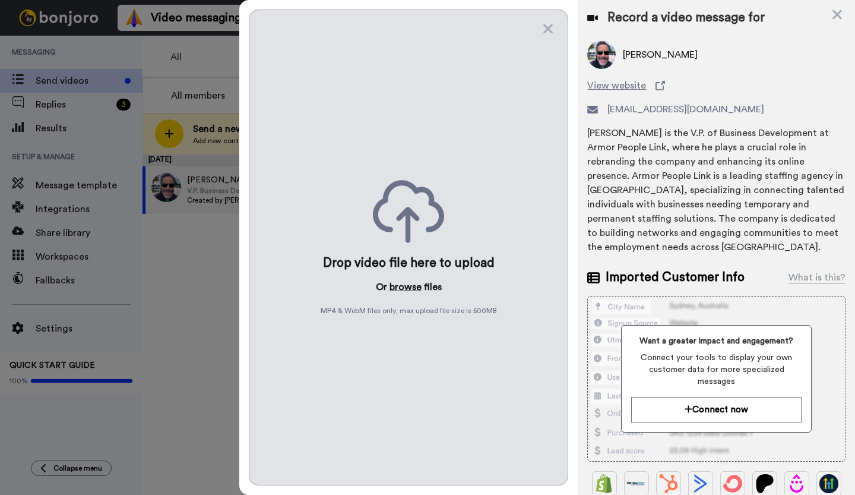
click at [407, 286] on button "browse" at bounding box center [406, 287] width 32 height 14
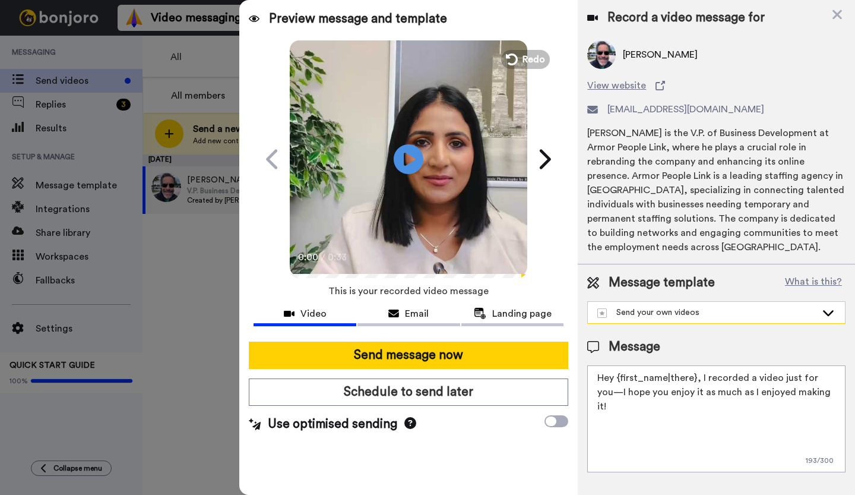
click at [702, 312] on div "Send your own videos" at bounding box center [707, 312] width 219 height 12
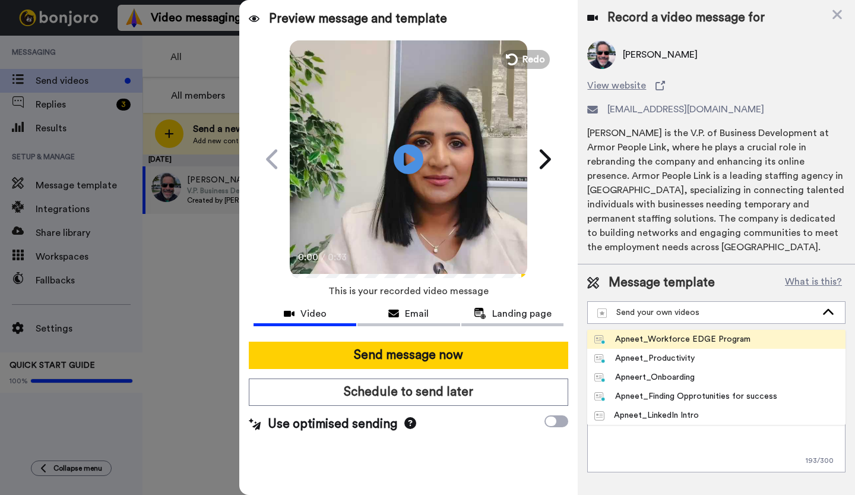
click at [686, 338] on div "Apneet_Workforce EDGE Program" at bounding box center [673, 339] width 156 height 12
type textarea "Hi {first_name|there}, Here is a quick insight on spotting the subtle workforce…"
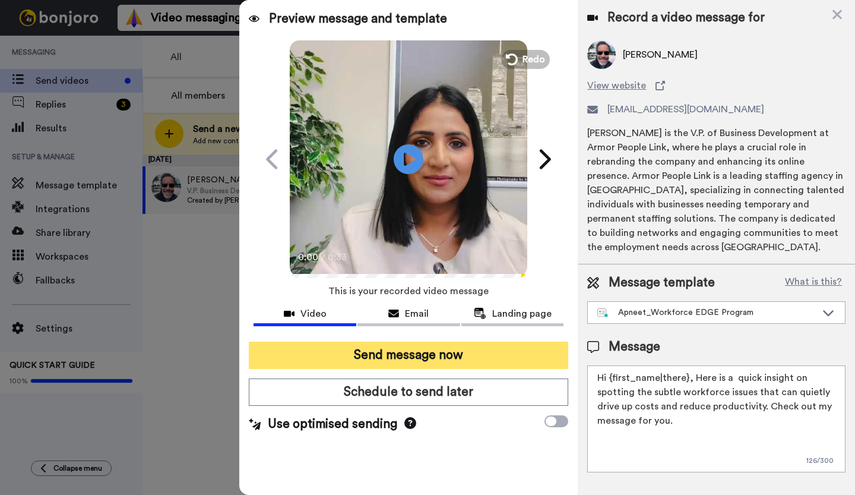
click at [450, 354] on button "Send message now" at bounding box center [409, 355] width 320 height 27
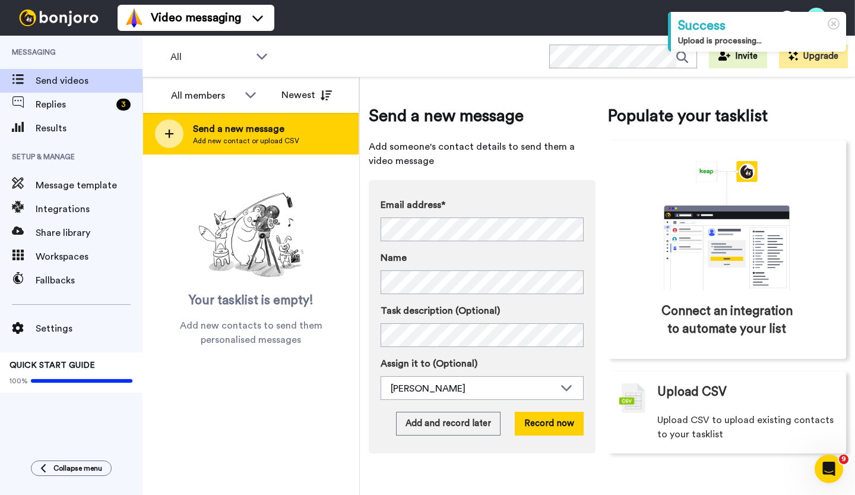
click at [165, 134] on icon at bounding box center [169, 133] width 9 height 9
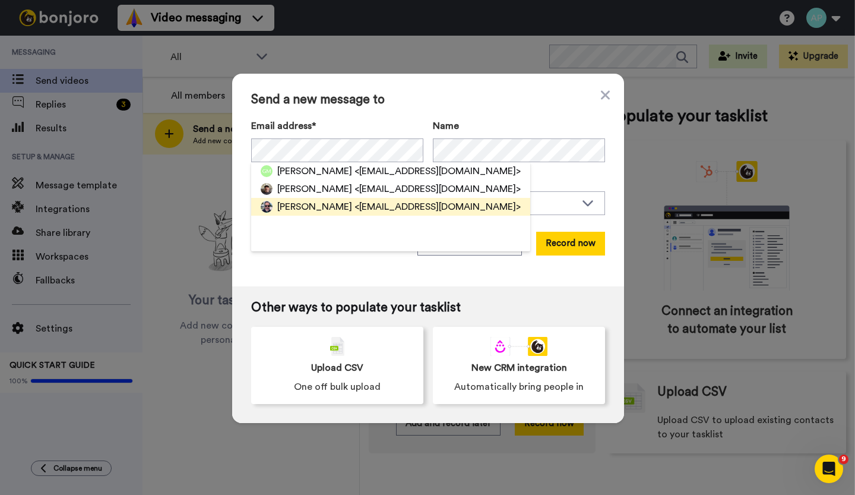
click at [304, 207] on span "[PERSON_NAME]" at bounding box center [314, 207] width 75 height 14
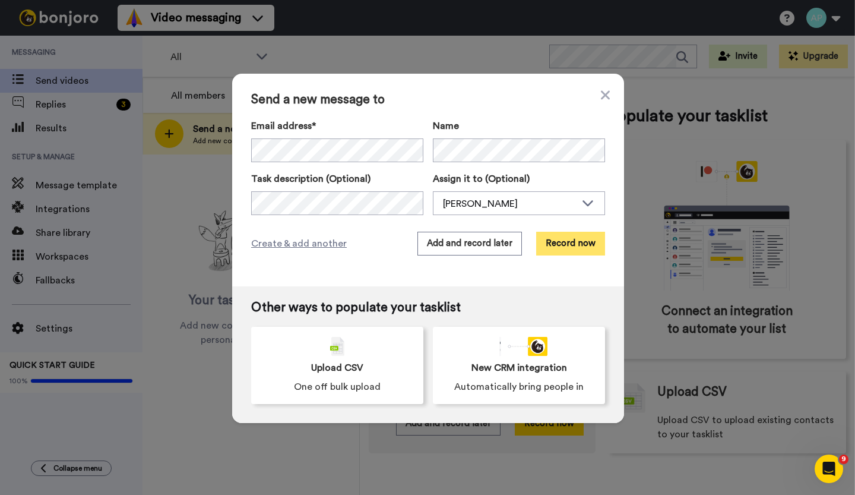
click at [576, 247] on button "Record now" at bounding box center [570, 244] width 69 height 24
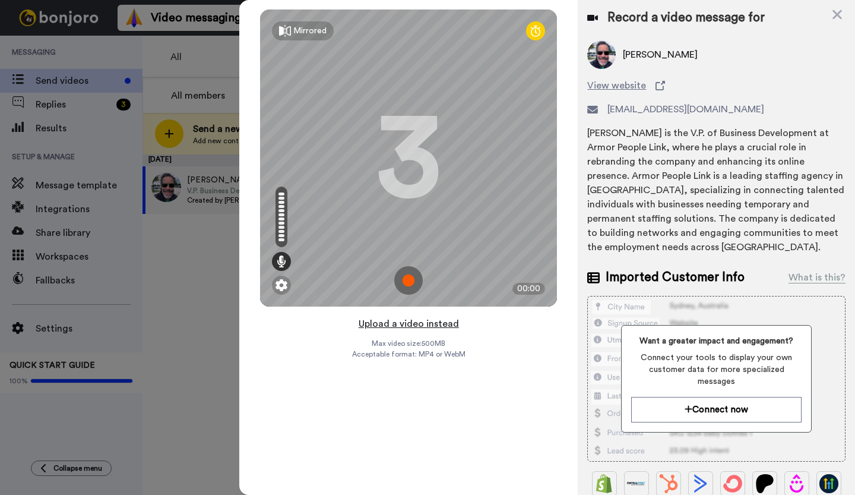
click at [398, 325] on button "Upload a video instead" at bounding box center [409, 323] width 108 height 15
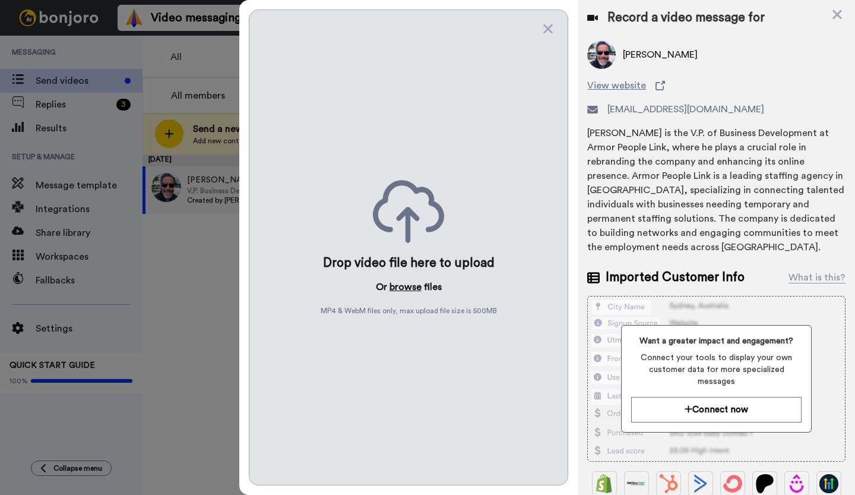
click at [409, 287] on button "browse" at bounding box center [406, 287] width 32 height 14
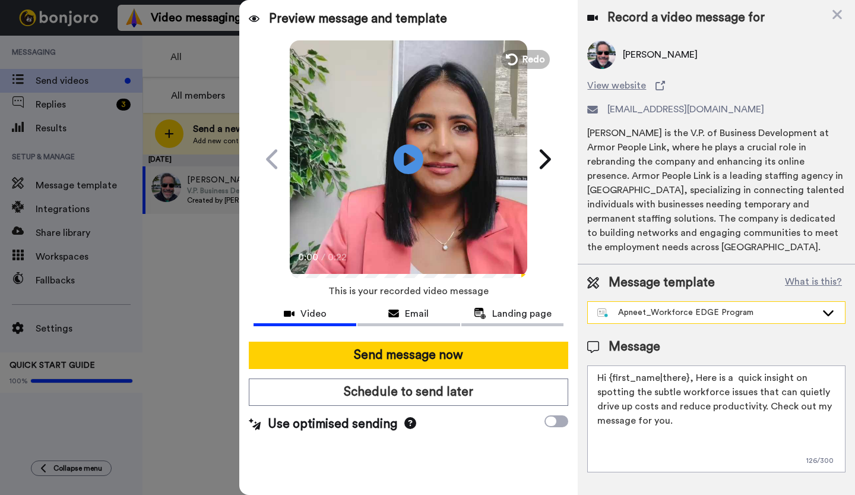
click at [745, 310] on div "Apneet_Workforce EDGE Program" at bounding box center [707, 312] width 219 height 12
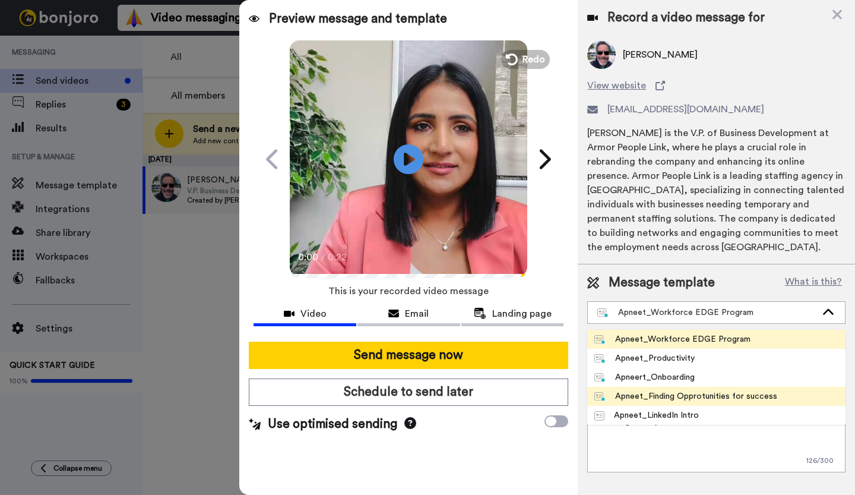
click at [676, 398] on div "Apneet_Finding Opprotunities for success" at bounding box center [686, 396] width 183 height 12
type textarea "Hi {first_name}, in today’s video I share a few powerful points on uncovering h…"
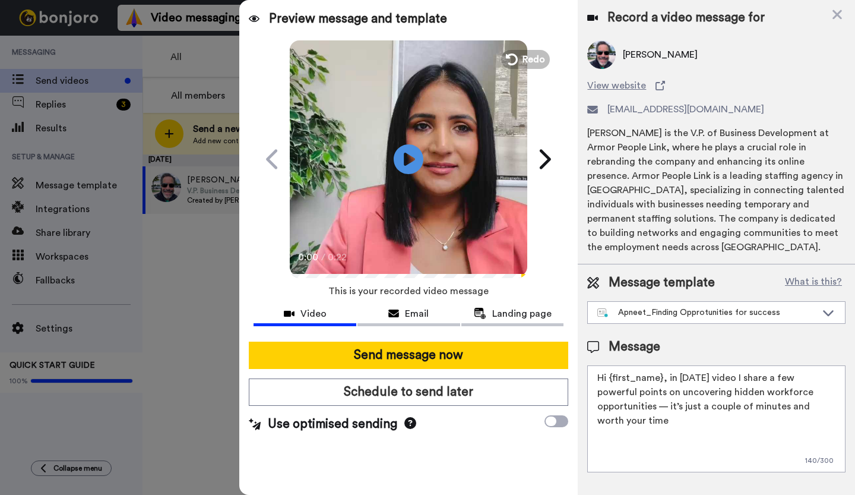
click at [250, 21] on icon at bounding box center [254, 19] width 11 height 10
click at [256, 18] on icon at bounding box center [254, 19] width 11 height 10
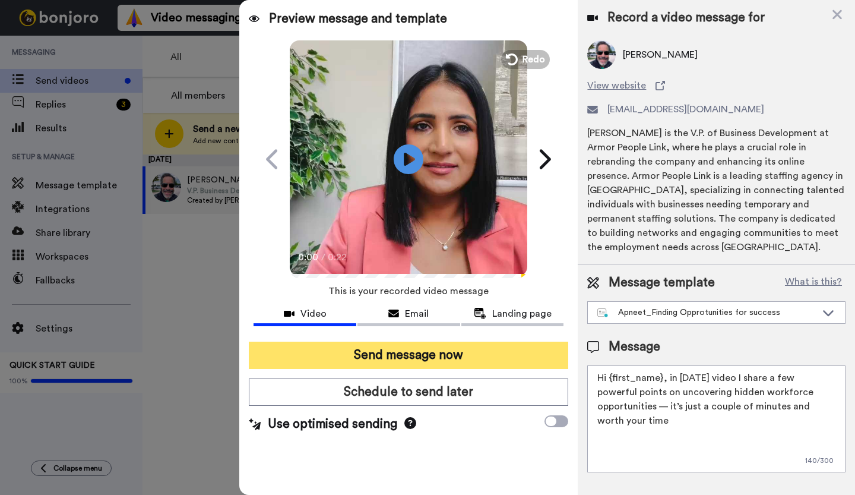
click at [388, 357] on button "Send message now" at bounding box center [409, 355] width 320 height 27
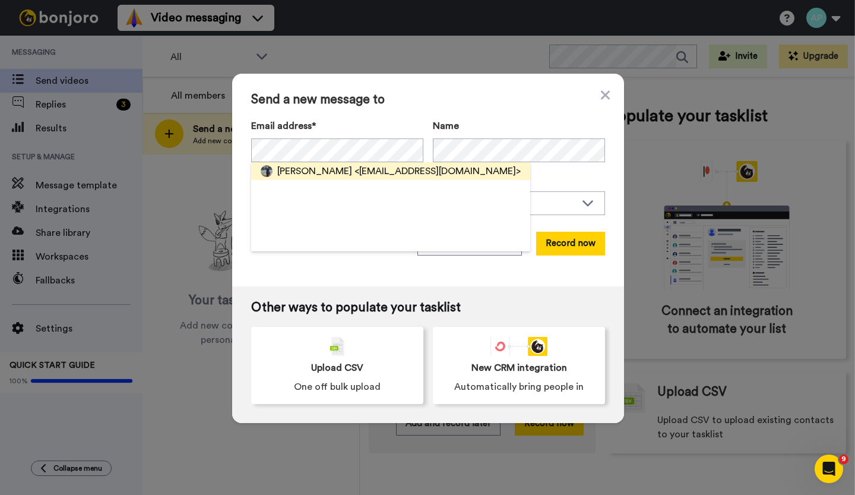
click at [323, 174] on span "[PERSON_NAME]" at bounding box center [314, 171] width 75 height 14
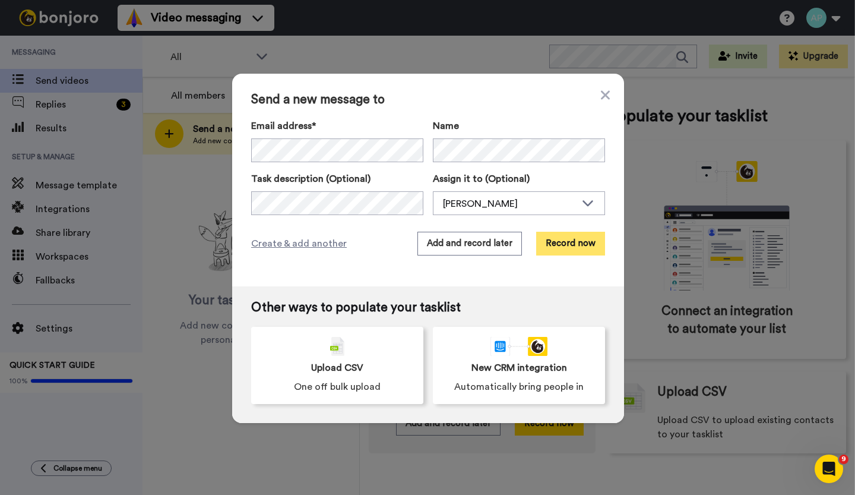
click at [563, 244] on button "Record now" at bounding box center [570, 244] width 69 height 24
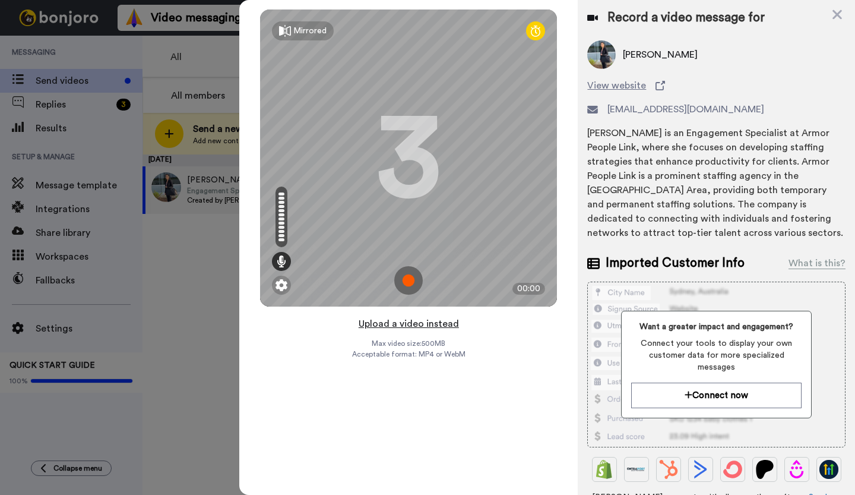
click at [402, 326] on button "Upload a video instead" at bounding box center [409, 323] width 108 height 15
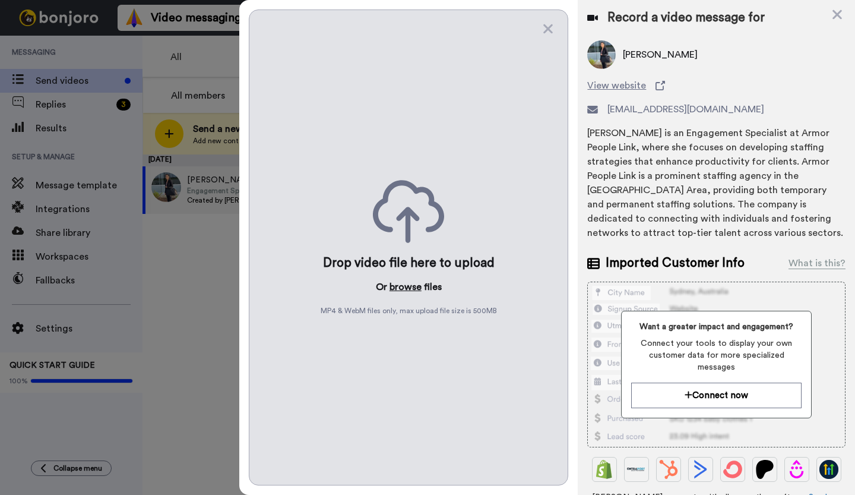
click at [405, 290] on button "browse" at bounding box center [406, 287] width 32 height 14
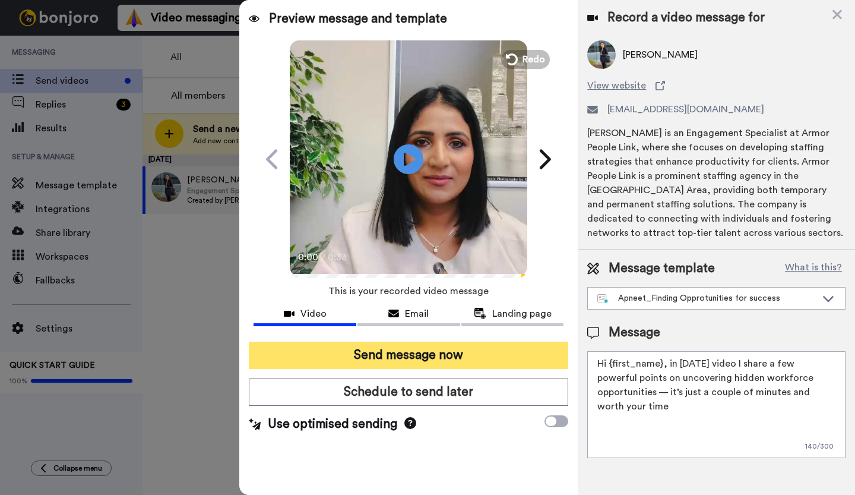
click at [461, 350] on button "Send message now" at bounding box center [409, 355] width 320 height 27
